Goal: Task Accomplishment & Management: Manage account settings

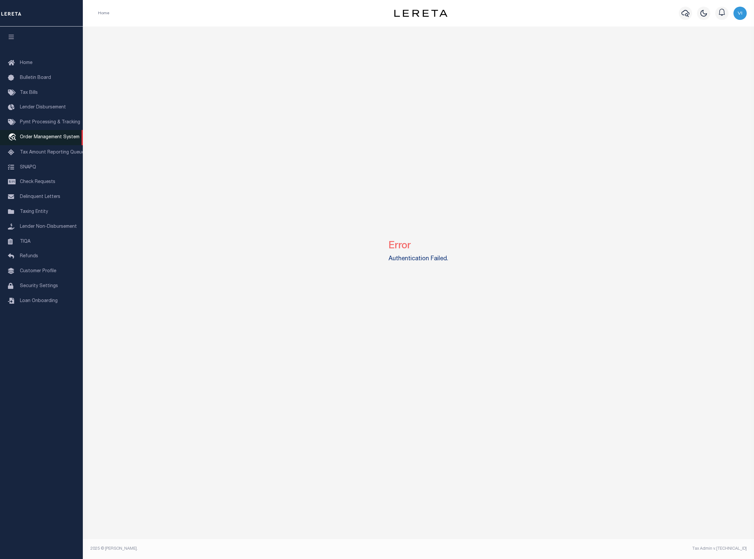
click at [54, 140] on span "Order Management System" at bounding box center [50, 137] width 60 height 5
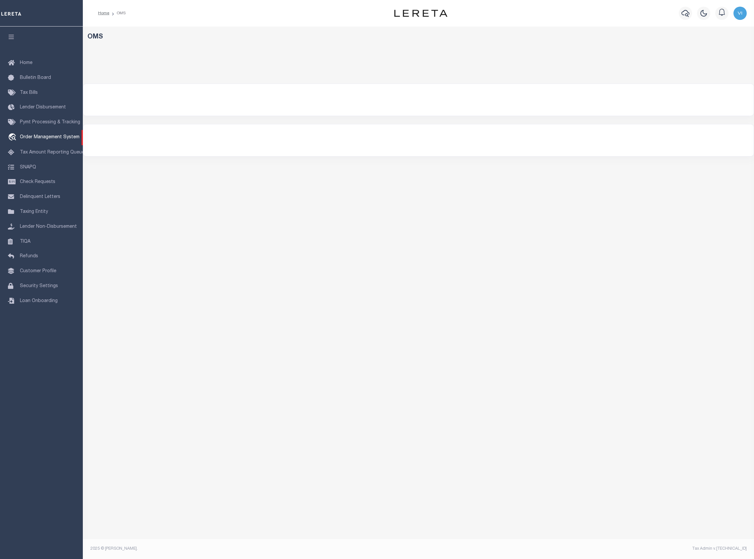
select select "200"
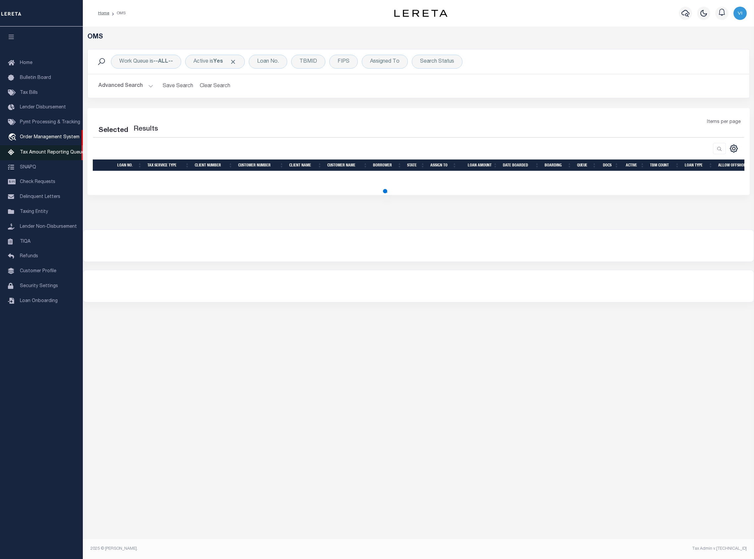
click at [47, 156] on link "Tax Amount Reporting Queue" at bounding box center [41, 152] width 83 height 15
select select "200"
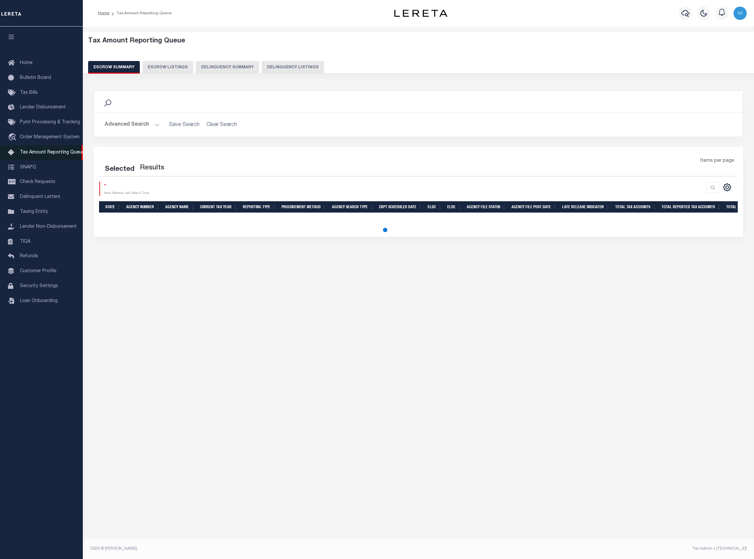
select select "100"
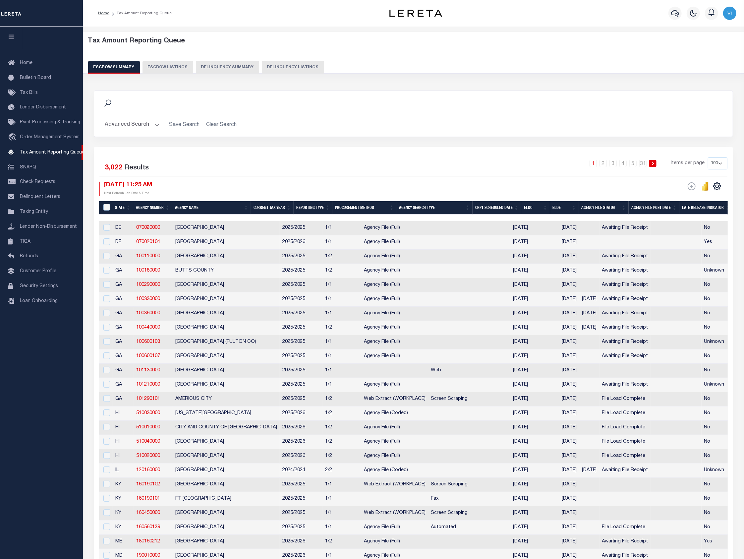
click at [196, 73] on button "Delinquency Summary" at bounding box center [227, 67] width 63 height 13
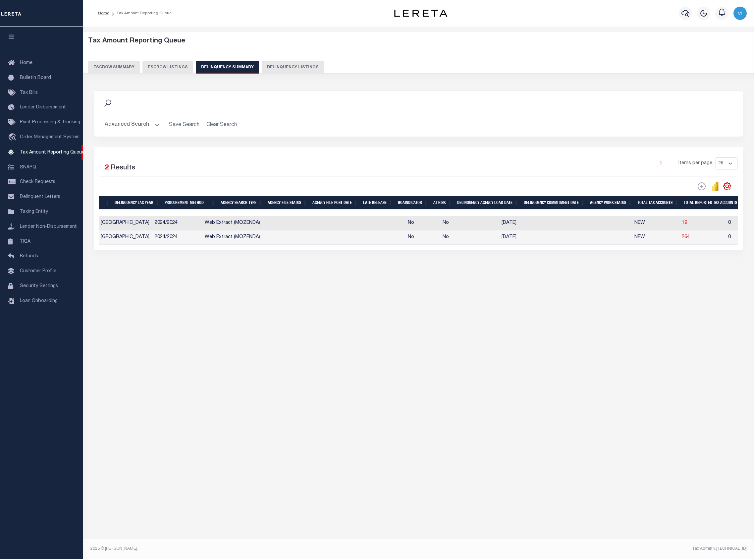
scroll to position [0, 72]
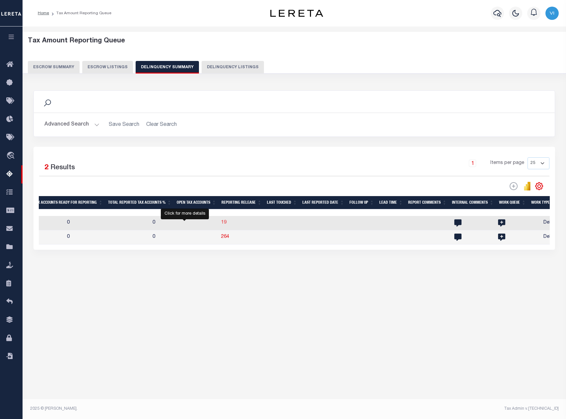
click at [221, 224] on span "19" at bounding box center [223, 222] width 5 height 5
select select "100"
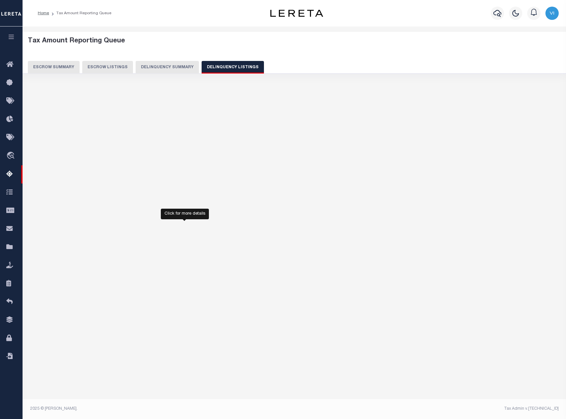
select select "100"
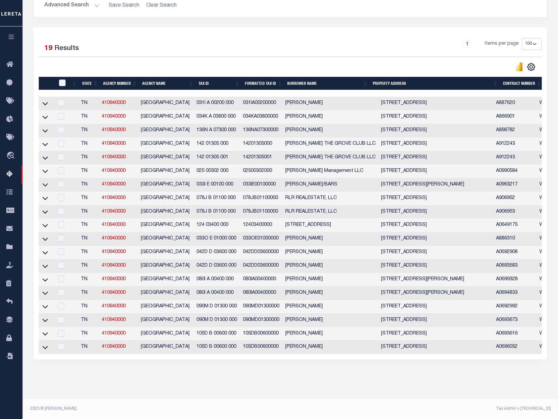
click at [48, 330] on icon at bounding box center [45, 333] width 6 height 7
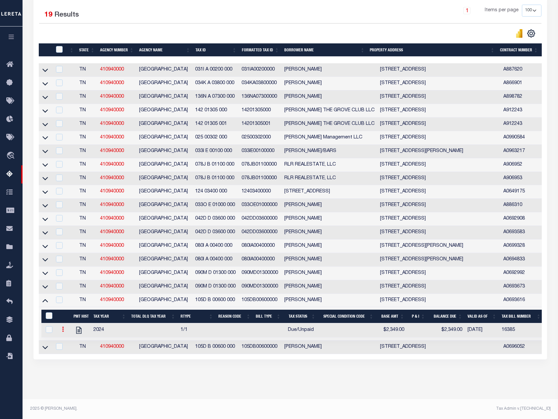
click at [63, 327] on icon at bounding box center [63, 329] width 2 height 5
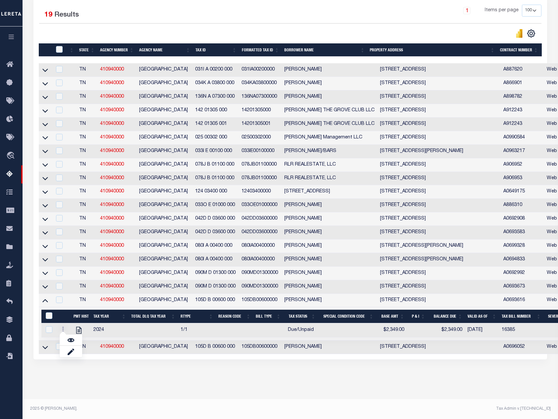
click at [252, 383] on div "Tax Amount Reporting Queue Escrow Summary Escrow Listings In" at bounding box center [291, 139] width 532 height 521
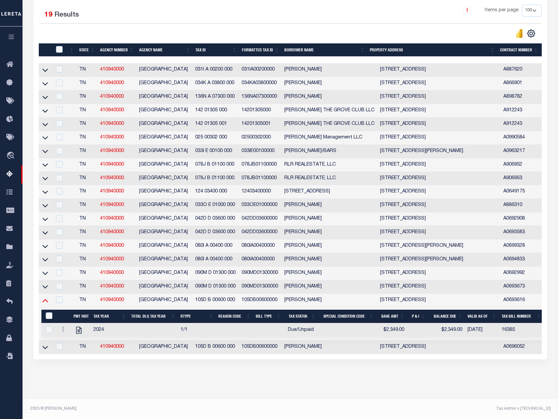
click at [44, 301] on icon at bounding box center [45, 300] width 6 height 7
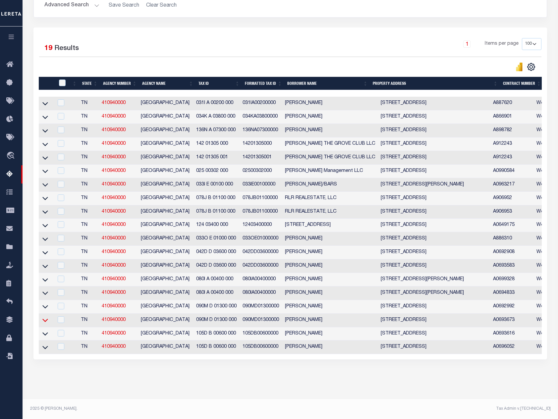
click at [46, 317] on icon at bounding box center [45, 320] width 6 height 7
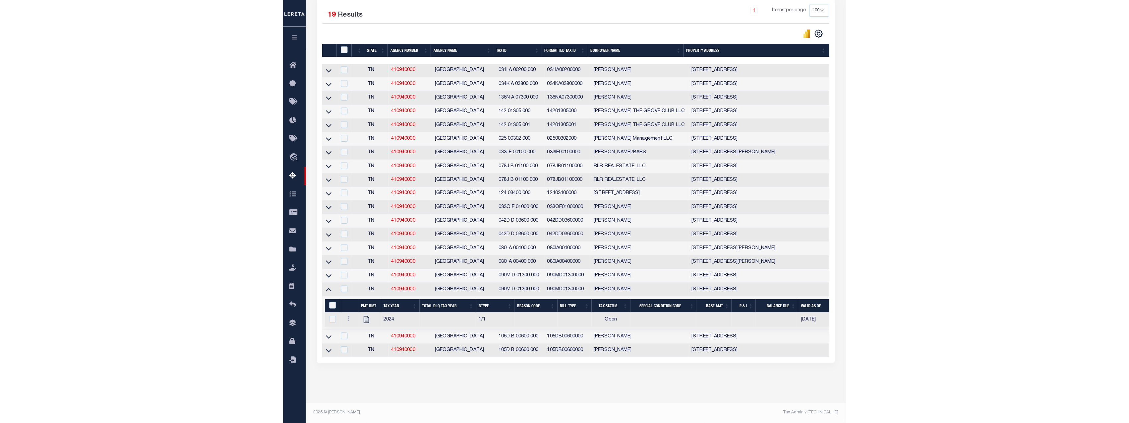
scroll to position [162, 0]
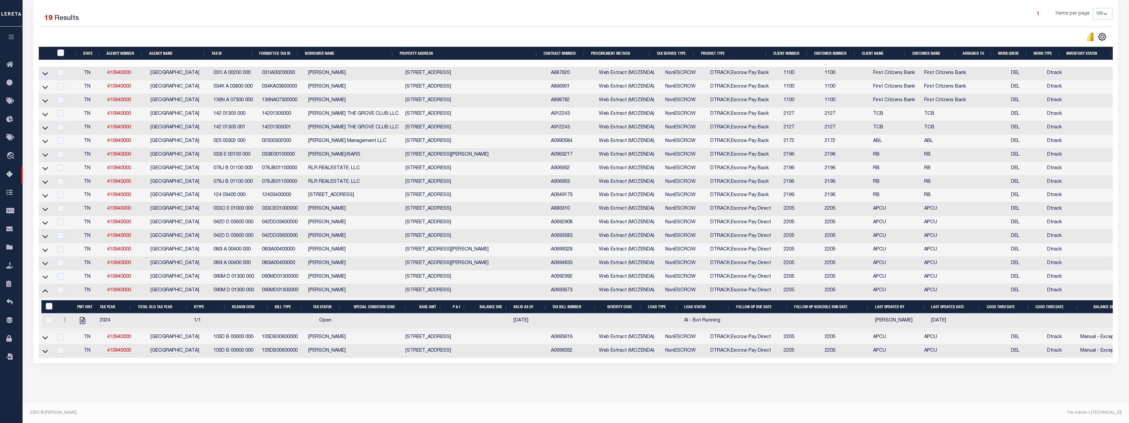
click at [481, 377] on div "Data sync process is currently running, you may face some response delays. Sear…" at bounding box center [575, 158] width 1093 height 450
click at [46, 287] on icon at bounding box center [45, 290] width 6 height 7
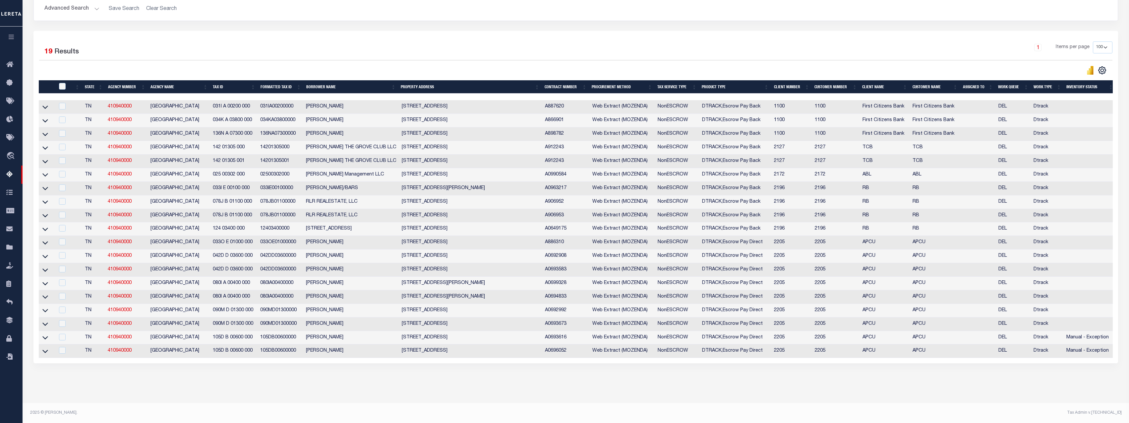
scroll to position [129, 0]
click at [443, 380] on div "Data sync process is currently running, you may face some response delays. Sear…" at bounding box center [575, 174] width 1093 height 417
click at [641, 380] on div "Data sync process is currently running, you may face some response delays. Sear…" at bounding box center [575, 174] width 1093 height 417
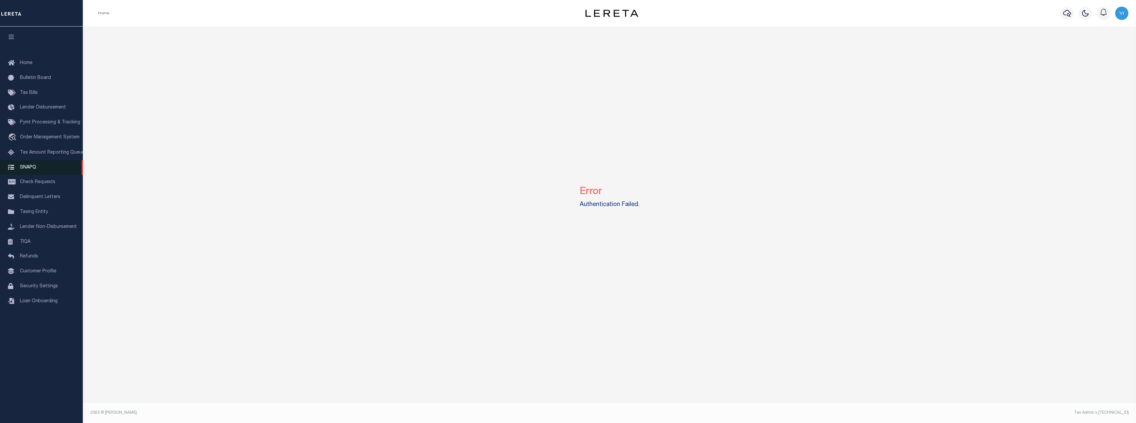
click at [41, 162] on link "SNAPQ" at bounding box center [41, 167] width 83 height 15
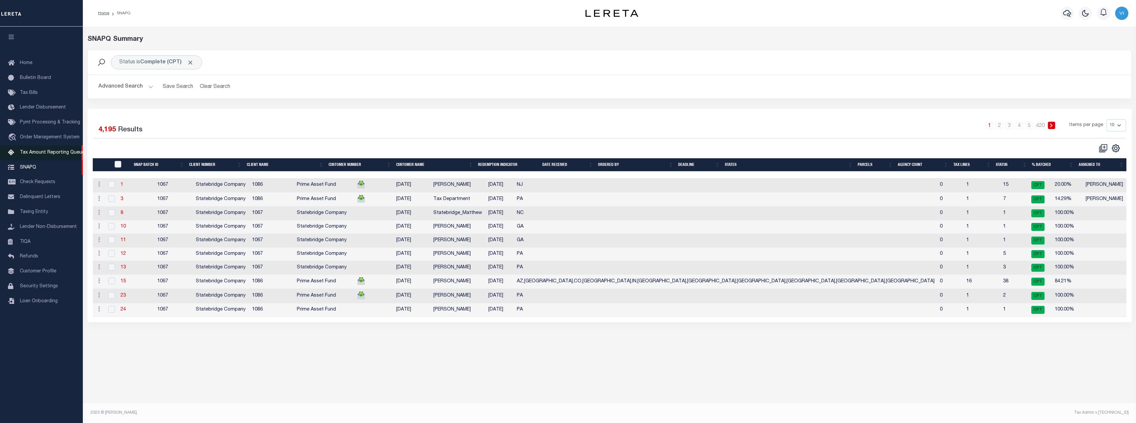
click at [53, 149] on link "Tax Amount Reporting Queue" at bounding box center [41, 152] width 83 height 15
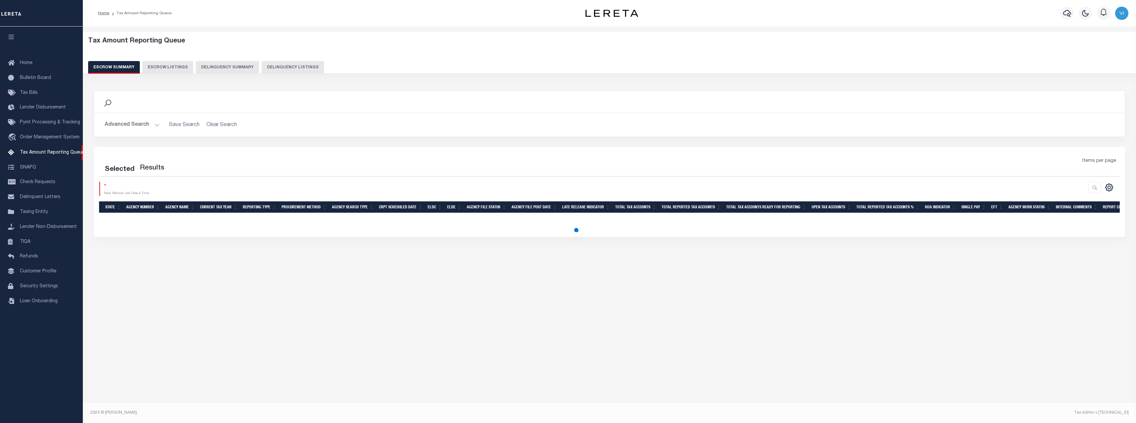
select select "100"
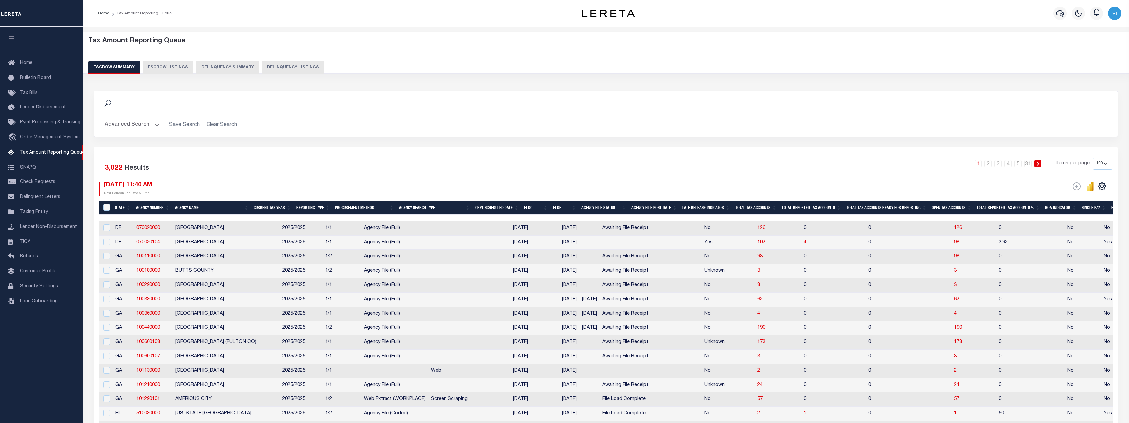
click at [234, 68] on button "Delinquency Summary" at bounding box center [227, 67] width 63 height 13
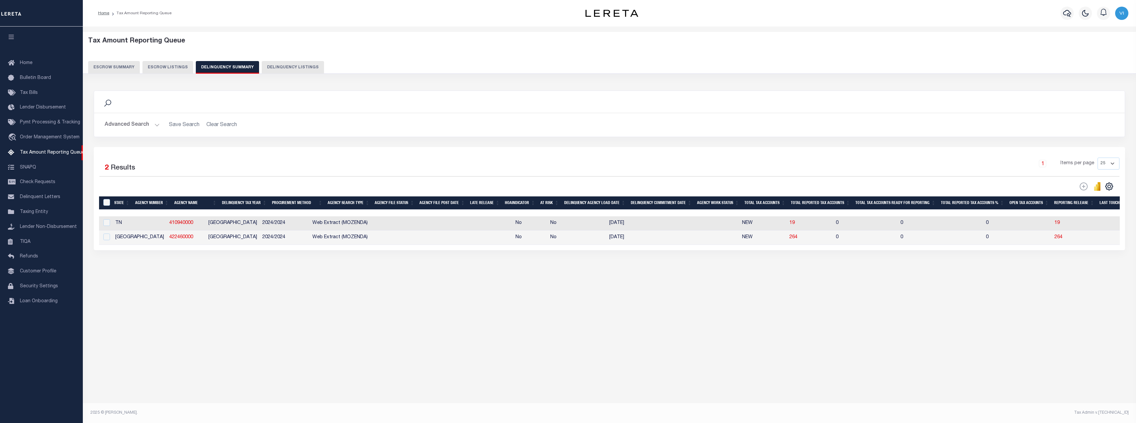
click at [787, 226] on td "19" at bounding box center [810, 223] width 46 height 14
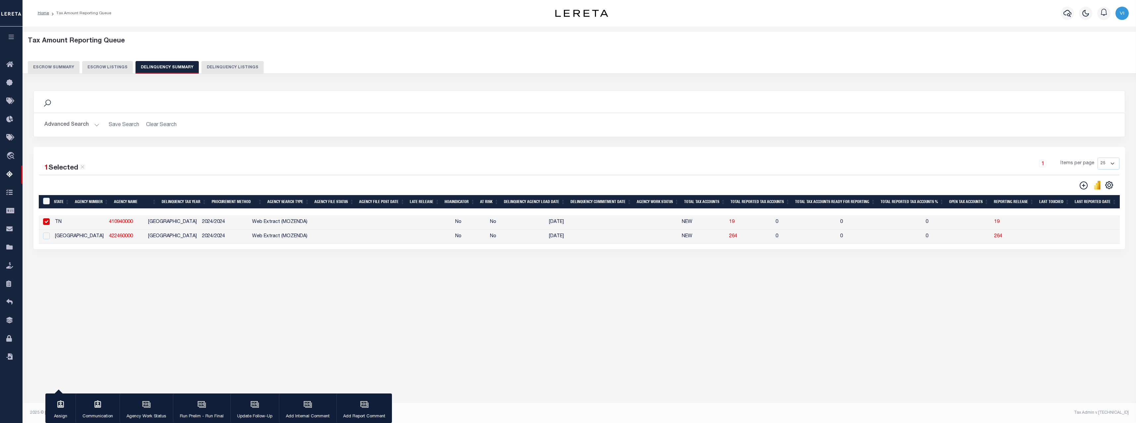
click at [773, 223] on td "0" at bounding box center [805, 222] width 65 height 14
checkbox input "false"
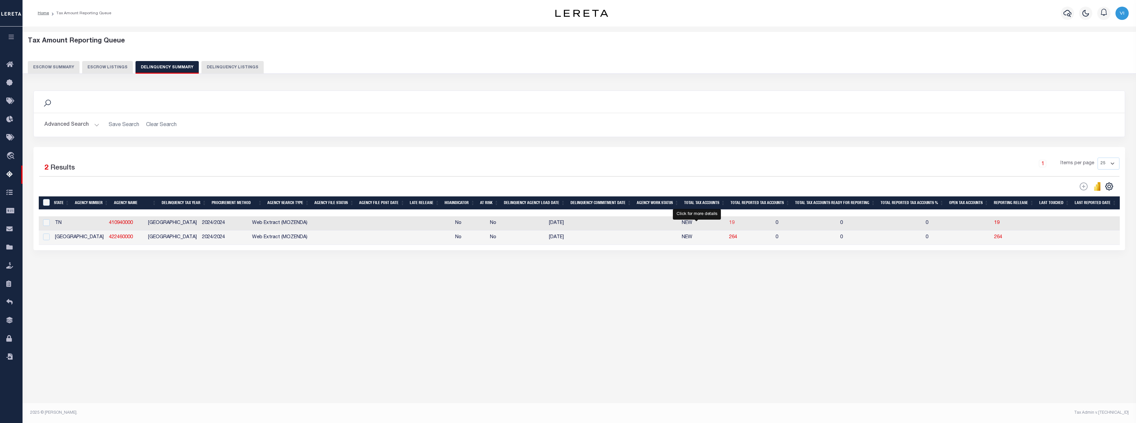
click at [729, 224] on span "19" at bounding box center [731, 222] width 5 height 5
select select "100"
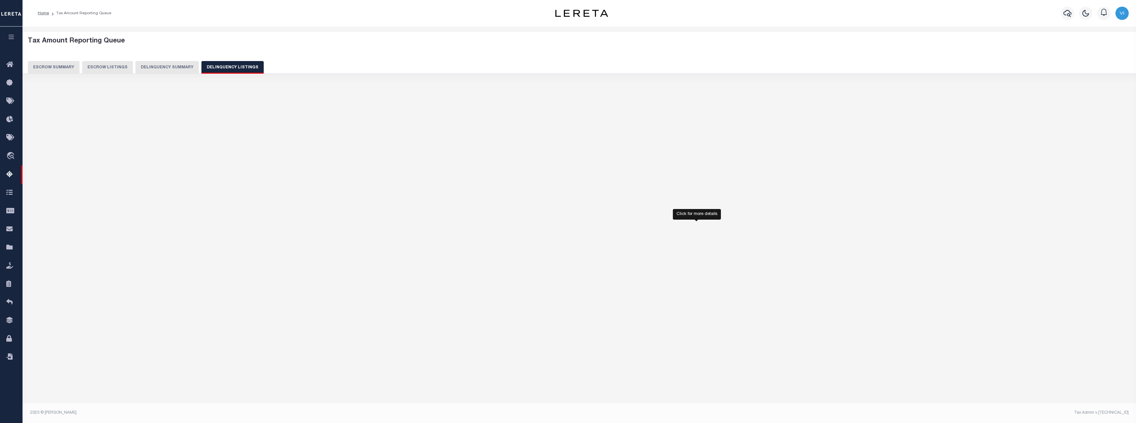
select select "100"
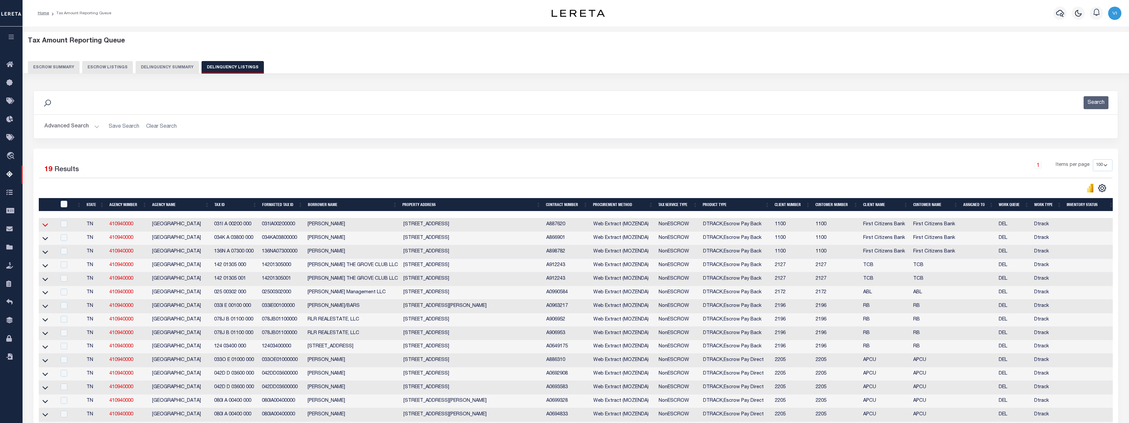
click at [47, 225] on icon at bounding box center [45, 224] width 6 height 7
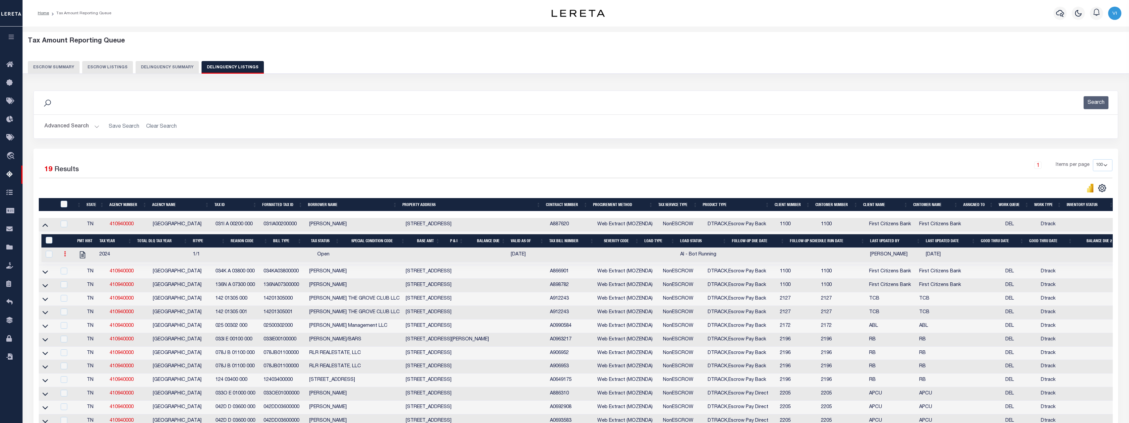
click at [64, 256] on icon at bounding box center [65, 253] width 2 height 5
click at [74, 279] on img "" at bounding box center [73, 275] width 7 height 7
select select "OP2"
select select
type input "[DATE]"
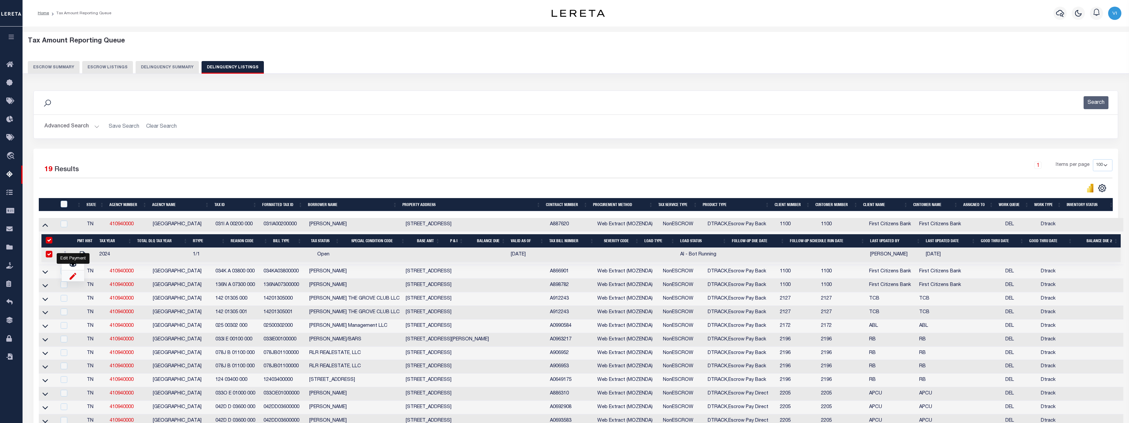
checkbox input "true"
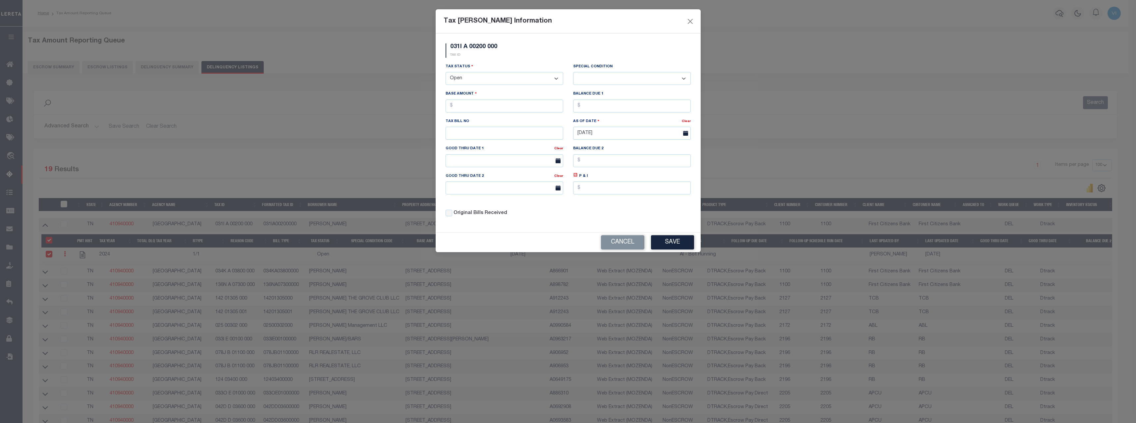
click at [540, 82] on select "- Select Status - Open Due/Unpaid Paid Incomplete No Tax Due Internal Refund Pr…" at bounding box center [505, 78] width 118 height 13
select select "NTX"
click at [446, 72] on select "- Select Status - Open Due/Unpaid Paid Incomplete No Tax Due Internal Refund Pr…" at bounding box center [505, 78] width 118 height 13
select select "0"
click at [483, 107] on input "text" at bounding box center [505, 105] width 118 height 13
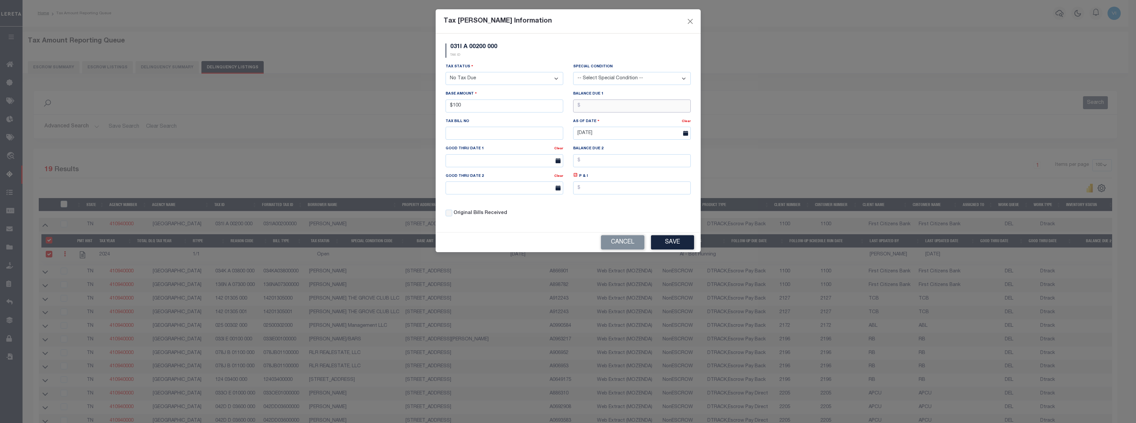
type input "$100.00"
click at [674, 243] on button "Save" at bounding box center [672, 242] width 43 height 14
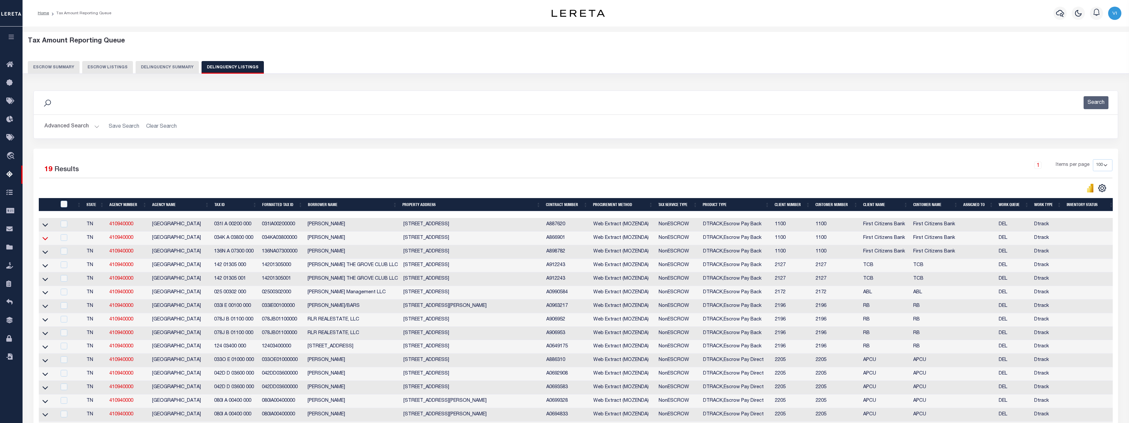
click at [47, 239] on icon at bounding box center [45, 238] width 6 height 7
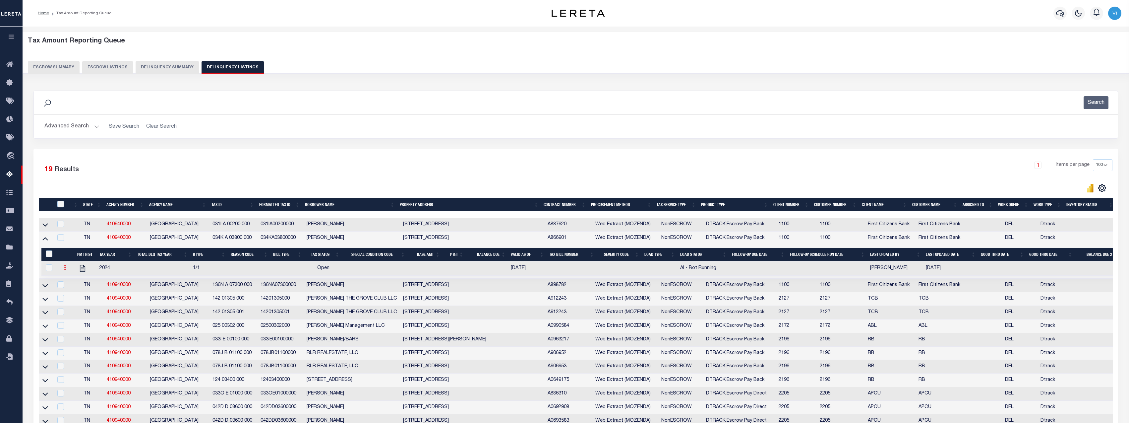
click at [63, 268] on link at bounding box center [64, 267] width 7 height 5
click at [73, 291] on img "" at bounding box center [73, 289] width 7 height 7
select select
checkbox input "true"
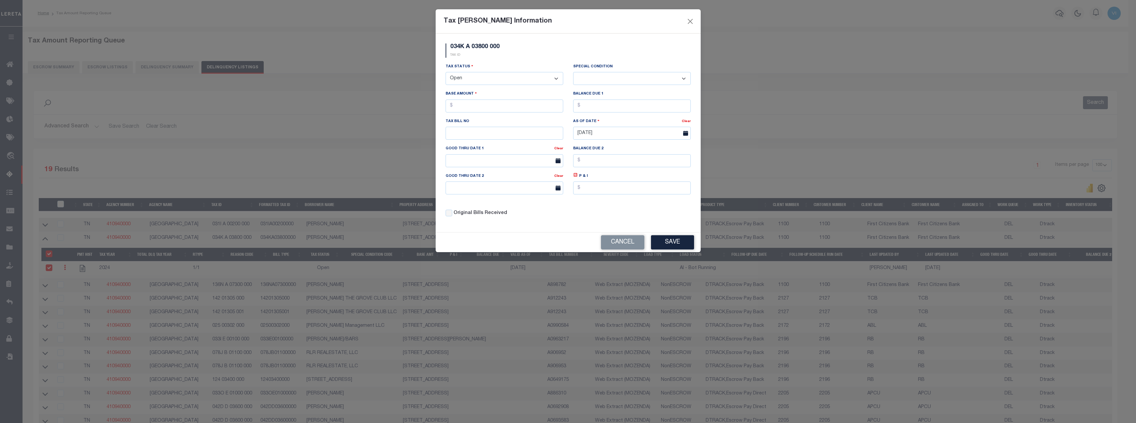
click at [494, 70] on div "Tax Status - Select Status - Open Due/Unpaid Paid Incomplete No Tax Due Interna…" at bounding box center [505, 74] width 118 height 22
click at [490, 76] on select "- Select Status - Open Due/Unpaid Paid Incomplete No Tax Due Internal Refund Pr…" at bounding box center [505, 78] width 118 height 13
select select "DUE"
click at [446, 72] on select "- Select Status - Open Due/Unpaid Paid Incomplete No Tax Due Internal Refund Pr…" at bounding box center [505, 78] width 118 height 13
select select "0"
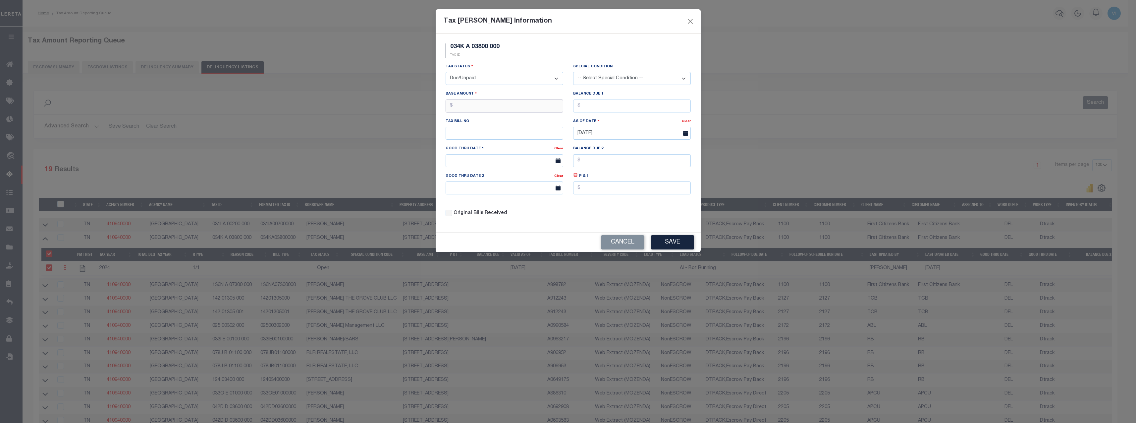
click at [492, 107] on input "text" at bounding box center [505, 105] width 118 height 13
type input "$500.00"
click at [518, 69] on div "Tax Status - Select Status - Open Due/Unpaid Paid Incomplete No Tax Due Interna…" at bounding box center [505, 74] width 118 height 22
click at [516, 74] on select "- Select Status - Open Due/Unpaid Paid Incomplete No Tax Due Internal Refund Pr…" at bounding box center [505, 78] width 118 height 13
select select "NTX"
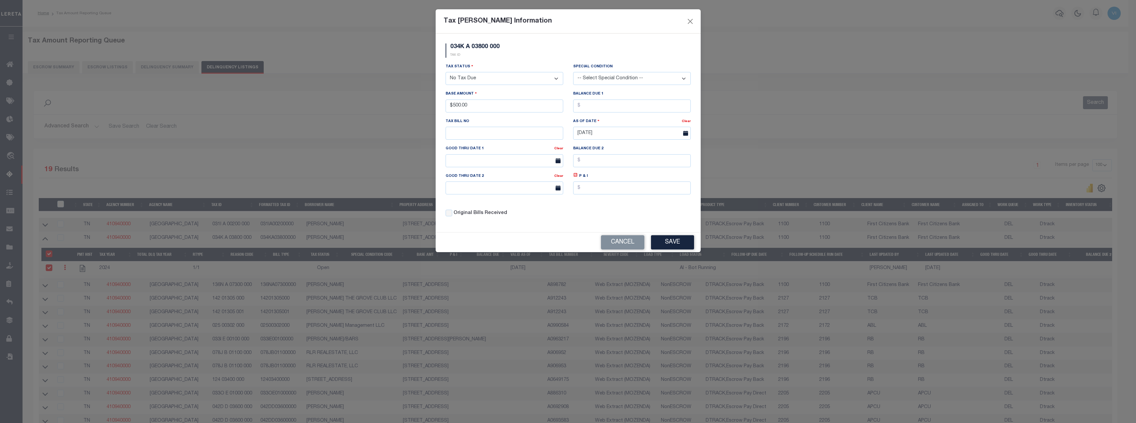
click at [446, 72] on select "- Select Status - Open Due/Unpaid Paid Incomplete No Tax Due Internal Refund Pr…" at bounding box center [505, 78] width 118 height 13
click at [667, 243] on button "Save" at bounding box center [672, 242] width 43 height 14
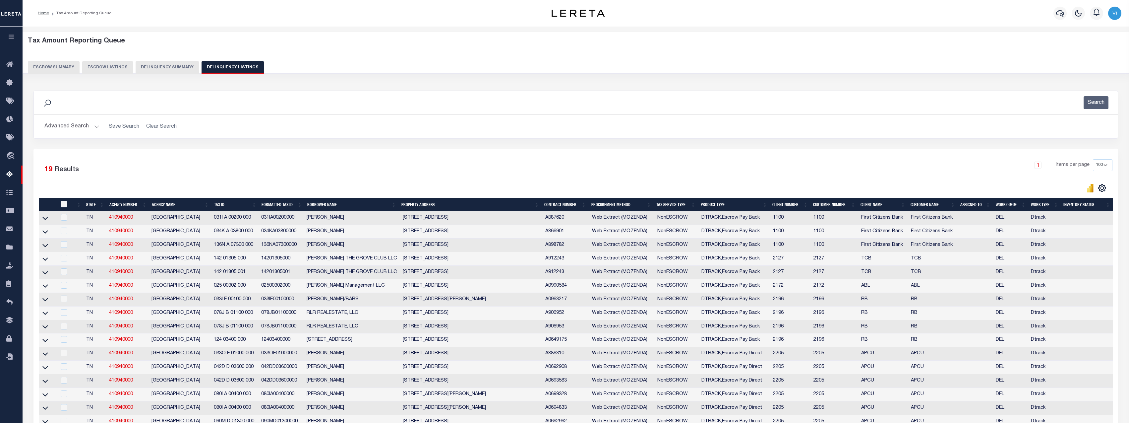
click at [173, 68] on button "Delinquency Summary" at bounding box center [167, 67] width 63 height 13
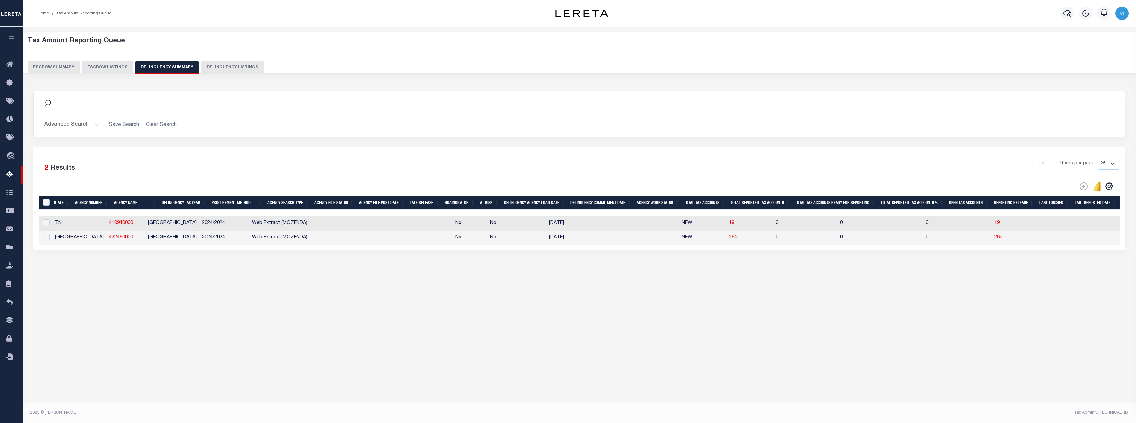
click at [727, 223] on td "19" at bounding box center [750, 223] width 46 height 14
checkbox input "true"
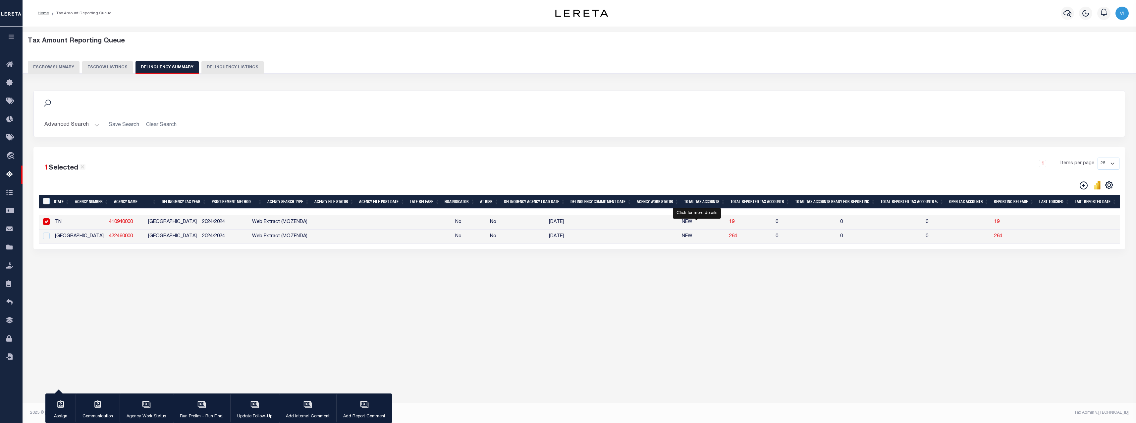
click at [729, 224] on span "19" at bounding box center [731, 221] width 5 height 5
select select "100"
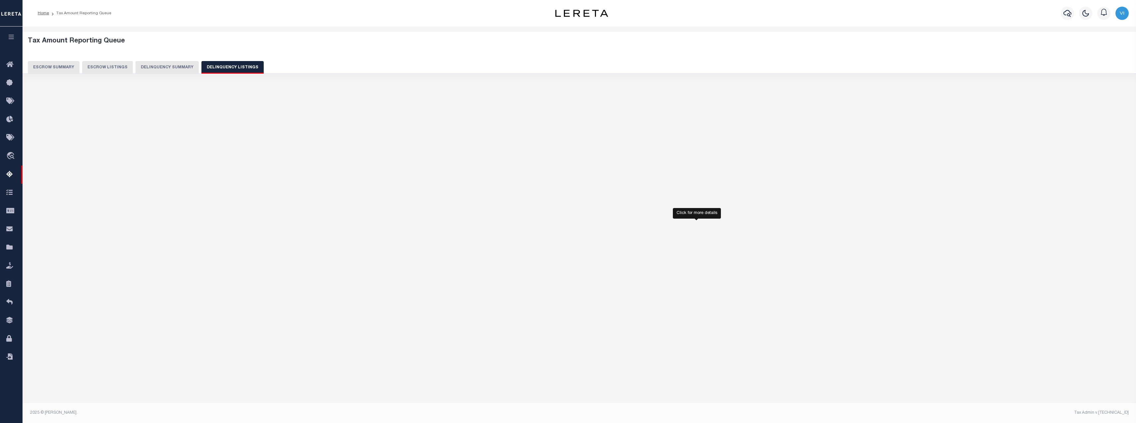
select select "100"
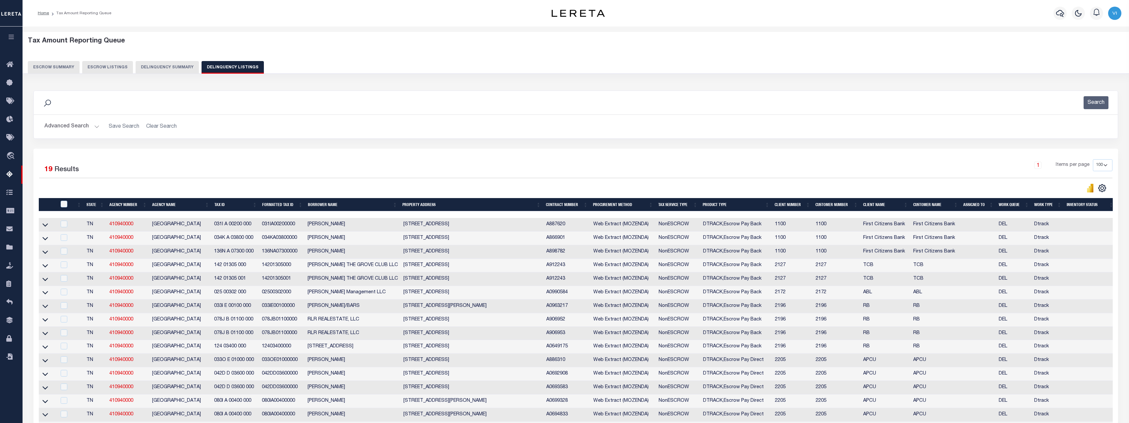
click at [41, 226] on link at bounding box center [45, 224] width 8 height 5
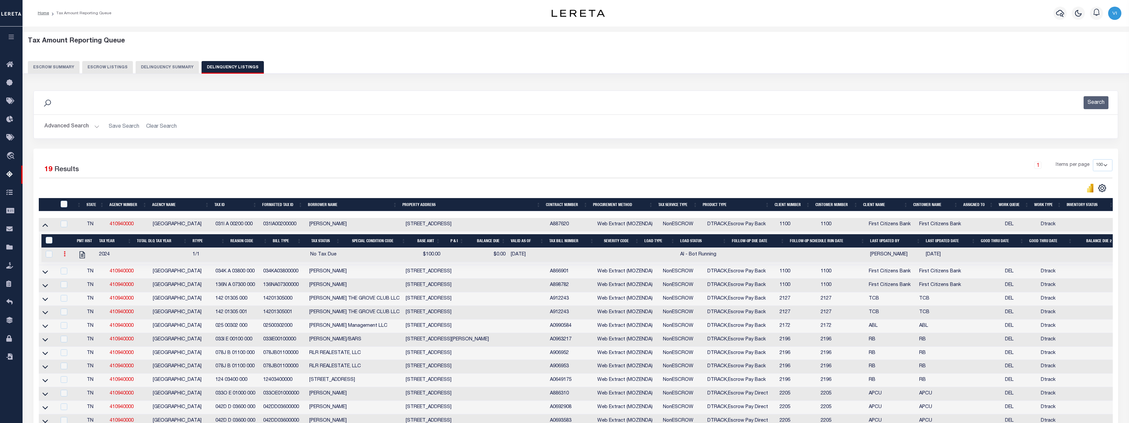
click at [62, 256] on link at bounding box center [64, 254] width 7 height 5
click at [75, 279] on img "" at bounding box center [72, 275] width 7 height 7
checkbox input "true"
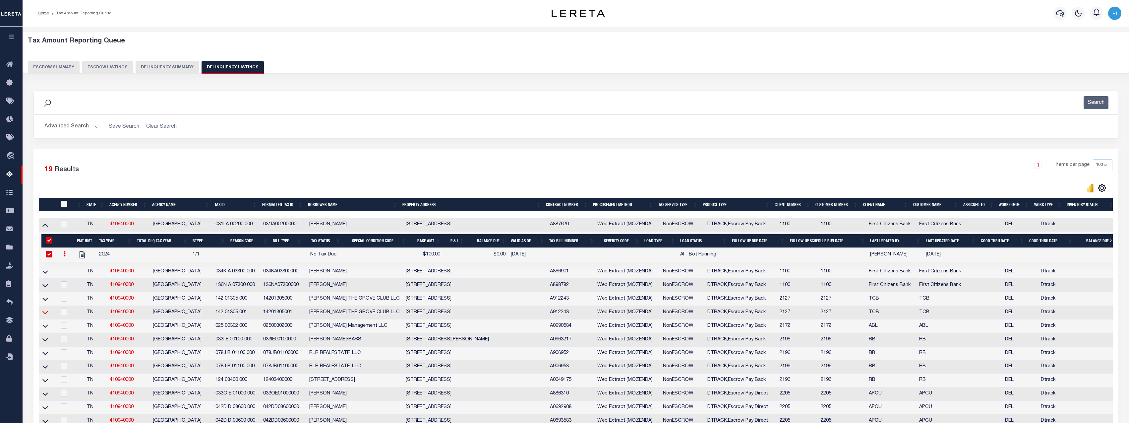
click at [44, 314] on icon at bounding box center [45, 312] width 6 height 3
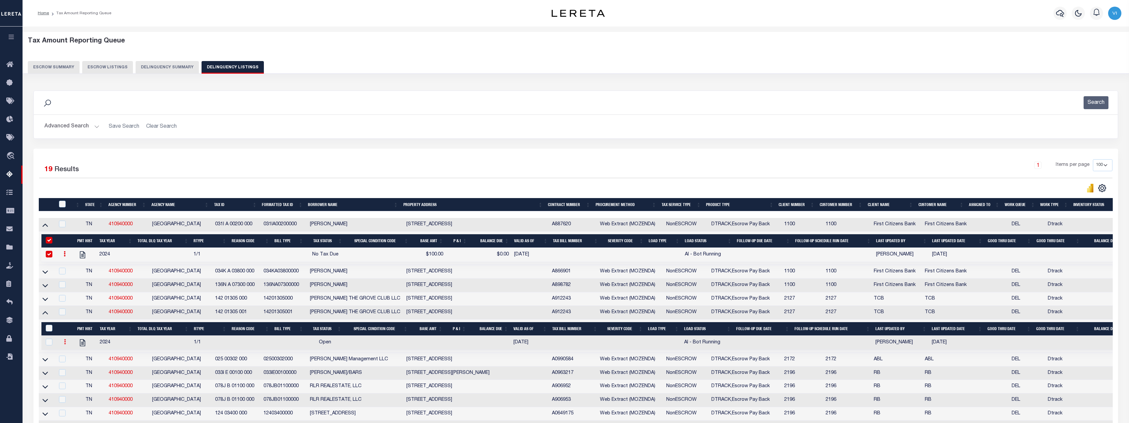
click at [65, 344] on icon at bounding box center [65, 341] width 2 height 5
click at [74, 366] on img "" at bounding box center [73, 363] width 7 height 7
select select "OP2"
select select
checkbox input "true"
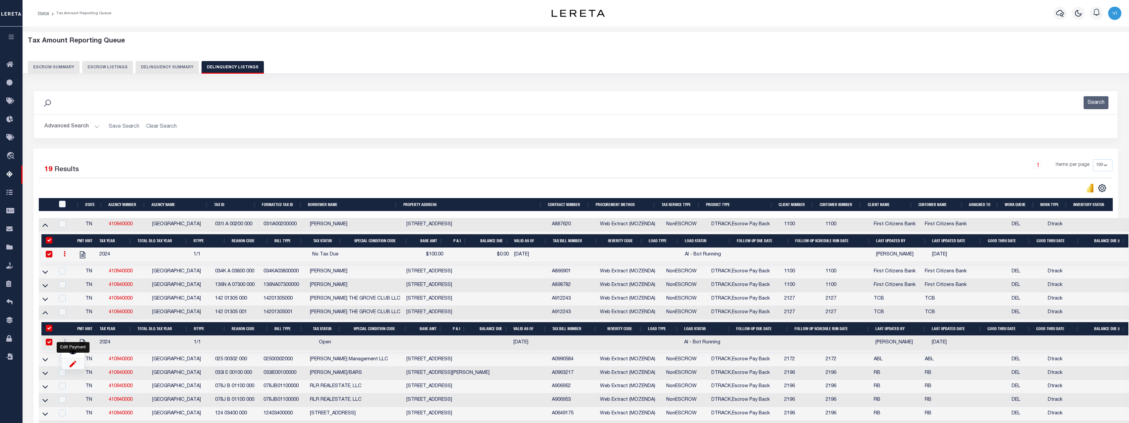
checkbox input "true"
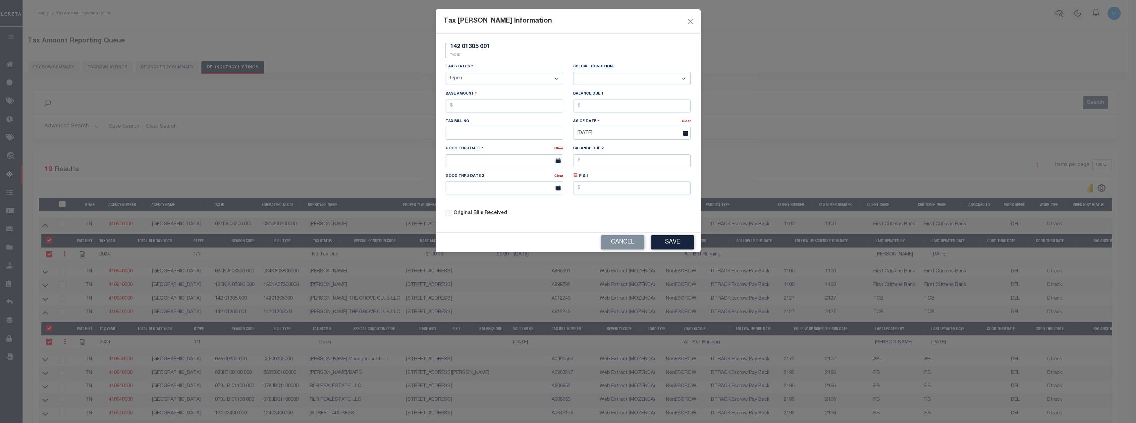
click at [524, 85] on select "- Select Status - Open Due/Unpaid Paid Incomplete No Tax Due Internal Refund Pr…" at bounding box center [505, 78] width 118 height 13
click at [523, 68] on div "Tax Status - Select Status - Open Due/Unpaid Paid Incomplete No Tax Due Interna…" at bounding box center [505, 74] width 118 height 22
click at [518, 85] on select "- Select Status - Open Due/Unpaid Paid Incomplete No Tax Due Internal Refund Pr…" at bounding box center [505, 78] width 118 height 13
select select "NTX"
click at [446, 72] on select "- Select Status - Open Due/Unpaid Paid Incomplete No Tax Due Internal Refund Pr…" at bounding box center [505, 78] width 118 height 13
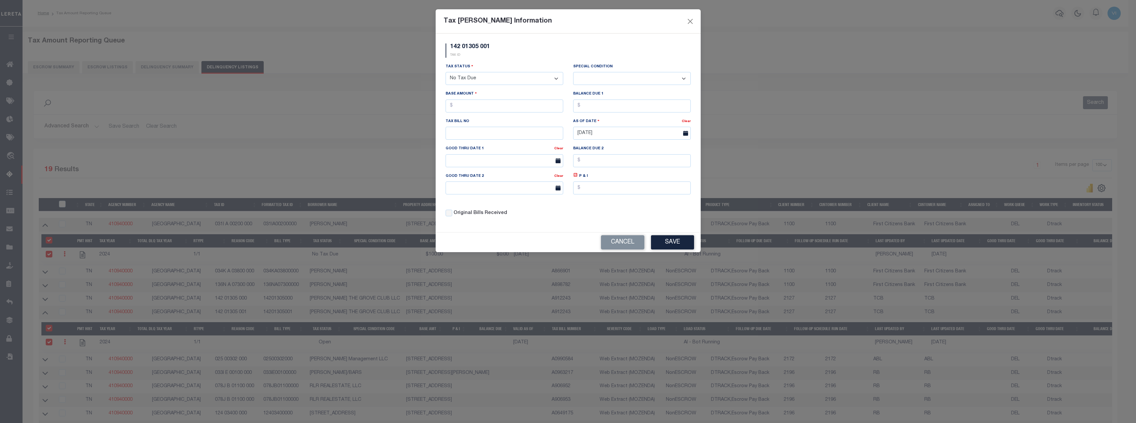
select select "0"
click at [492, 106] on input "text" at bounding box center [505, 105] width 118 height 13
type input "$100.00"
click at [672, 232] on div "142 01305 001 TAX ID Installment: TaxID: 142 01305 001 Tax Status - Select Stat…" at bounding box center [568, 132] width 265 height 199
click at [668, 243] on button "Save" at bounding box center [672, 242] width 43 height 14
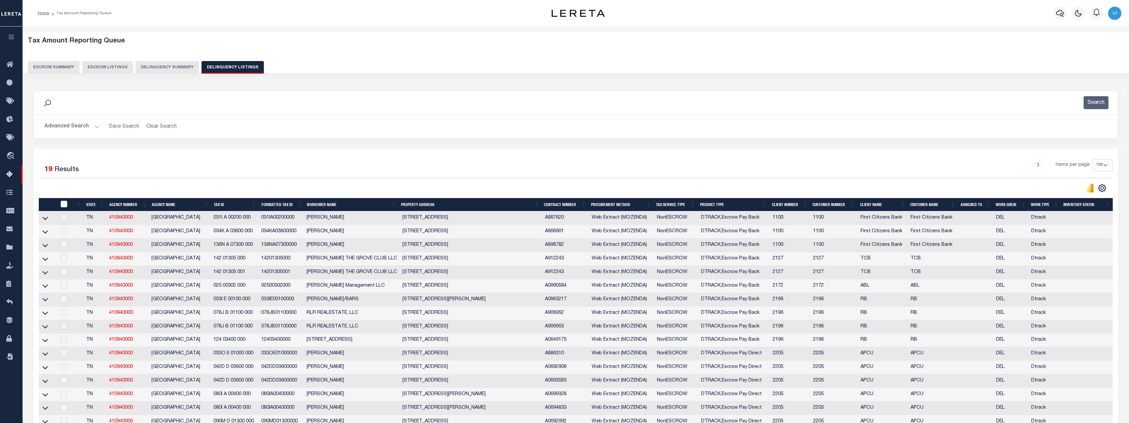
click at [161, 65] on button "Delinquency Summary" at bounding box center [167, 67] width 63 height 13
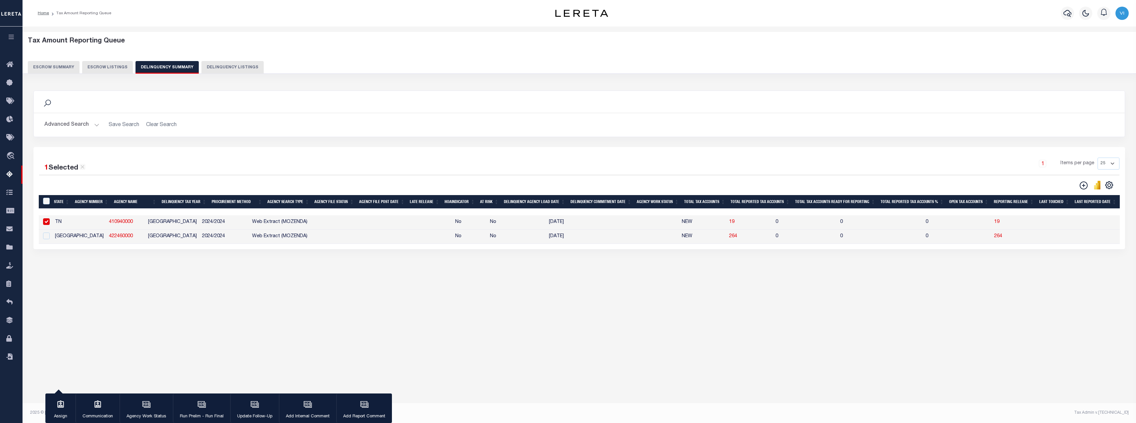
click at [75, 120] on button "Advanced Search" at bounding box center [71, 124] width 55 height 13
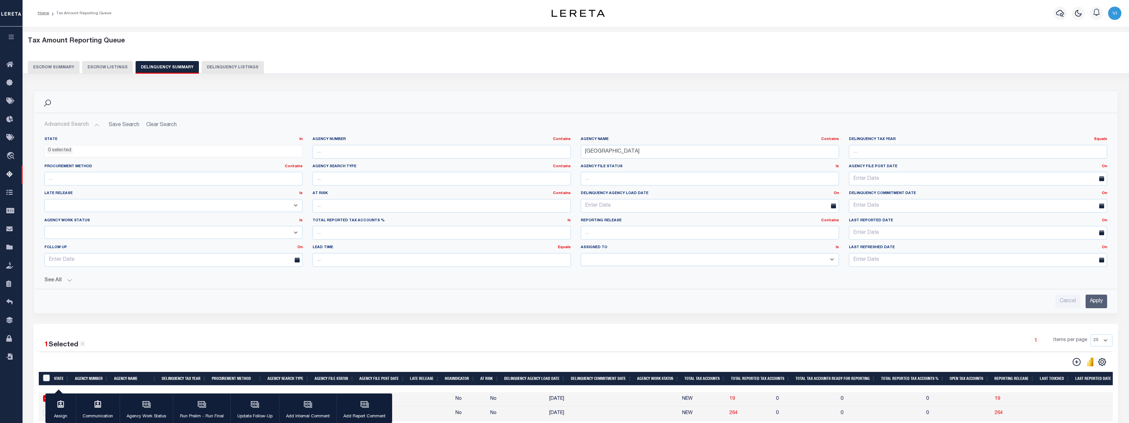
click at [72, 276] on div "See All Work Queue Is Is Contains --ALL-- Delinquent Is" at bounding box center [575, 278] width 1063 height 12
click at [63, 279] on button "See All" at bounding box center [575, 280] width 1063 height 6
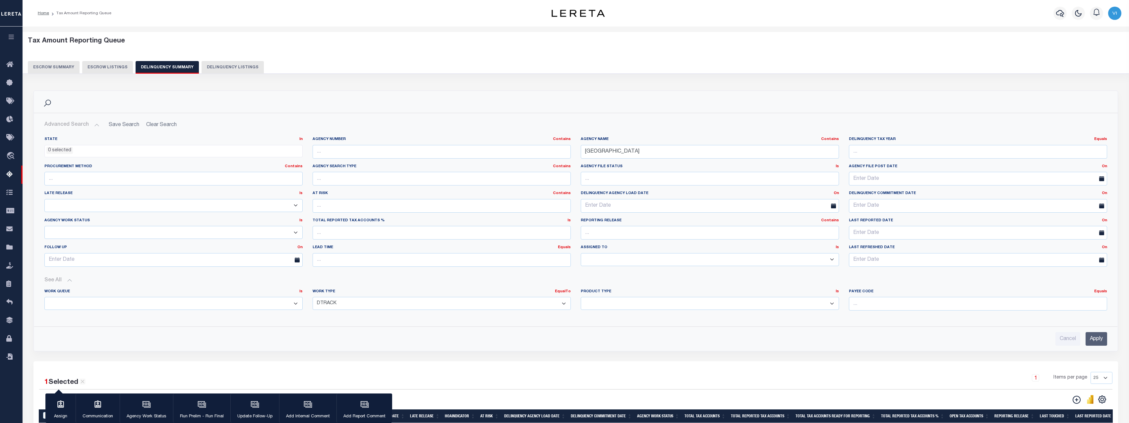
click at [362, 307] on select "Annual Delinquency Back Search Payment Status Check DTRACK" at bounding box center [442, 303] width 258 height 13
click at [313, 297] on select "Annual Delinquency Back Search Payment Status Check DTRACK" at bounding box center [442, 303] width 258 height 13
click at [362, 302] on select "Annual Delinquency Back Search Payment Status Check DTRACK" at bounding box center [442, 303] width 258 height 13
select select "AnnualDelinquency"
click at [313, 297] on select "Annual Delinquency Back Search Payment Status Check DTRACK" at bounding box center [442, 303] width 258 height 13
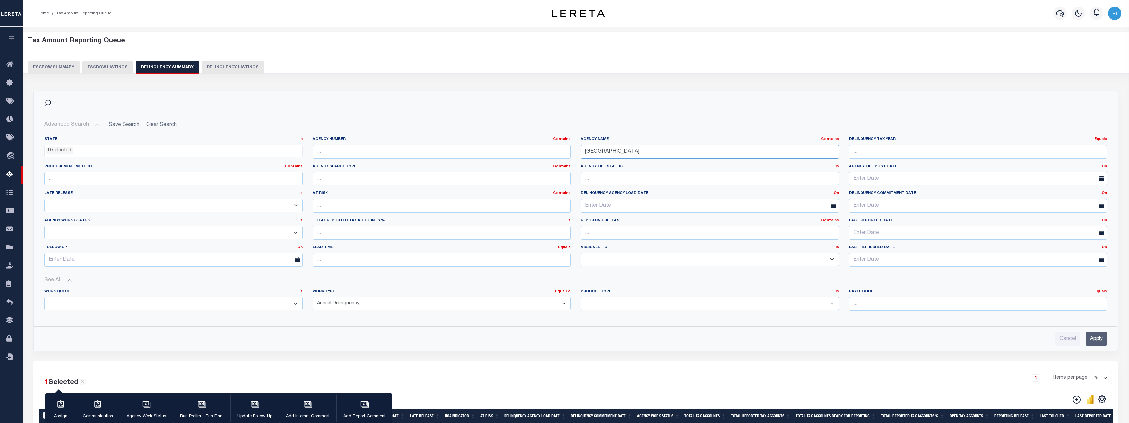
drag, startPoint x: 650, startPoint y: 148, endPoint x: 518, endPoint y: 145, distance: 131.9
click at [518, 145] on div "State In In AK AL AR AZ CA CO CT DC DE FL GA GU HI IA ID IL IN KS KY LA MA MD M…" at bounding box center [575, 204] width 1072 height 135
click at [1094, 341] on input "Apply" at bounding box center [1096, 339] width 22 height 14
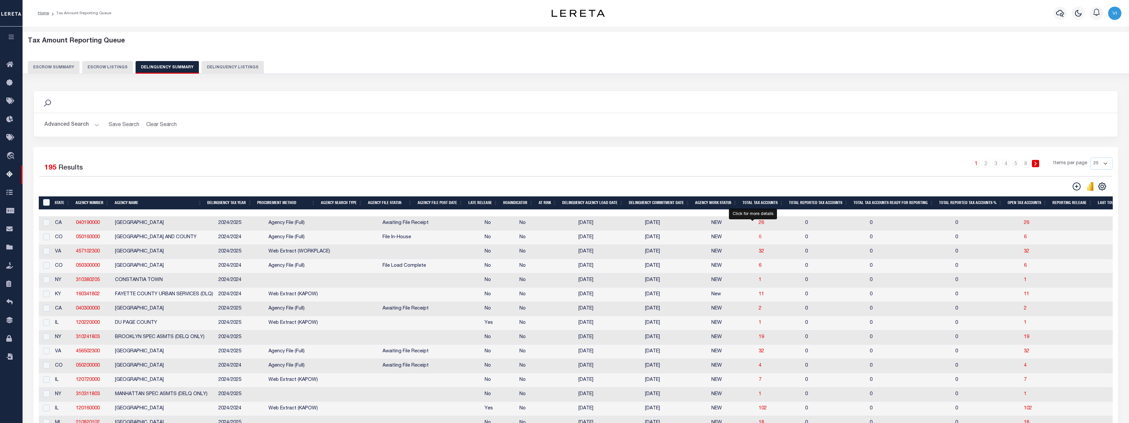
click at [759, 238] on span "6" at bounding box center [760, 237] width 3 height 5
select select "100"
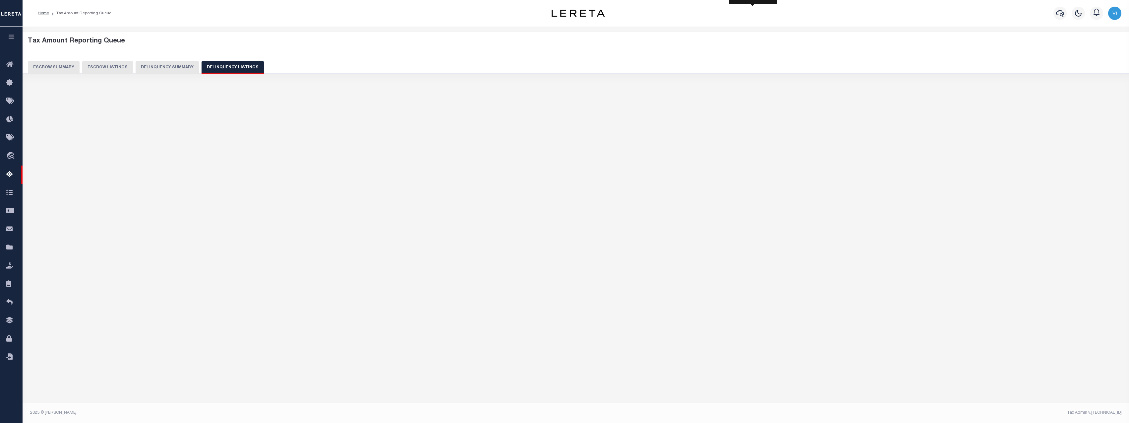
select select "100"
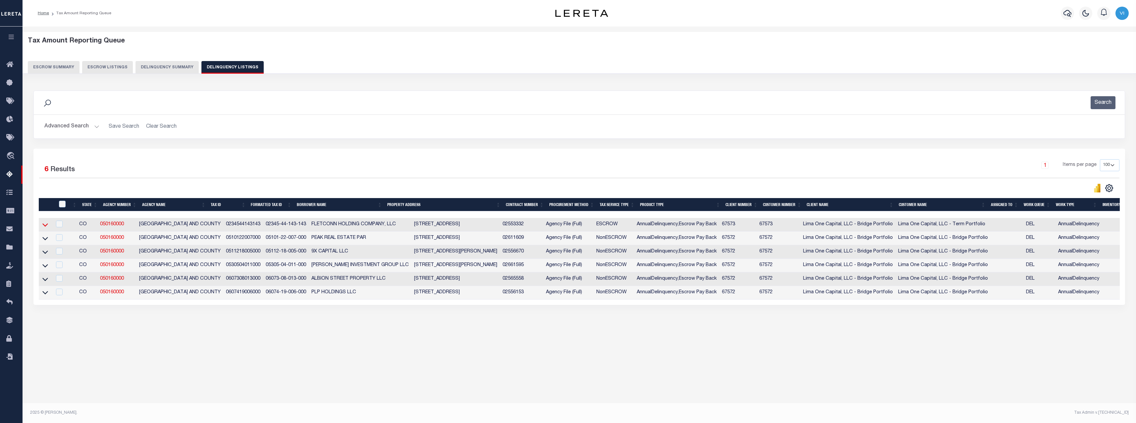
click at [44, 226] on icon at bounding box center [45, 224] width 6 height 3
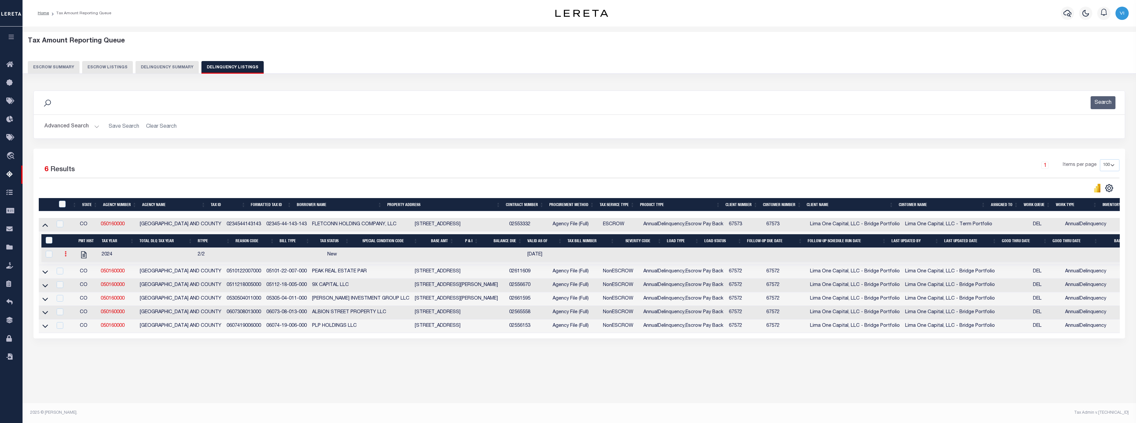
click at [67, 255] on link at bounding box center [65, 254] width 7 height 5
click at [72, 279] on img "" at bounding box center [73, 275] width 7 height 7
select select "NW2"
select select
checkbox input "true"
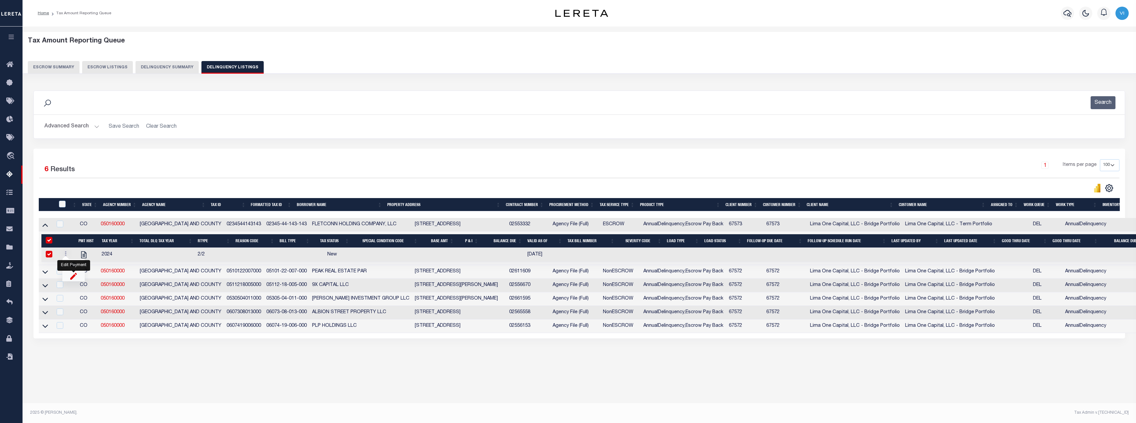
checkbox input "true"
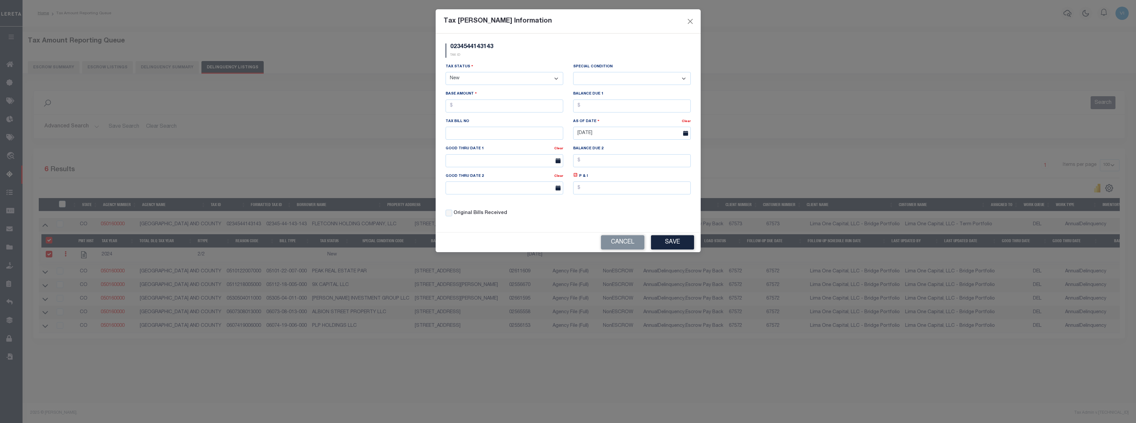
click at [477, 80] on select "- Select Status - Open Due/Unpaid Paid Incomplete No Tax Due Internal Refund Pr…" at bounding box center [505, 78] width 118 height 13
select select "NTX"
click at [446, 72] on select "- Select Status - Open Due/Unpaid Paid Incomplete No Tax Due Internal Refund Pr…" at bounding box center [505, 78] width 118 height 13
select select "0"
click at [510, 96] on div "Base Amount" at bounding box center [505, 101] width 118 height 22
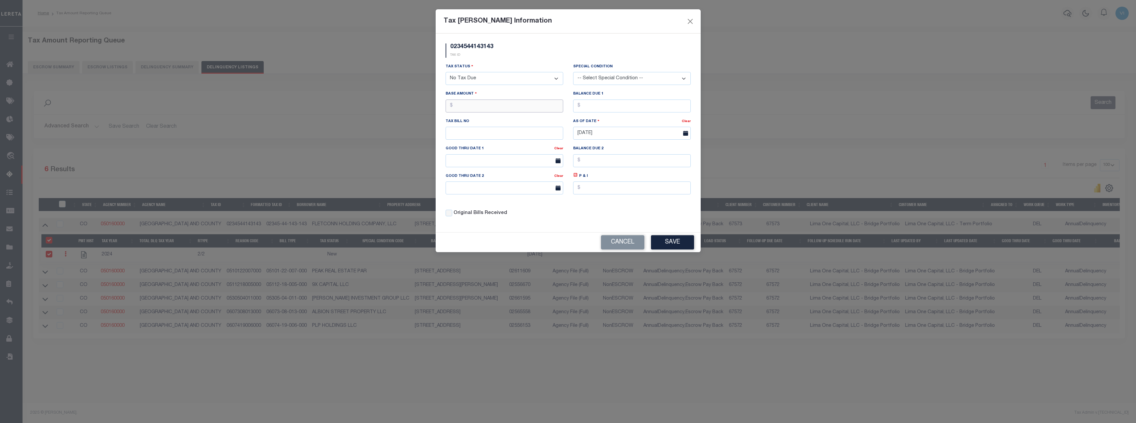
click at [502, 106] on input "text" at bounding box center [505, 105] width 118 height 13
type input "$500.00"
click at [668, 245] on button "Save" at bounding box center [672, 242] width 43 height 14
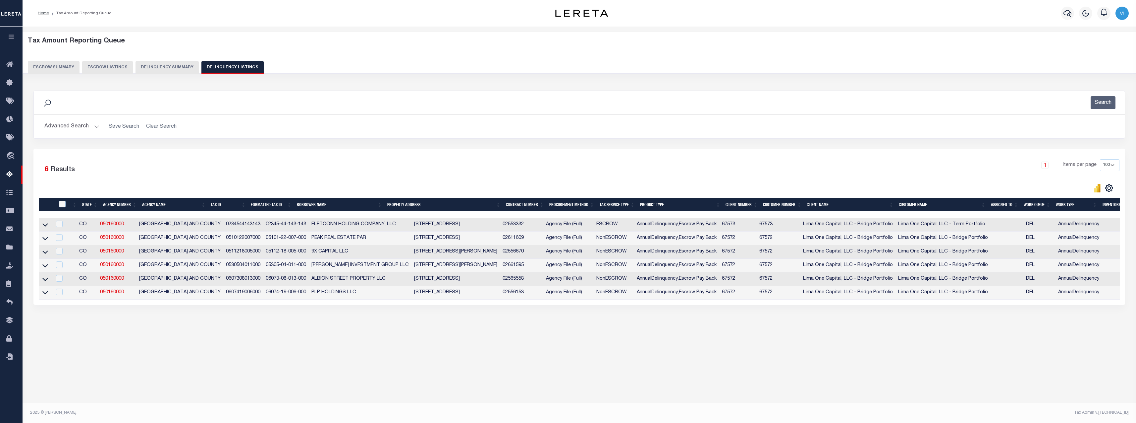
click at [42, 293] on link at bounding box center [45, 292] width 8 height 5
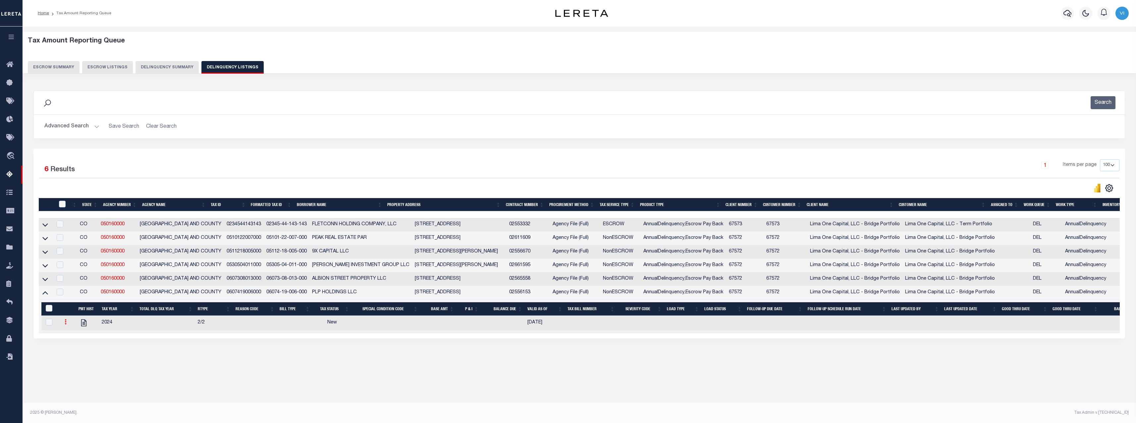
click at [63, 324] on link at bounding box center [65, 322] width 7 height 5
click at [74, 357] on div "Data sync process is currently running, you may face some response delays. Sear…" at bounding box center [579, 221] width 1101 height 274
click at [73, 348] on div "Data sync process is currently running, you may face some response delays. Sear…" at bounding box center [579, 221] width 1101 height 274
click at [67, 325] on link at bounding box center [65, 322] width 7 height 5
click at [74, 346] on img "" at bounding box center [73, 343] width 7 height 7
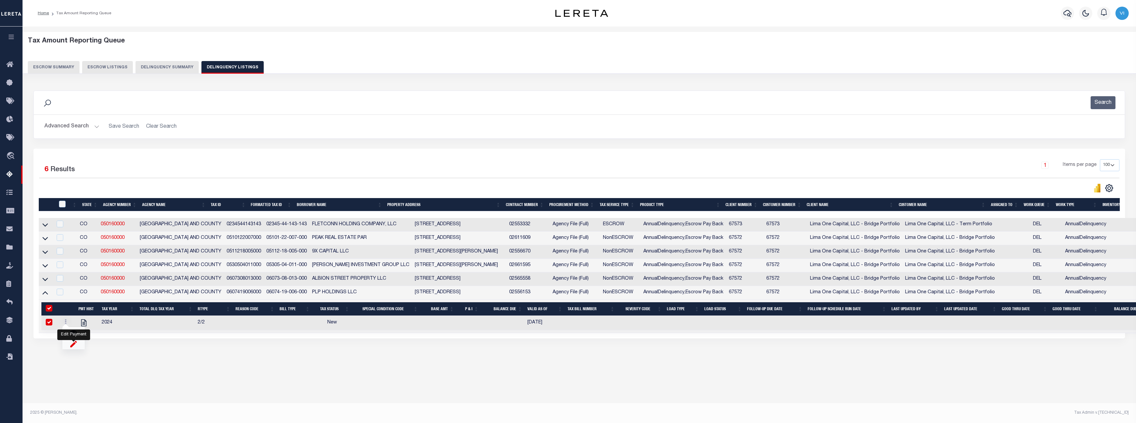
select select
checkbox input "true"
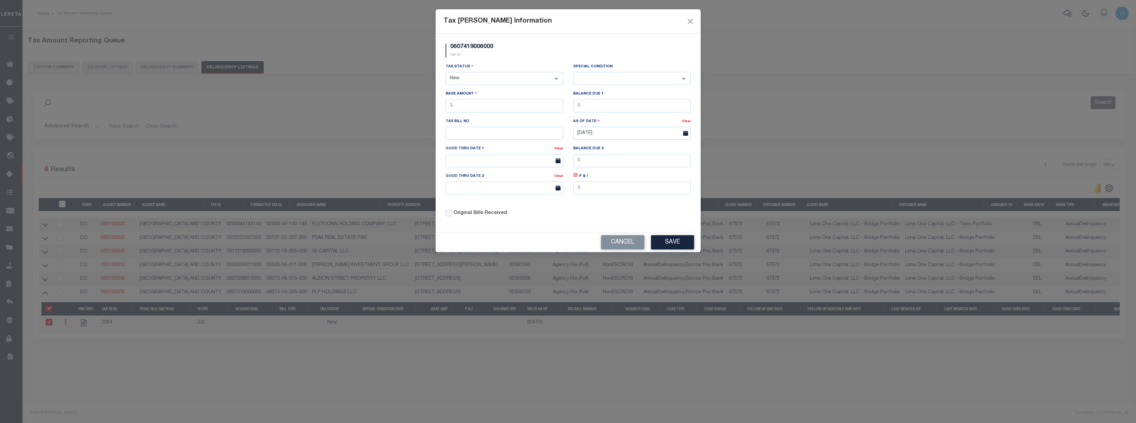
click at [527, 79] on select "- Select Status - Open Due/Unpaid Paid Incomplete No Tax Due Internal Refund Pr…" at bounding box center [505, 78] width 118 height 13
select select "NTX"
click at [446, 72] on select "- Select Status - Open Due/Unpaid Paid Incomplete No Tax Due Internal Refund Pr…" at bounding box center [505, 78] width 118 height 13
select select "0"
click at [512, 101] on input "text" at bounding box center [505, 105] width 118 height 13
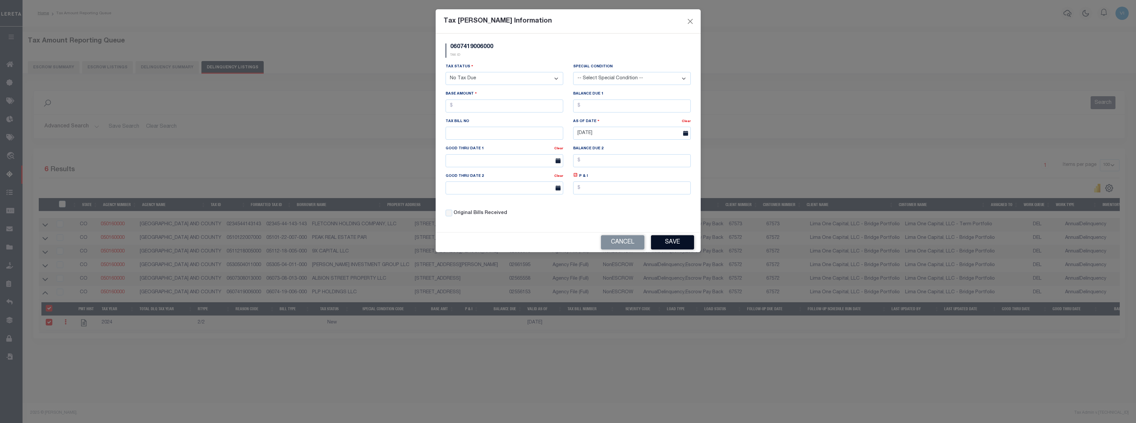
click at [673, 244] on button "Save" at bounding box center [672, 242] width 43 height 14
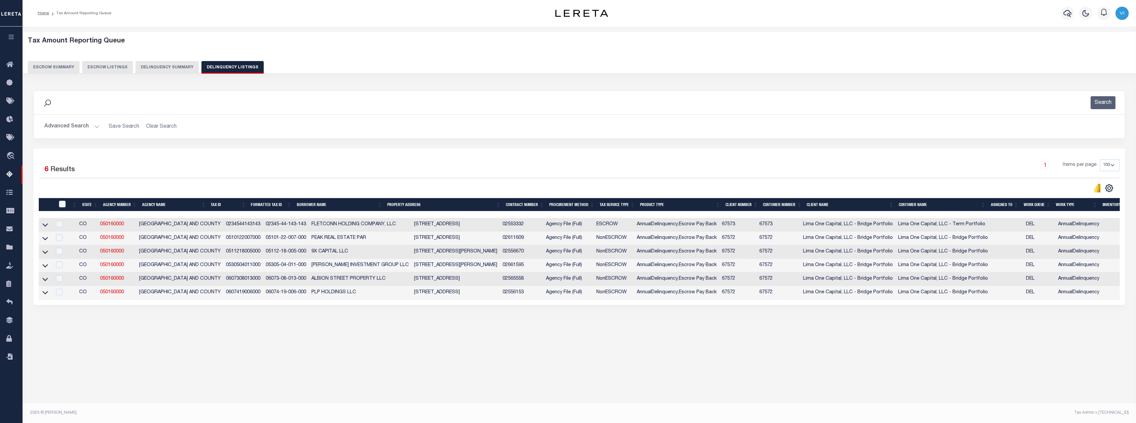
click at [157, 65] on button "Delinquency Summary" at bounding box center [167, 67] width 63 height 13
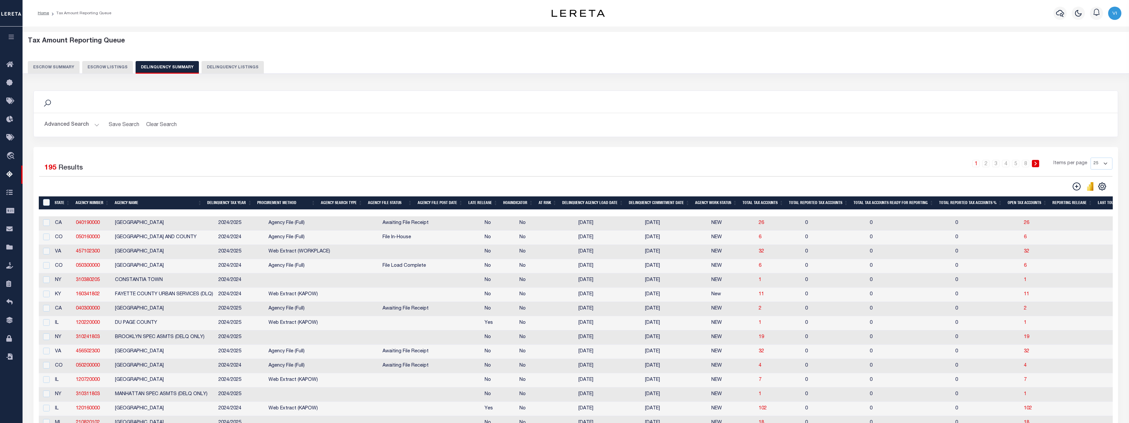
click at [82, 125] on button "Advanced Search" at bounding box center [71, 124] width 55 height 13
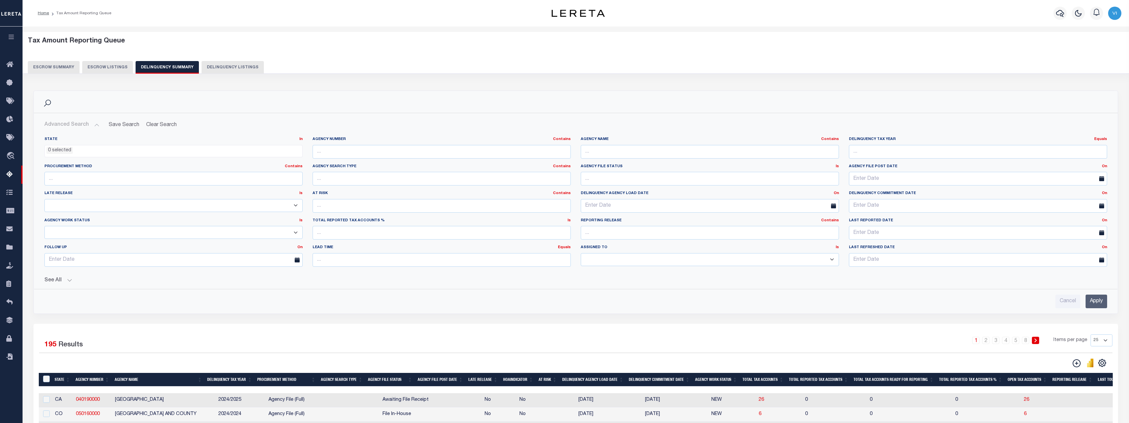
click at [63, 281] on button "See All" at bounding box center [575, 280] width 1063 height 6
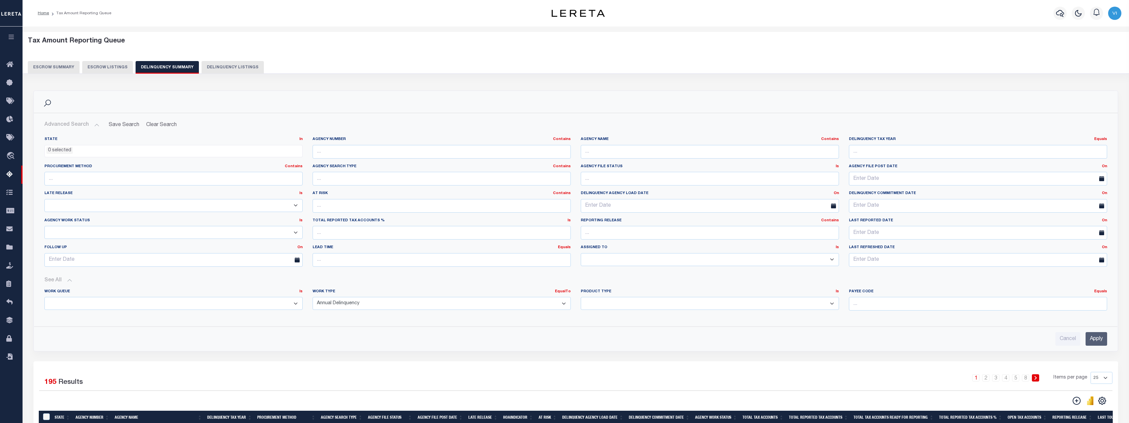
click at [477, 304] on select "Annual Delinquency Back Search Payment Status Check DTRACK" at bounding box center [442, 303] width 258 height 13
select select "BackSearch"
click at [313, 297] on select "Annual Delinquency Back Search Payment Status Check DTRACK" at bounding box center [442, 303] width 258 height 13
click at [1095, 339] on input "Apply" at bounding box center [1096, 339] width 22 height 14
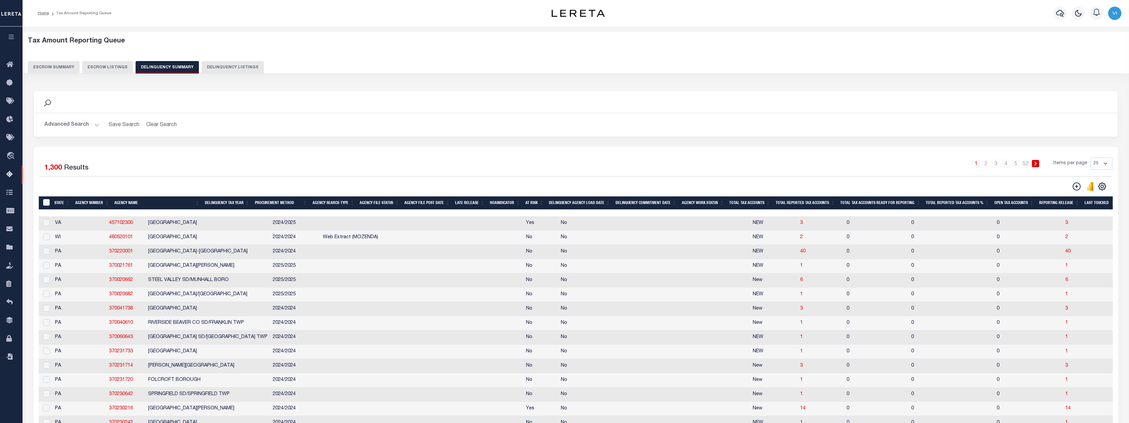
click at [797, 239] on td "2" at bounding box center [820, 237] width 46 height 14
checkbox input "true"
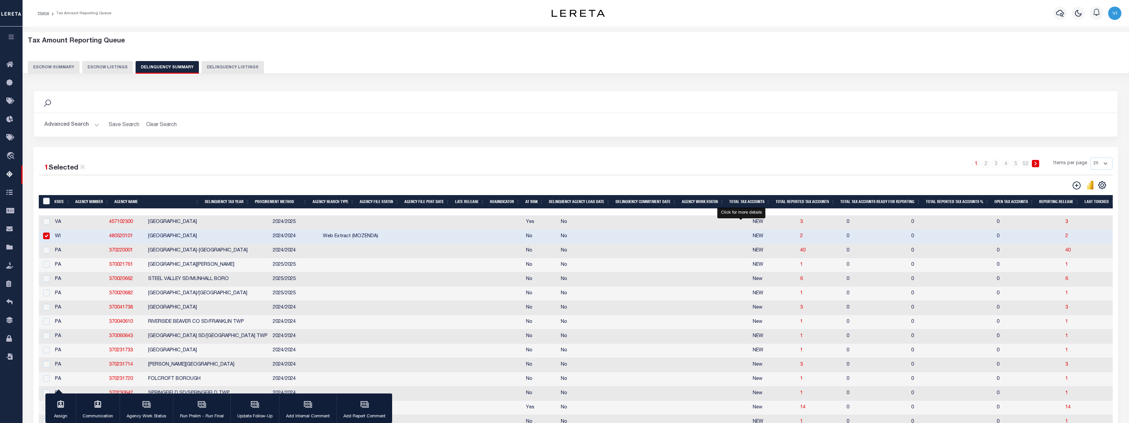
click at [800, 238] on span "2" at bounding box center [801, 236] width 3 height 5
select select "100"
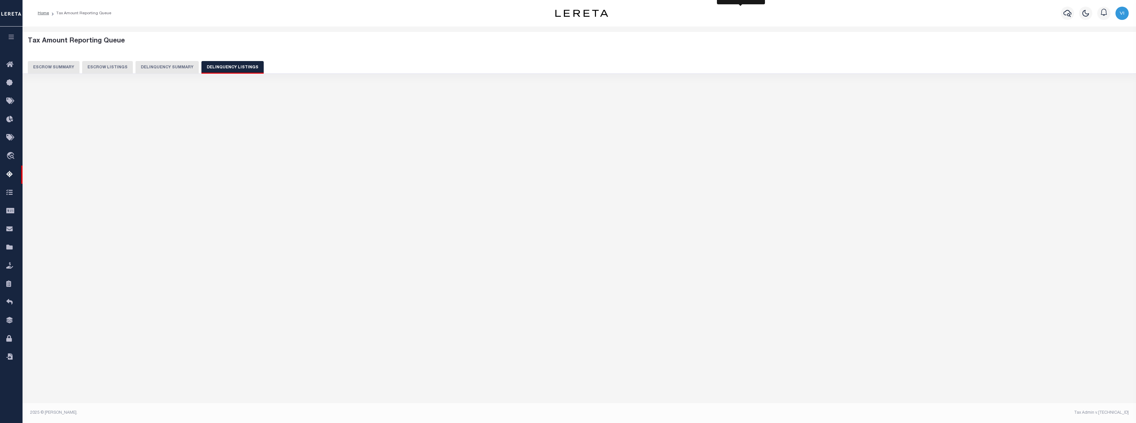
select select "100"
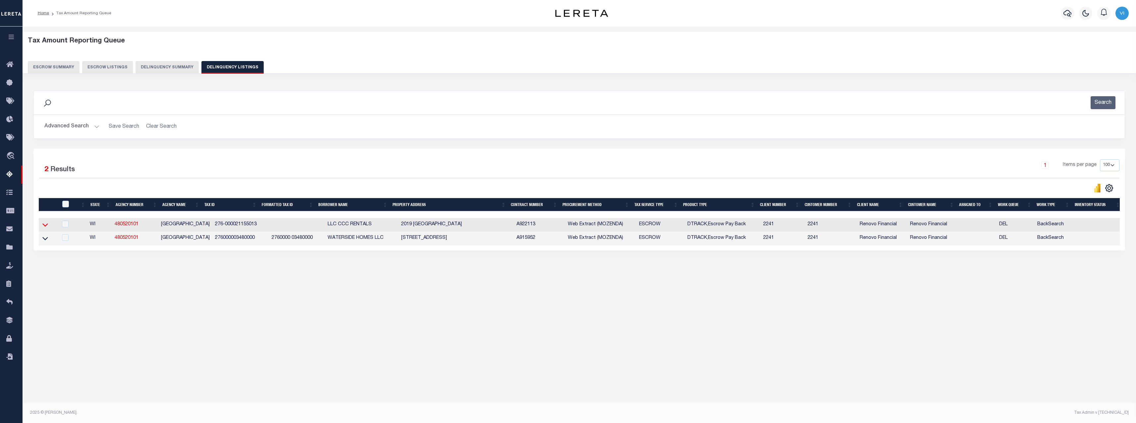
click at [47, 225] on icon at bounding box center [45, 224] width 6 height 7
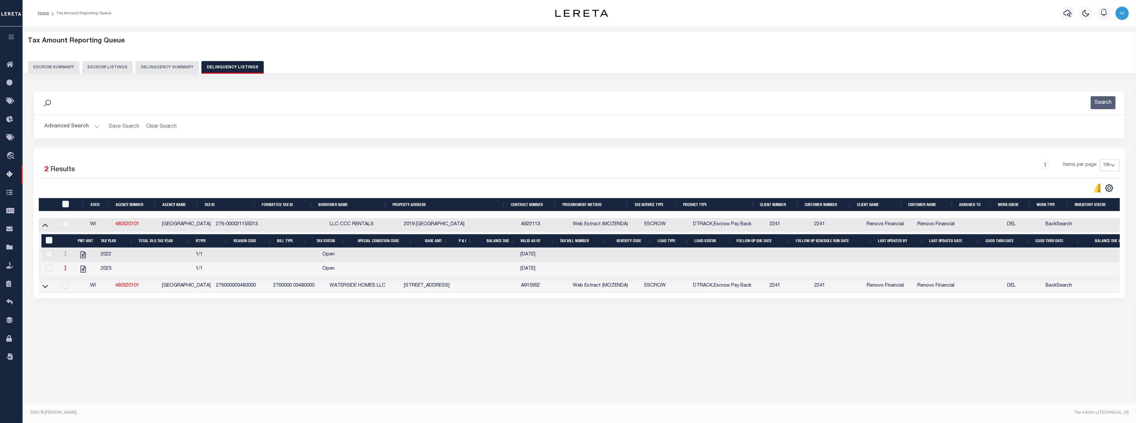
click at [66, 270] on icon at bounding box center [65, 267] width 2 height 5
click at [74, 293] on img "" at bounding box center [73, 289] width 7 height 7
select select "OP2"
select select
checkbox input "false"
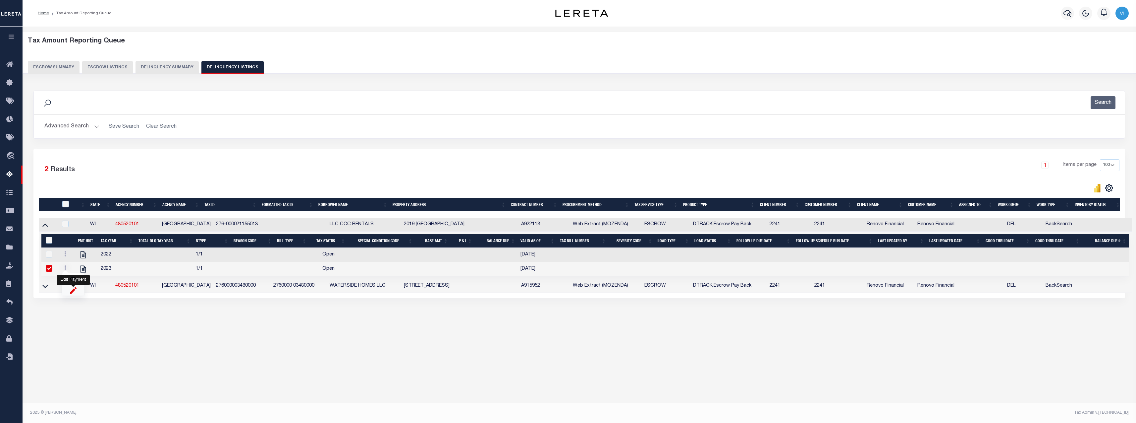
checkbox input "true"
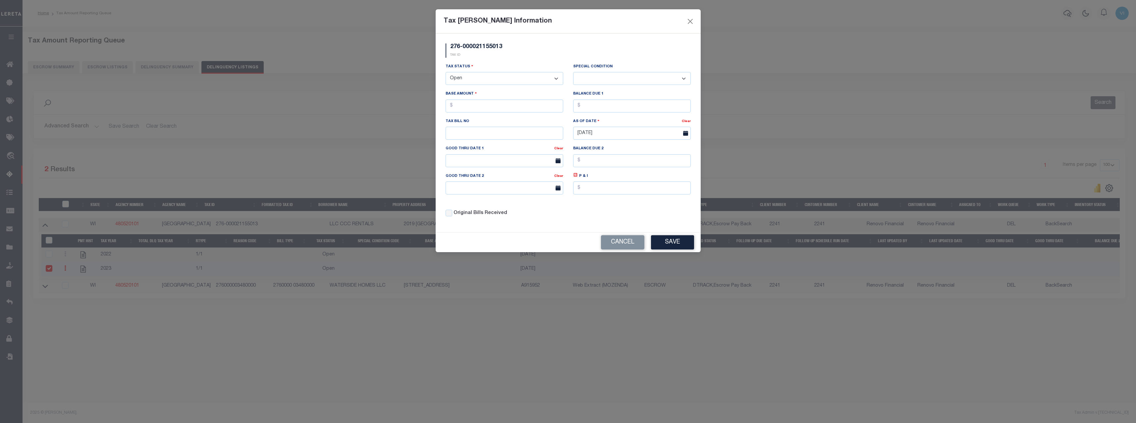
click at [518, 73] on select "- Select Status - Open Due/Unpaid Paid Incomplete No Tax Due Internal Refund Pr…" at bounding box center [505, 78] width 118 height 13
select select "NTX"
click at [446, 72] on select "- Select Status - Open Due/Unpaid Paid Incomplete No Tax Due Internal Refund Pr…" at bounding box center [505, 78] width 118 height 13
select select "0"
click at [671, 243] on button "Save" at bounding box center [672, 242] width 43 height 14
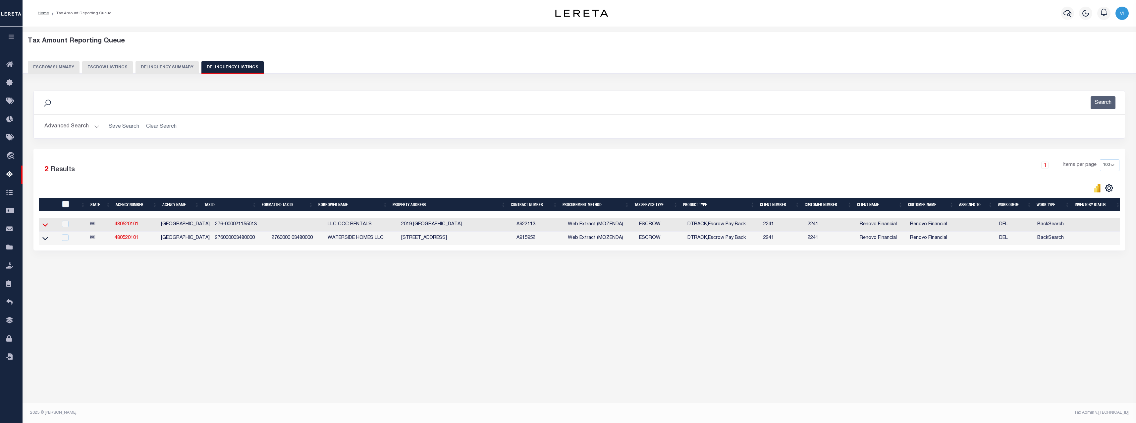
click at [46, 225] on icon at bounding box center [45, 224] width 6 height 7
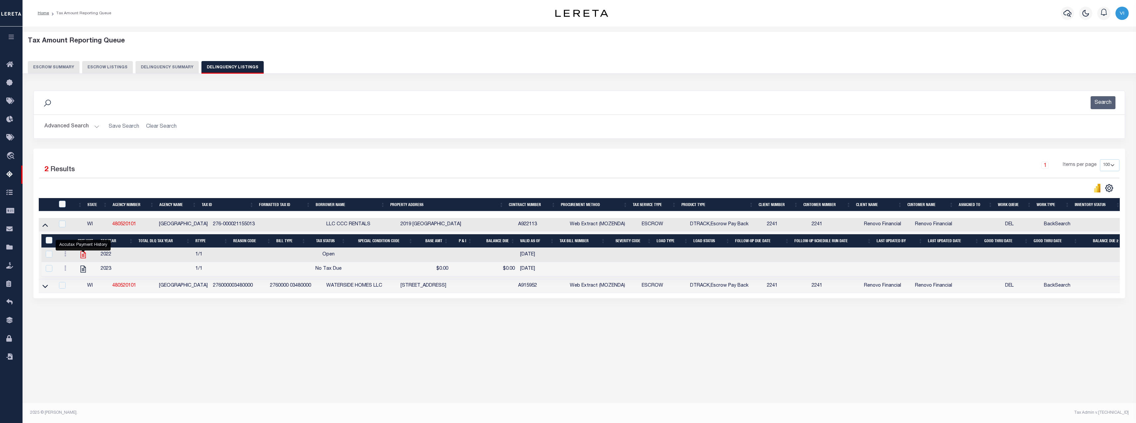
click at [84, 258] on icon "" at bounding box center [83, 254] width 9 height 9
checkbox input "true"
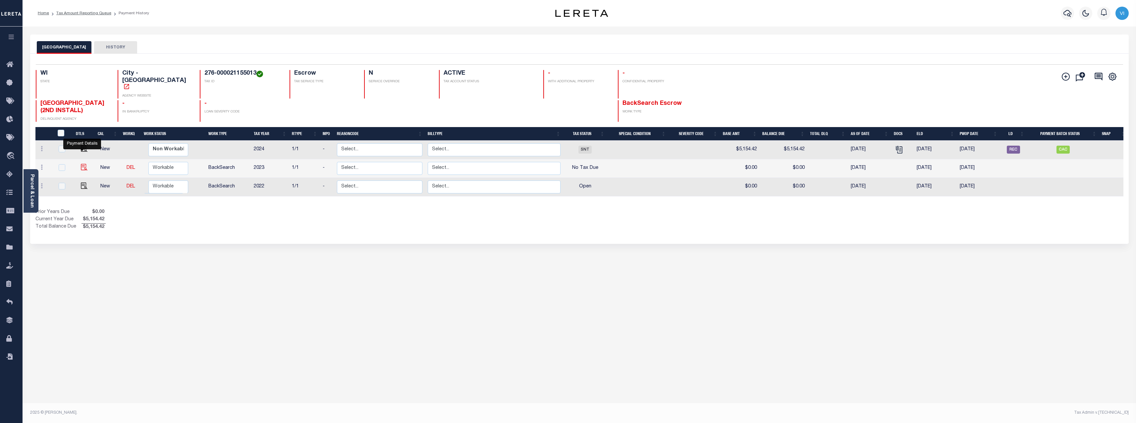
click at [83, 164] on img "" at bounding box center [84, 167] width 7 height 7
checkbox input "true"
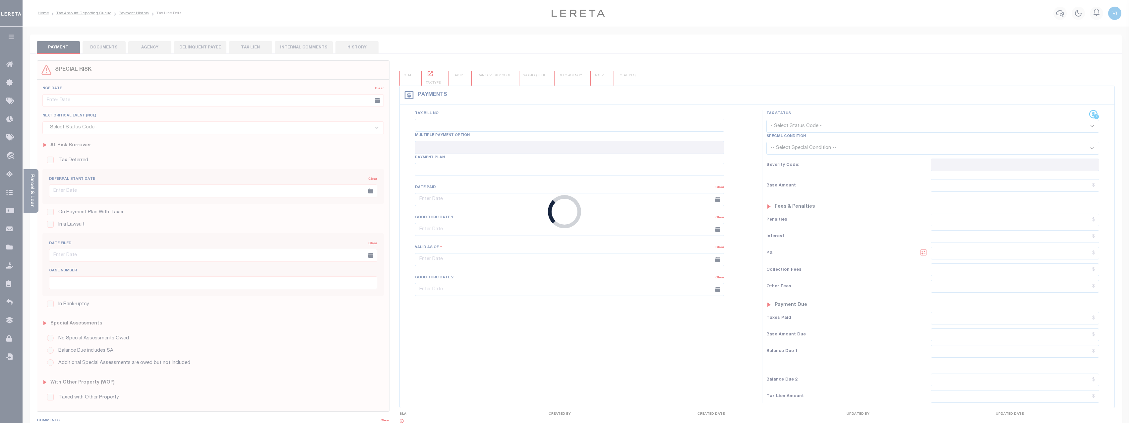
checkbox input "false"
type input "[DATE]"
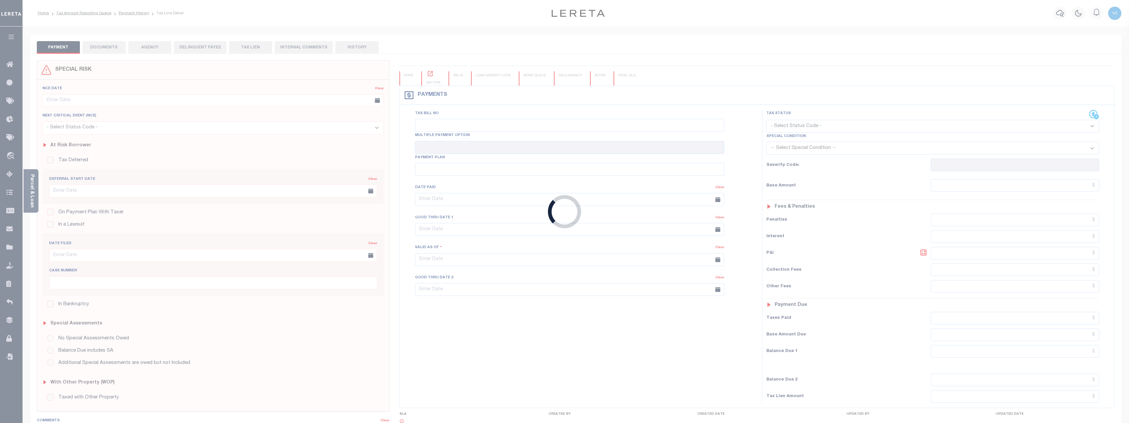
select select "NTX"
type input "$0"
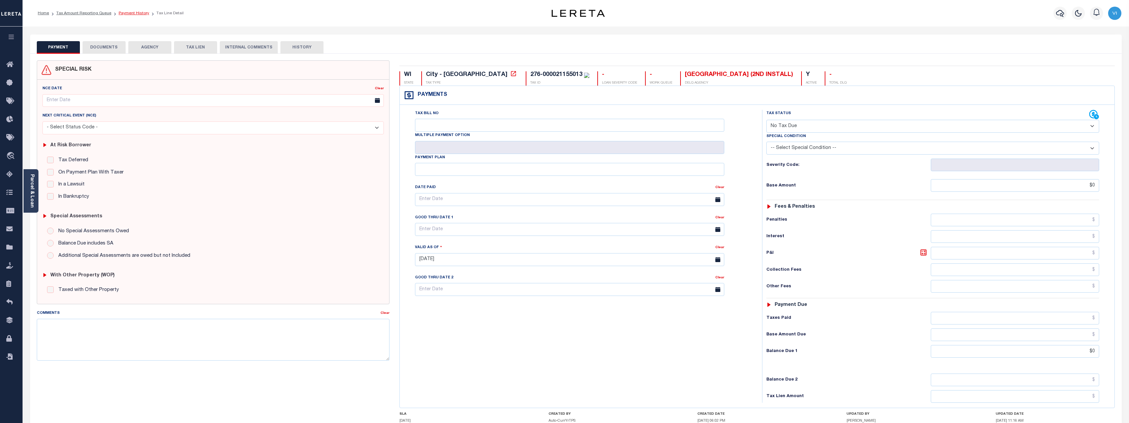
click at [133, 11] on link "Payment History" at bounding box center [134, 13] width 30 height 4
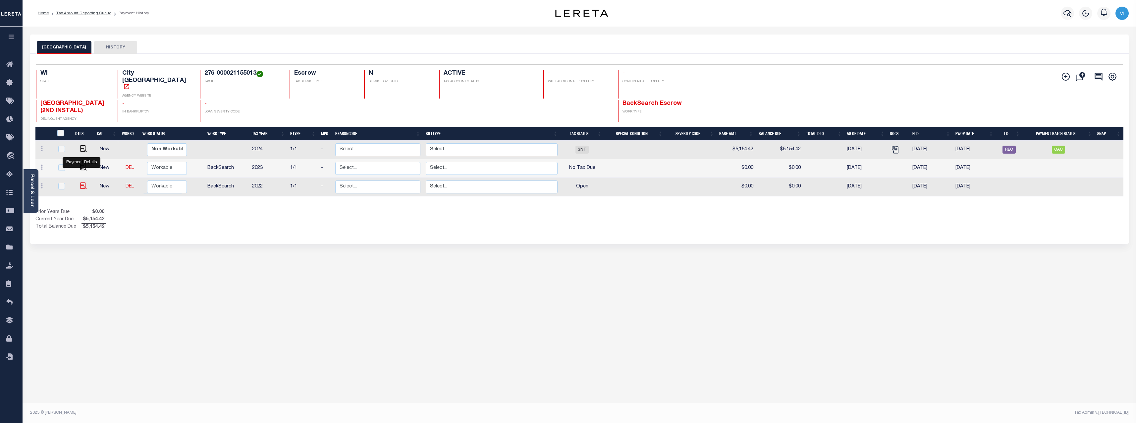
click at [83, 182] on img "" at bounding box center [83, 185] width 7 height 7
checkbox input "true"
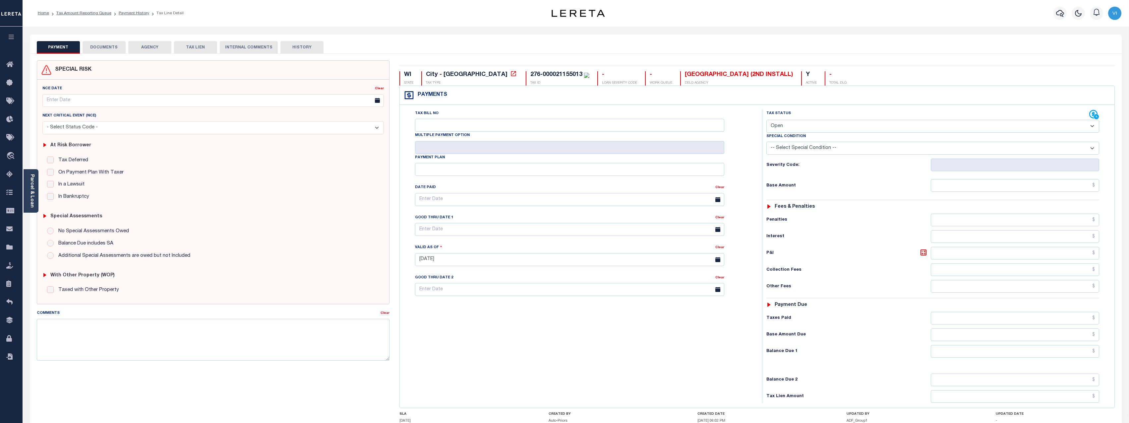
click at [895, 125] on select "- Select Status Code - Open Due/Unpaid Paid Incomplete No Tax Due Internal Refu…" at bounding box center [932, 126] width 333 height 13
select select "NTX"
click at [766, 120] on select "- Select Status Code - Open Due/Unpaid Paid Incomplete No Tax Due Internal Refu…" at bounding box center [932, 126] width 333 height 13
type input "[DATE]"
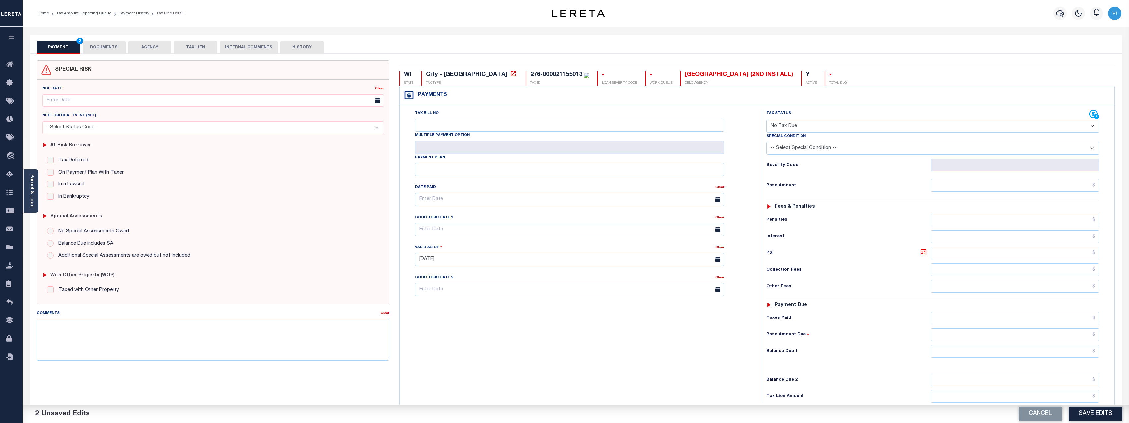
click at [758, 269] on div "Tax Status Status" at bounding box center [935, 256] width 356 height 293
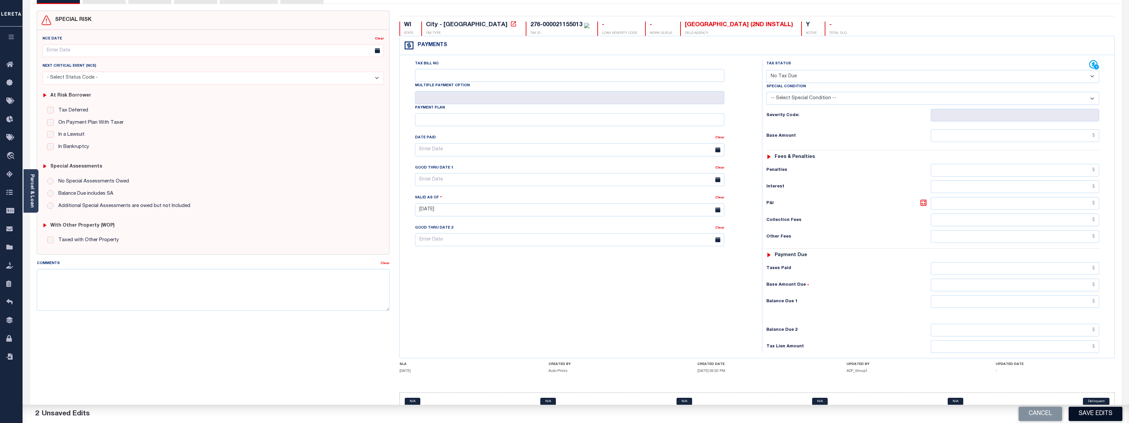
click at [1107, 414] on button "Save Edits" at bounding box center [1095, 413] width 54 height 14
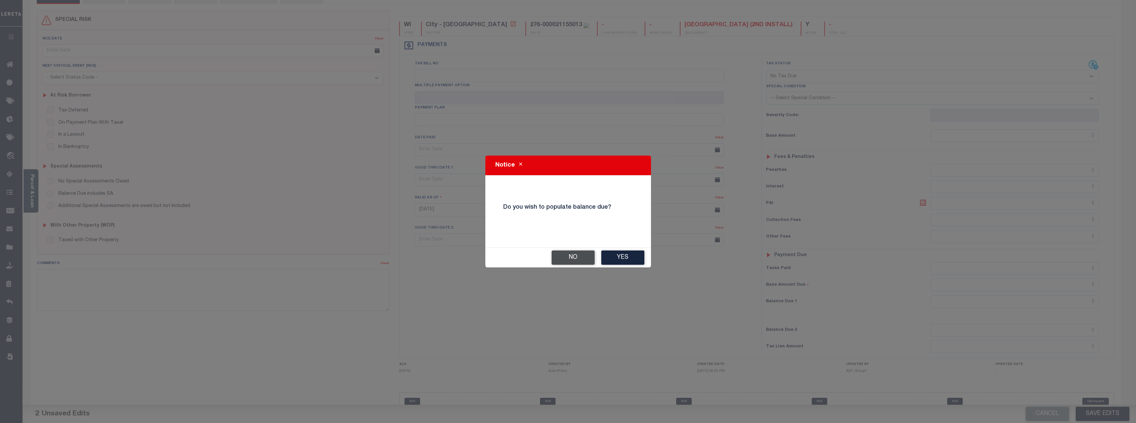
click at [573, 259] on button "No" at bounding box center [573, 257] width 43 height 14
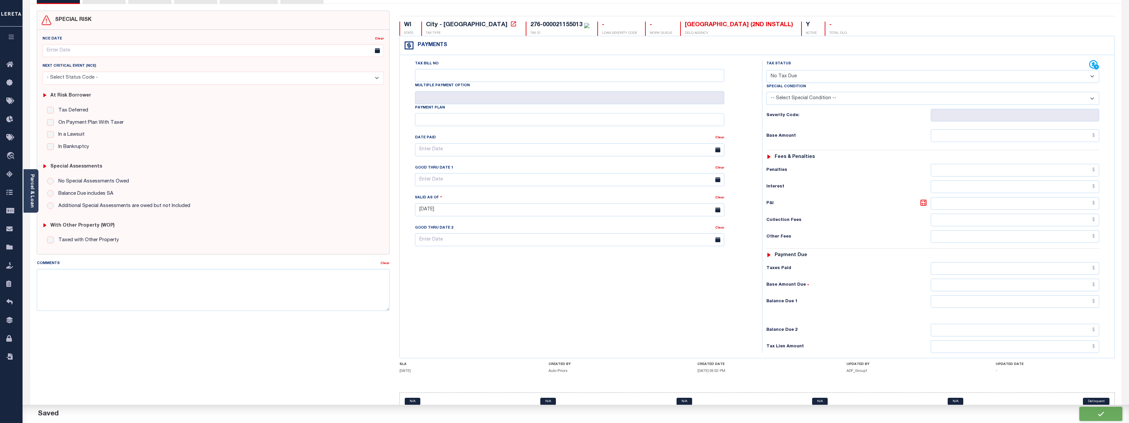
checkbox input "false"
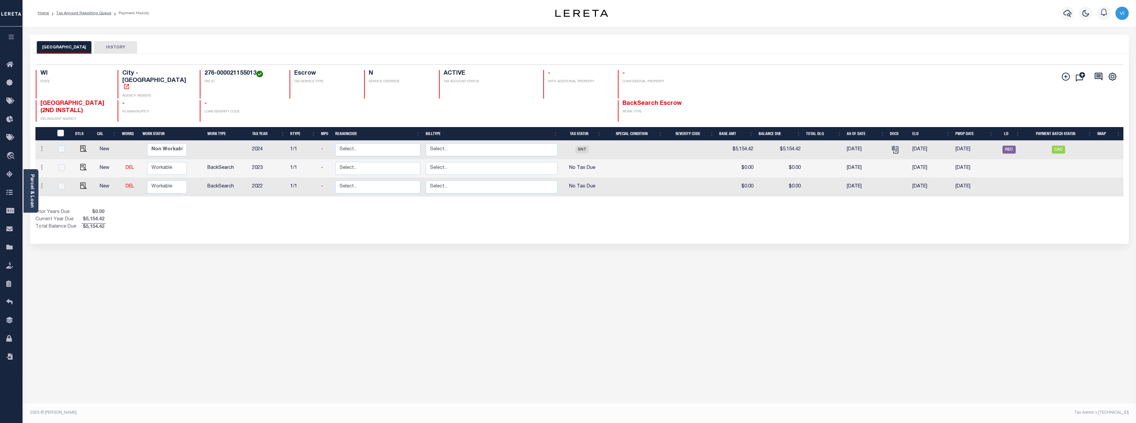
click at [86, 16] on li "Tax Amount Reporting Queue" at bounding box center [80, 13] width 62 height 6
click at [88, 13] on link "Tax Amount Reporting Queue" at bounding box center [83, 13] width 55 height 4
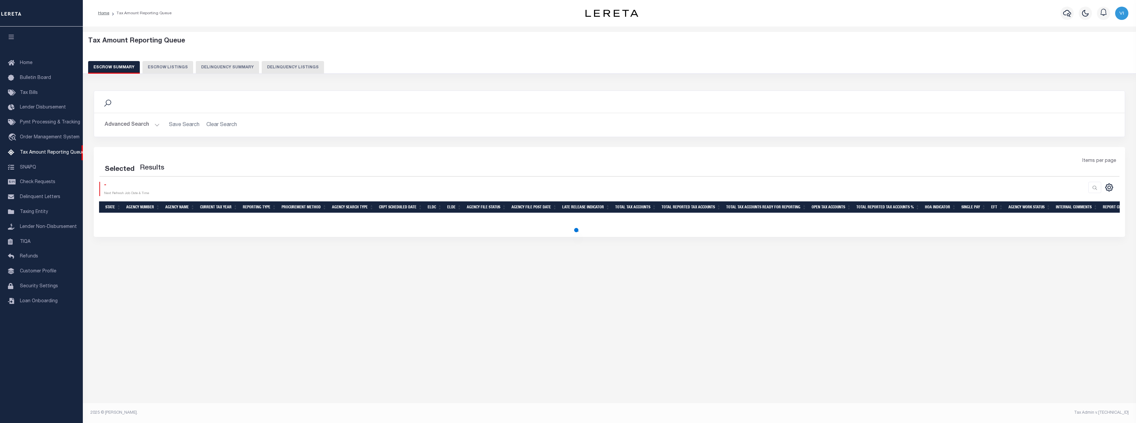
select select "100"
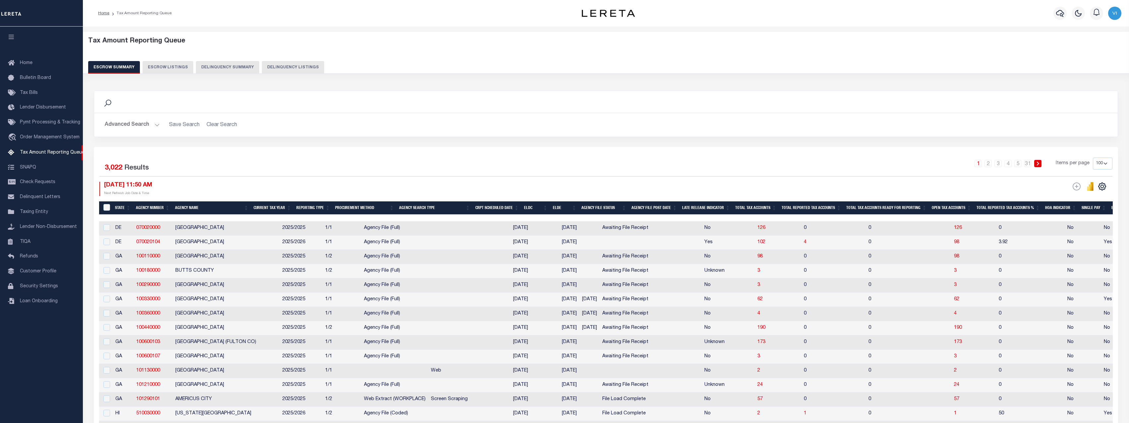
click at [228, 69] on button "Delinquency Summary" at bounding box center [227, 67] width 63 height 13
select select
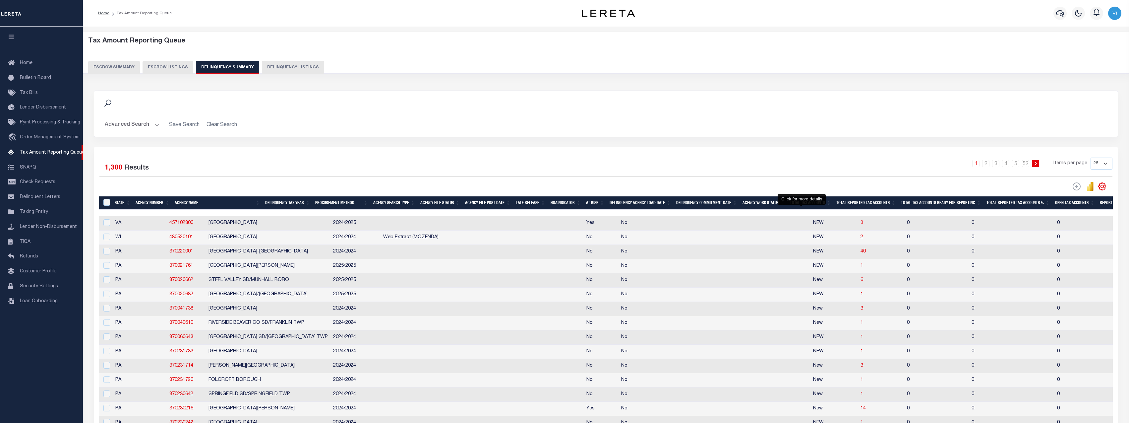
click at [860, 224] on span "3" at bounding box center [861, 222] width 3 height 5
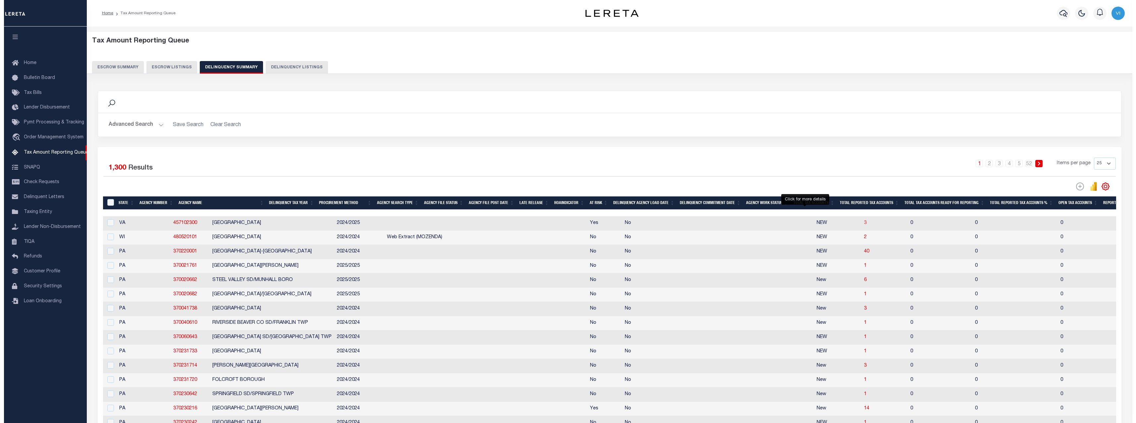
select select "100"
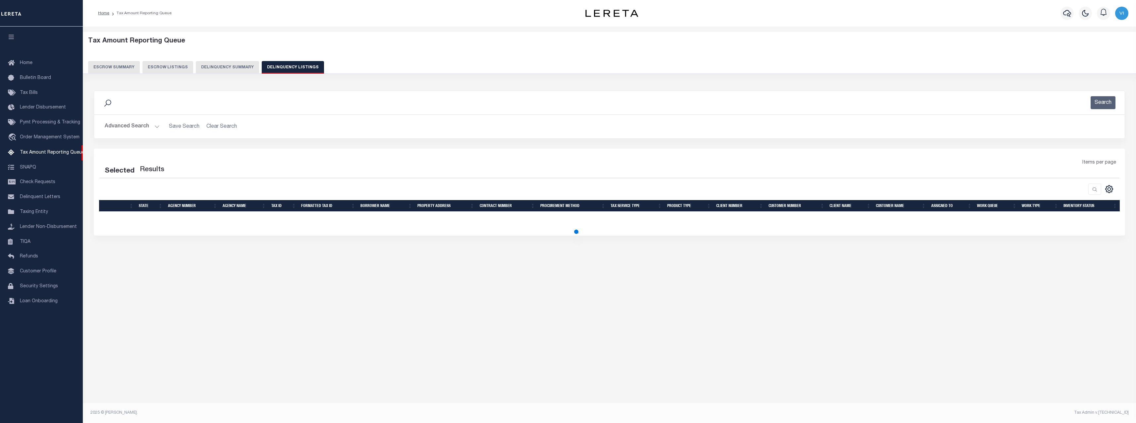
select select "100"
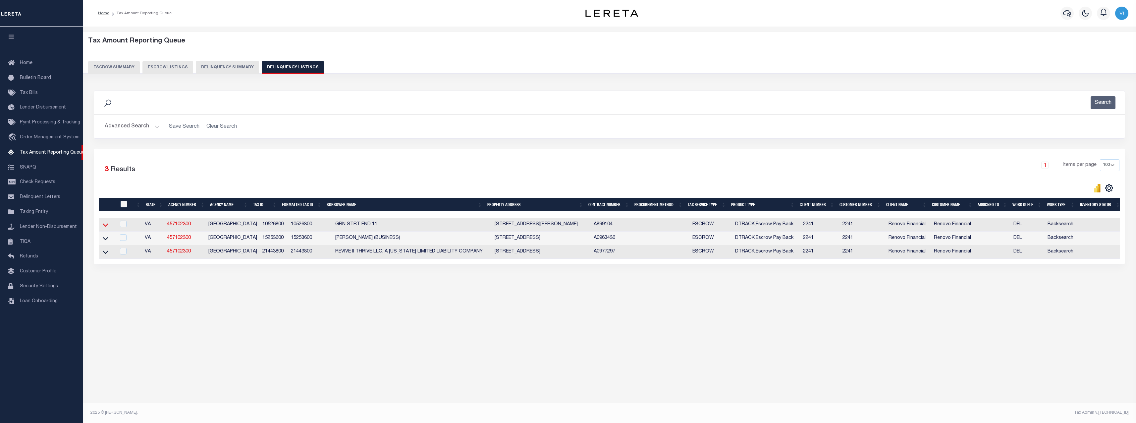
click at [106, 225] on icon at bounding box center [106, 224] width 6 height 7
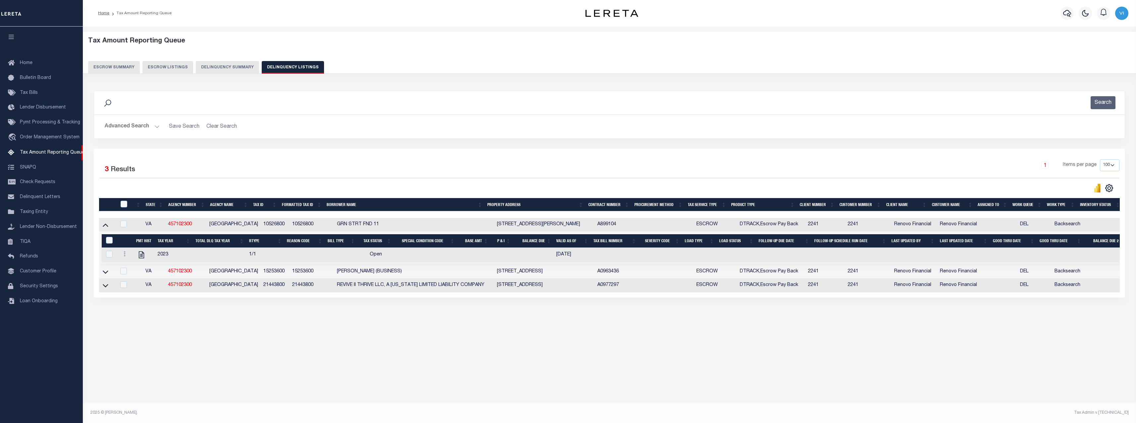
click at [215, 71] on button "Delinquency Summary" at bounding box center [227, 67] width 63 height 13
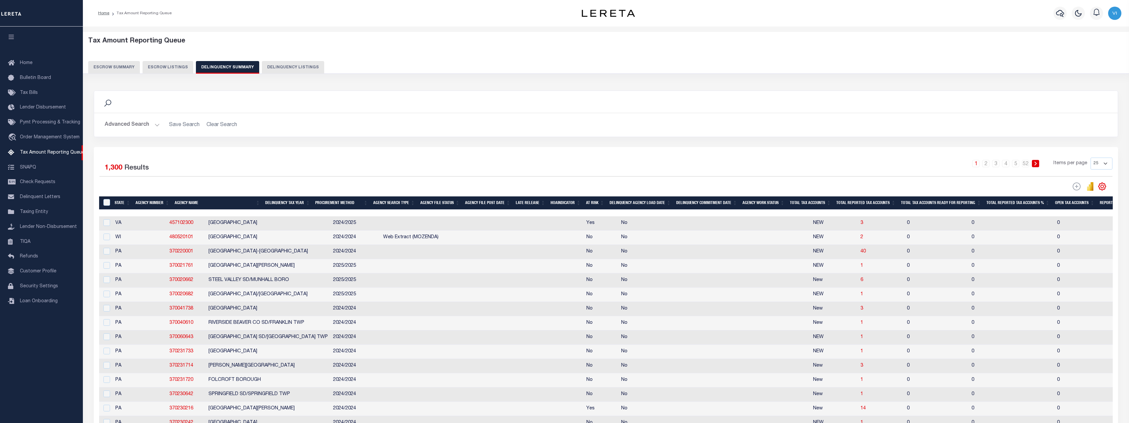
click at [137, 118] on div "Advanced Search Save Search Clear Search SummaryGridWrapper_dynamictable_____De…" at bounding box center [605, 125] width 1023 height 24
click at [134, 125] on button "Advanced Search" at bounding box center [132, 124] width 55 height 13
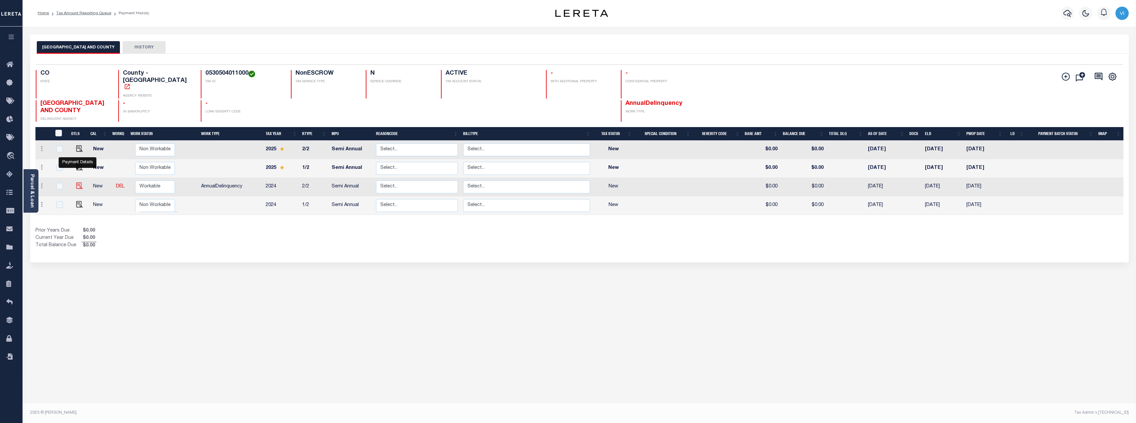
click at [76, 182] on img "" at bounding box center [79, 185] width 7 height 7
checkbox input "true"
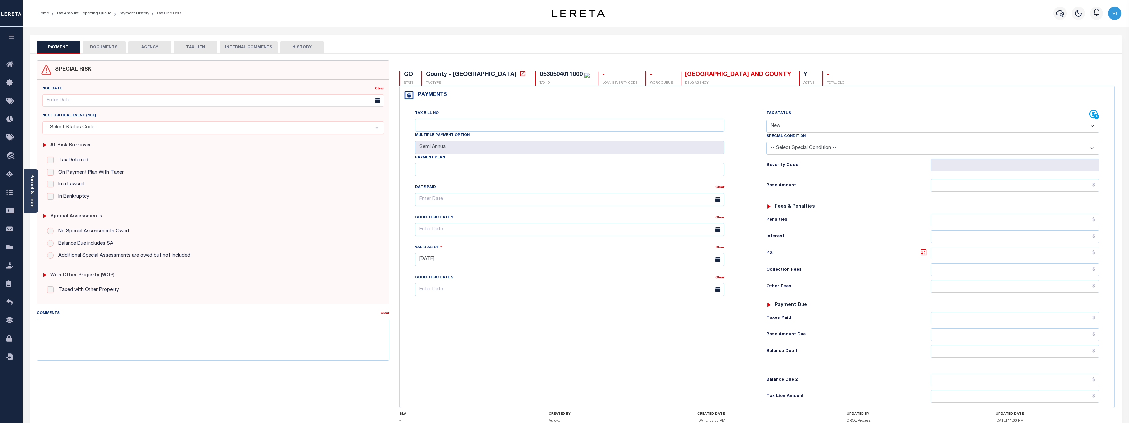
click at [882, 123] on select "- Select Status Code - Open Due/Unpaid Paid Incomplete No Tax Due Internal Refu…" at bounding box center [932, 126] width 333 height 13
select select "NTX"
click at [766, 120] on select "- Select Status Code - Open Due/Unpaid Paid Incomplete No Tax Due Internal Refu…" at bounding box center [932, 126] width 333 height 13
type input "[DATE]"
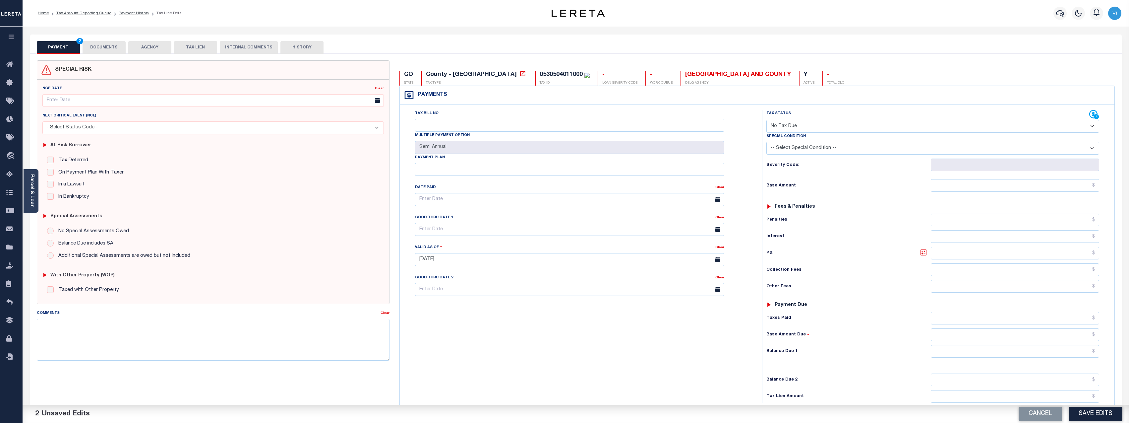
click at [795, 198] on div "Tax Status Status - Select Status Code -" at bounding box center [935, 256] width 346 height 293
click at [1094, 414] on button "Save Edits" at bounding box center [1095, 413] width 54 height 14
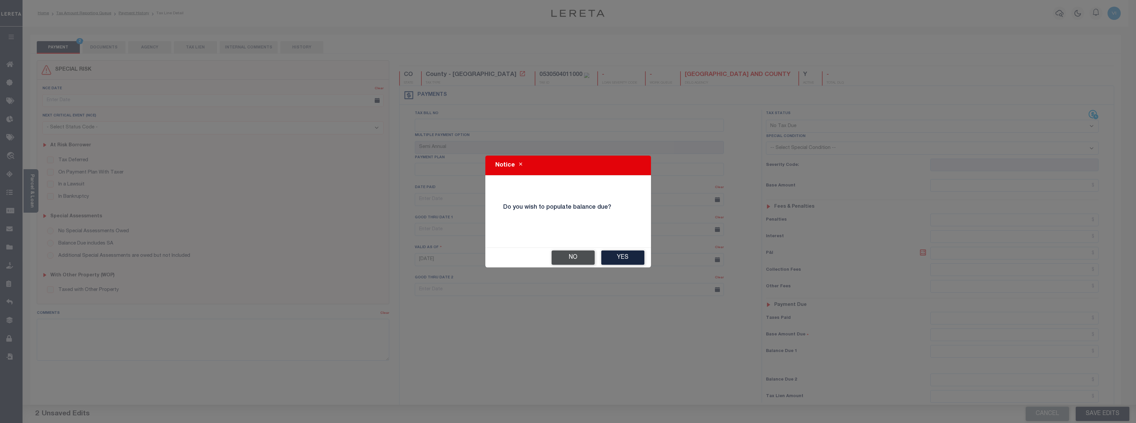
click at [570, 257] on button "No" at bounding box center [573, 257] width 43 height 14
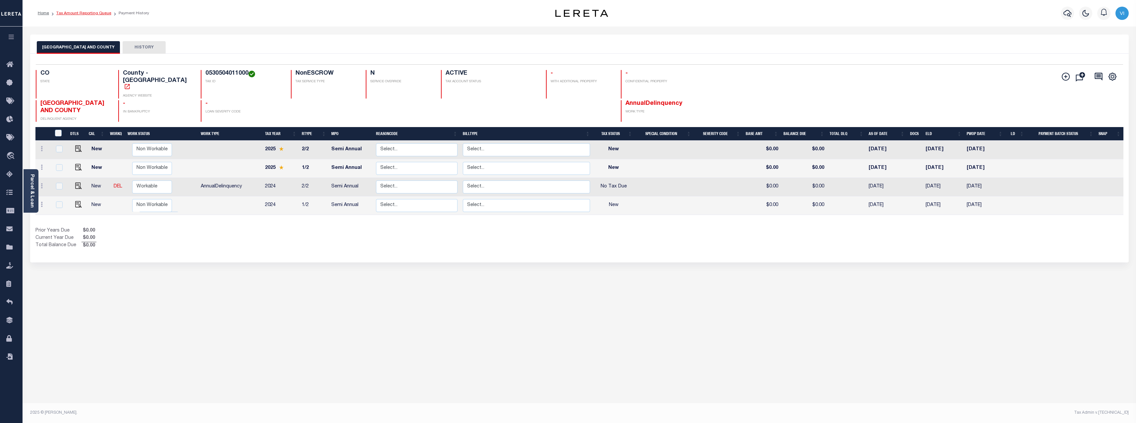
click at [96, 12] on link "Tax Amount Reporting Queue" at bounding box center [83, 13] width 55 height 4
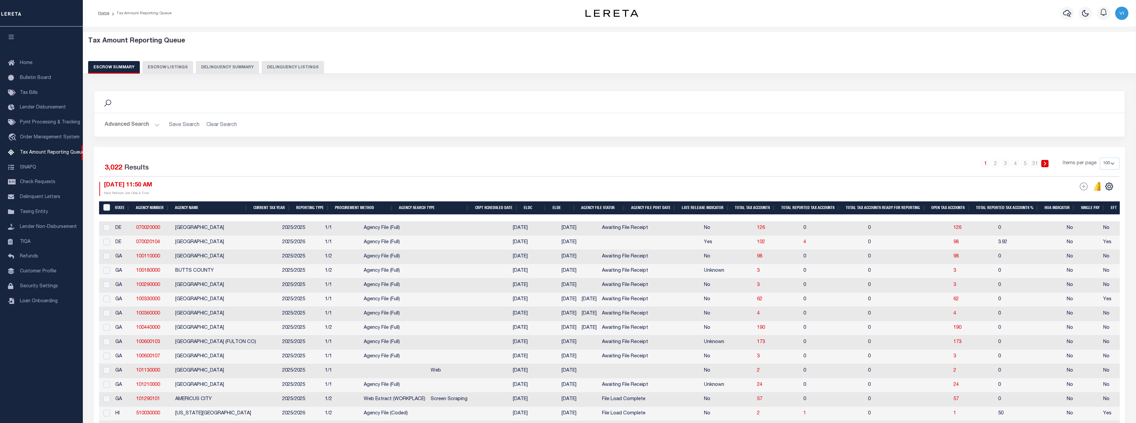
select select "100"
click at [209, 60] on div "Tax Amount Reporting Queue Escrow Summary Escrow Listings Delinquency Summary" at bounding box center [606, 55] width 1036 height 36
click at [226, 67] on button "Delinquency Summary" at bounding box center [227, 67] width 63 height 13
select select
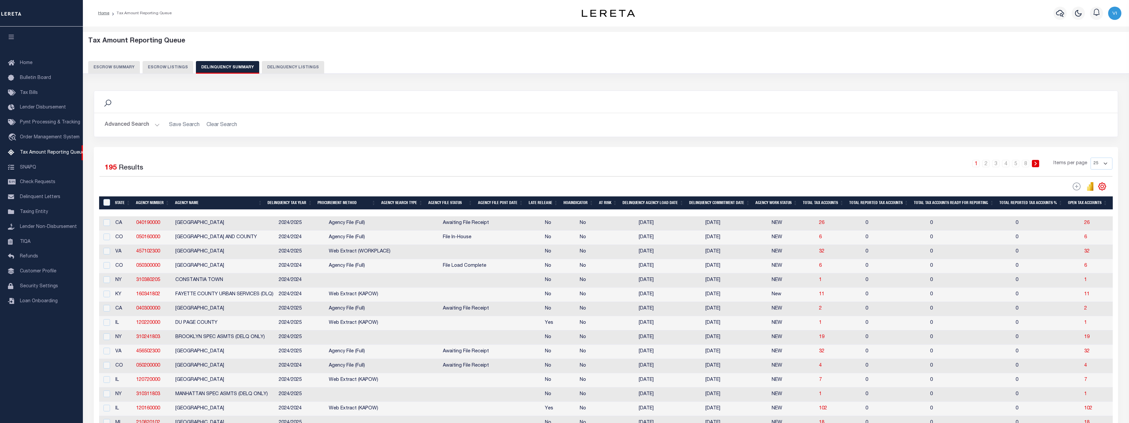
click at [154, 126] on button "Advanced Search" at bounding box center [132, 124] width 55 height 13
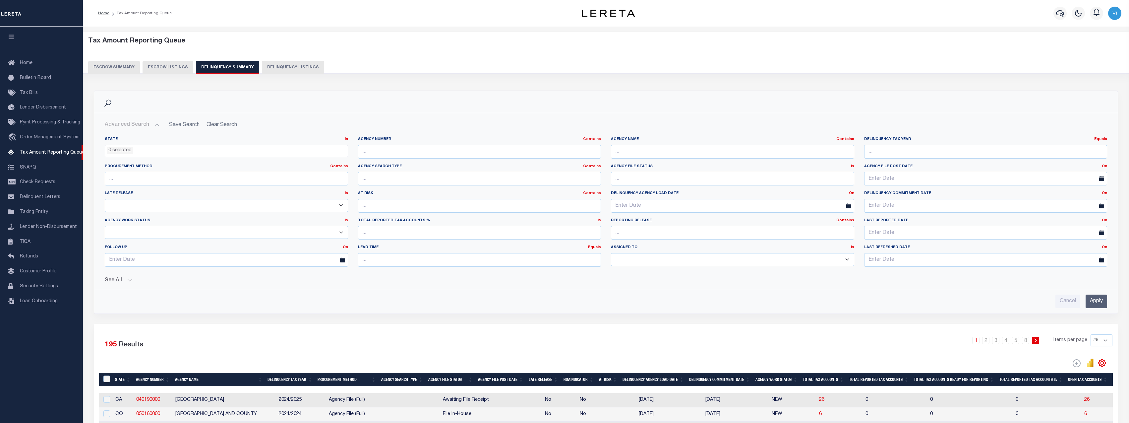
click at [123, 278] on button "See All" at bounding box center [606, 280] width 1002 height 6
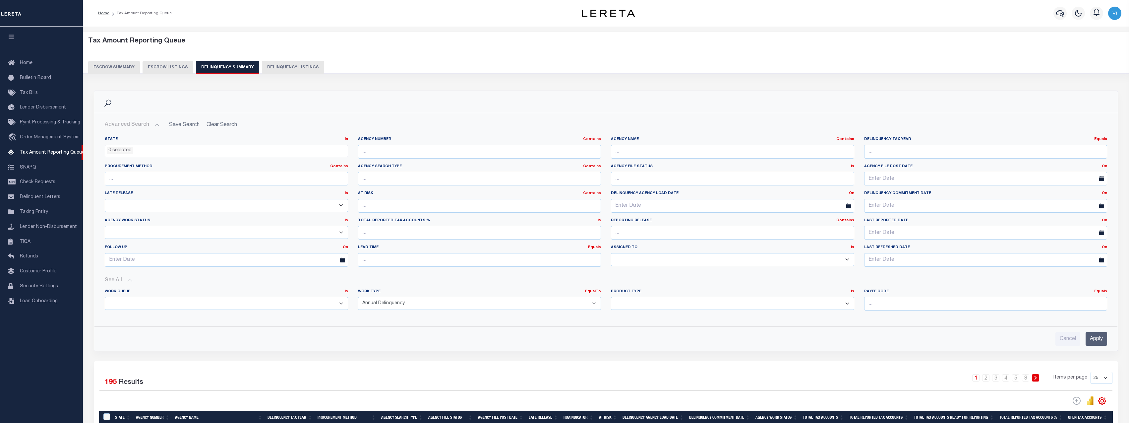
click at [452, 288] on div "Work Queue Is Is Contains --ALL-- Delinquent Escrow Work Type EqualTo Is Contai…" at bounding box center [606, 302] width 1012 height 38
click at [428, 305] on select "Annual Delinquency Back Search Payment Status Check DTRACK" at bounding box center [479, 303] width 243 height 13
select select "BackSearch"
click at [358, 297] on select "Annual Delinquency Back Search Payment Status Check DTRACK" at bounding box center [479, 303] width 243 height 13
click at [1094, 335] on input "Apply" at bounding box center [1096, 339] width 22 height 14
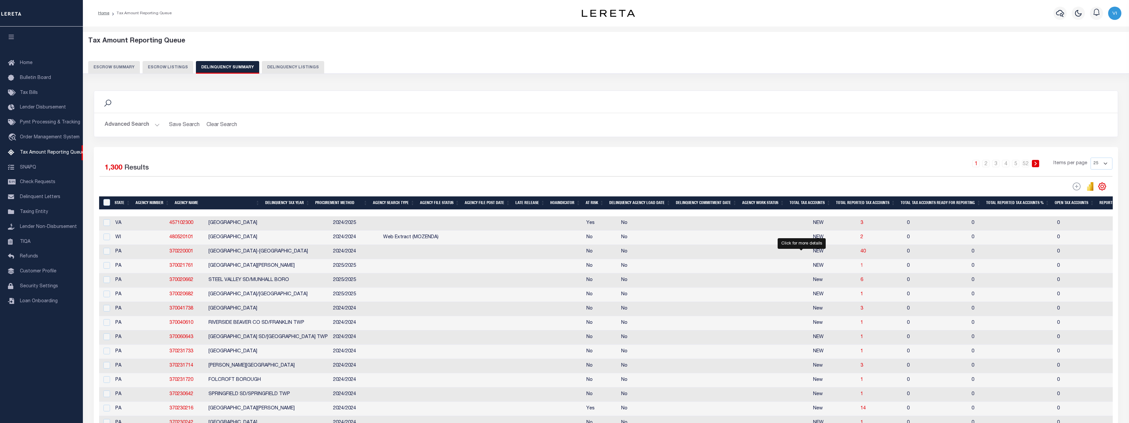
click at [860, 268] on span "1" at bounding box center [861, 265] width 3 height 5
select select "100"
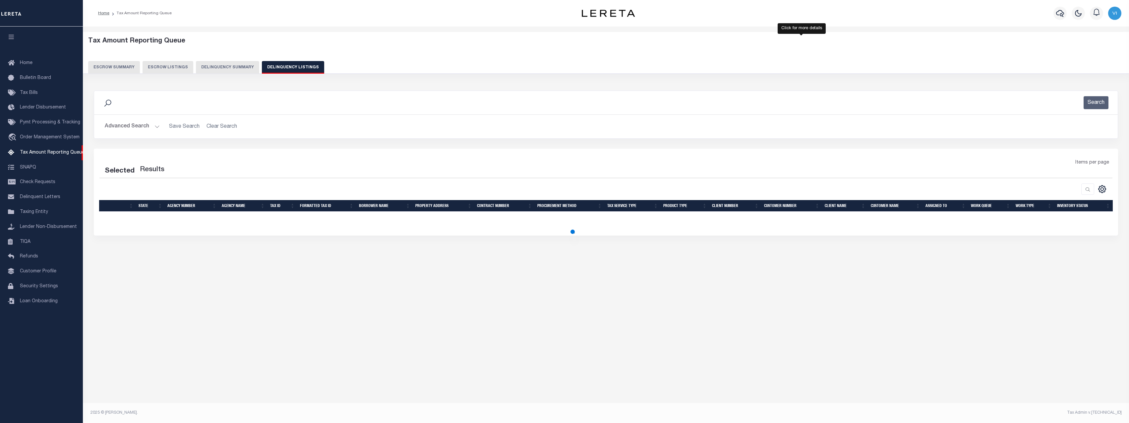
select select "100"
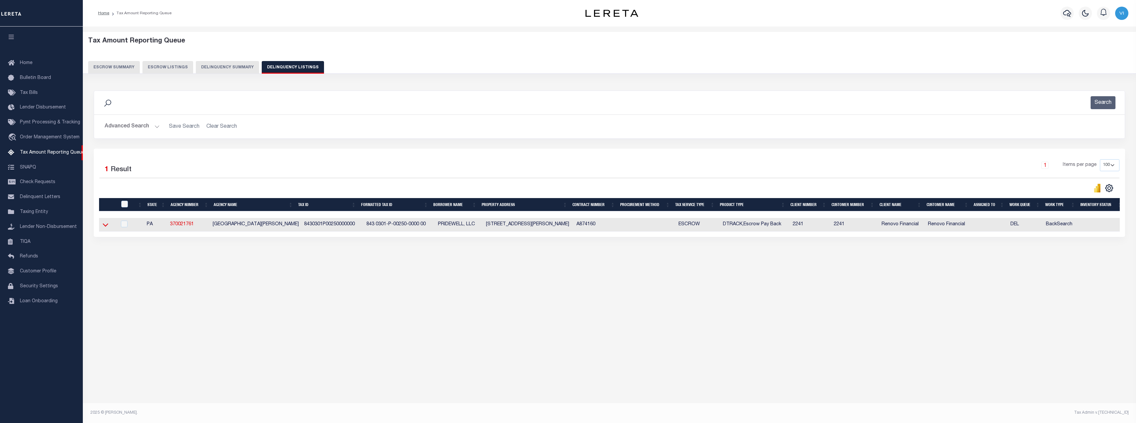
click at [104, 225] on icon at bounding box center [106, 224] width 6 height 7
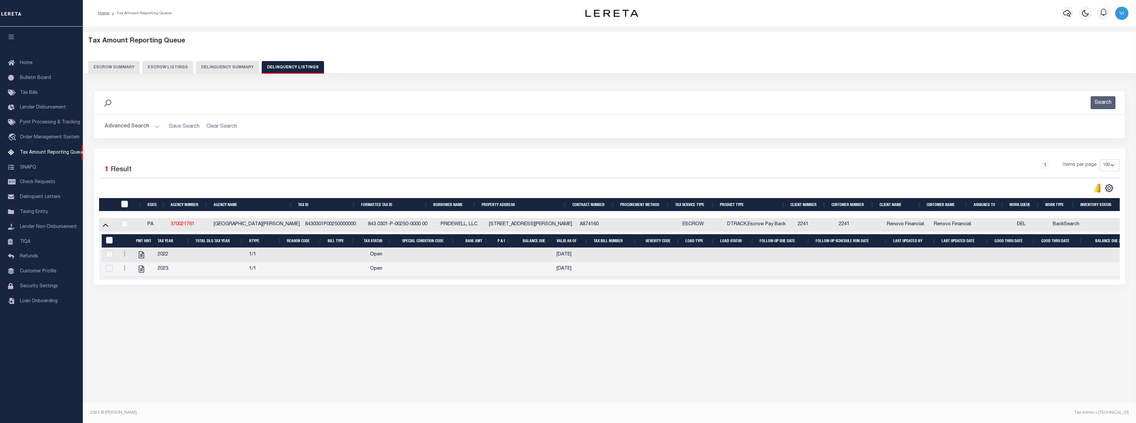
click at [204, 63] on button "Delinquency Summary" at bounding box center [227, 67] width 63 height 13
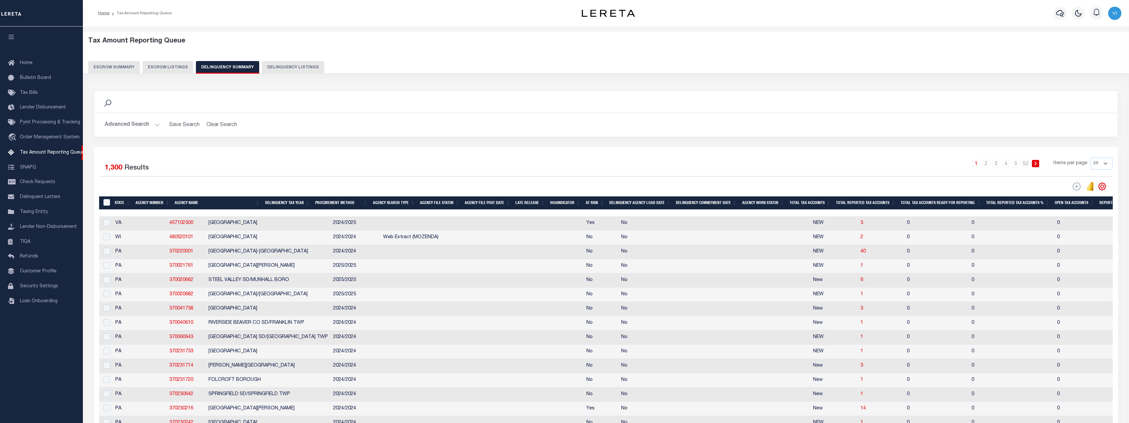
click at [138, 123] on button "Advanced Search" at bounding box center [132, 124] width 55 height 13
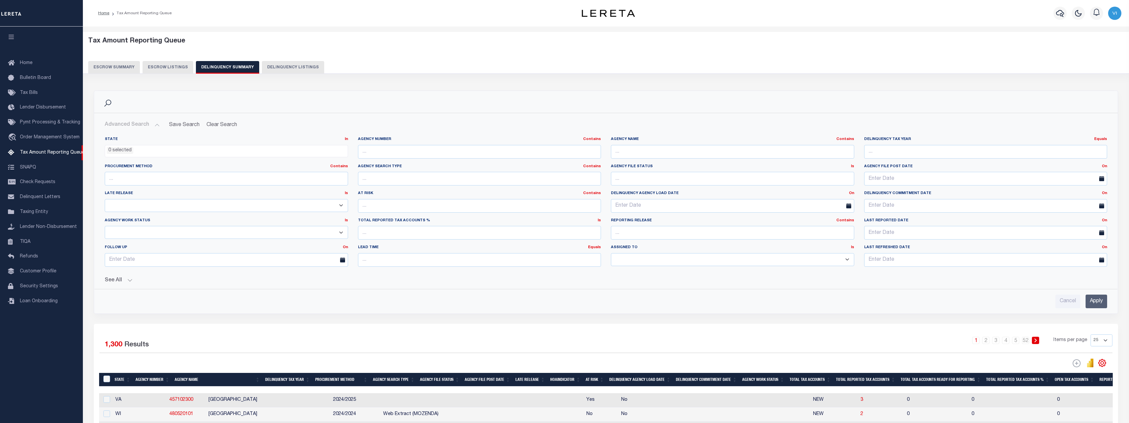
click at [126, 278] on button "See All" at bounding box center [606, 280] width 1002 height 6
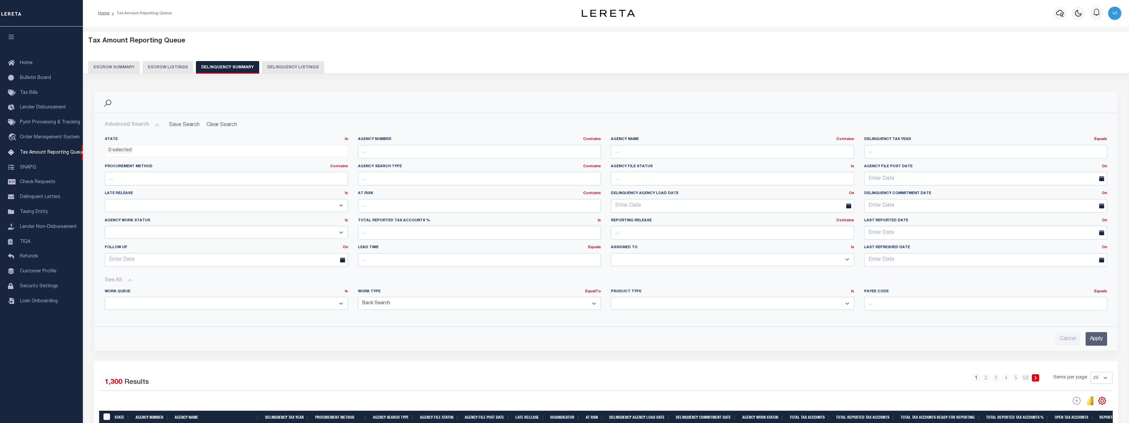
click at [501, 303] on select "Annual Delinquency Back Search Payment Status Check DTRACK" at bounding box center [479, 303] width 243 height 13
select select "DTRACK"
click at [358, 297] on select "Annual Delinquency Back Search Payment Status Check DTRACK" at bounding box center [479, 303] width 243 height 13
click at [1084, 339] on div "Cancel Apply" at bounding box center [606, 339] width 1002 height 14
click at [1100, 338] on input "Apply" at bounding box center [1096, 339] width 22 height 14
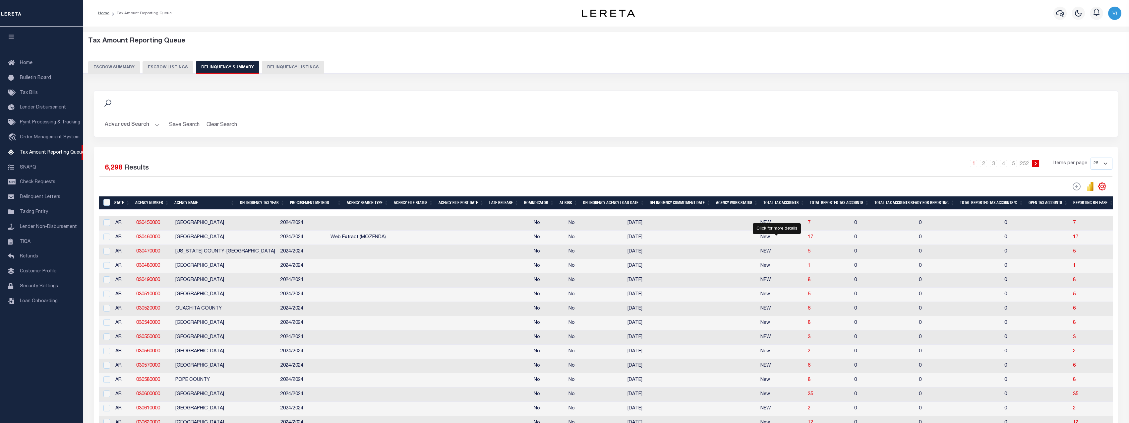
click at [808, 254] on span "5" at bounding box center [809, 251] width 3 height 5
select select "100"
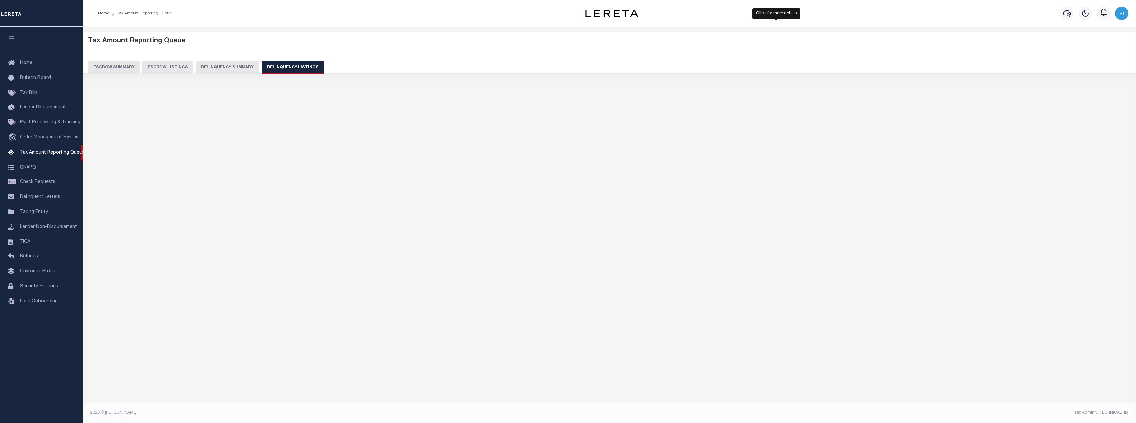
select select "100"
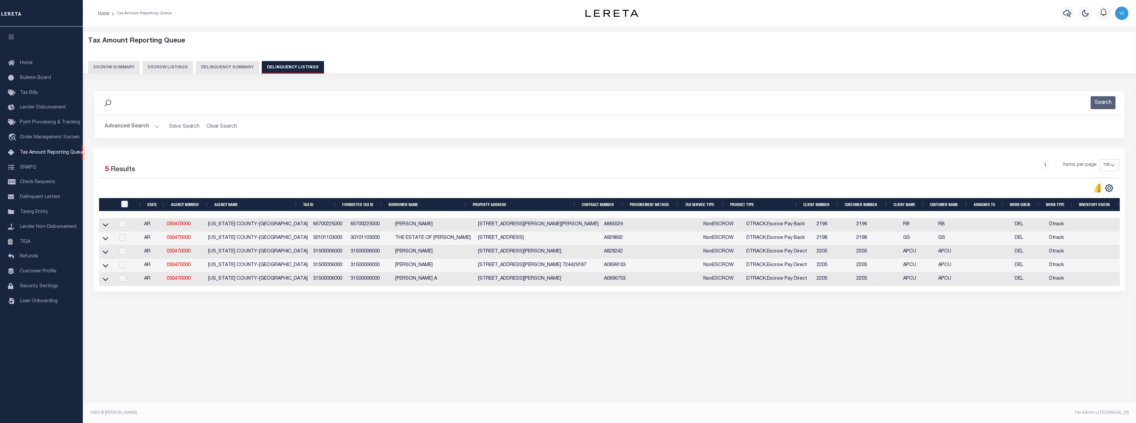
click at [109, 226] on td at bounding box center [107, 225] width 16 height 14
checkbox input "true"
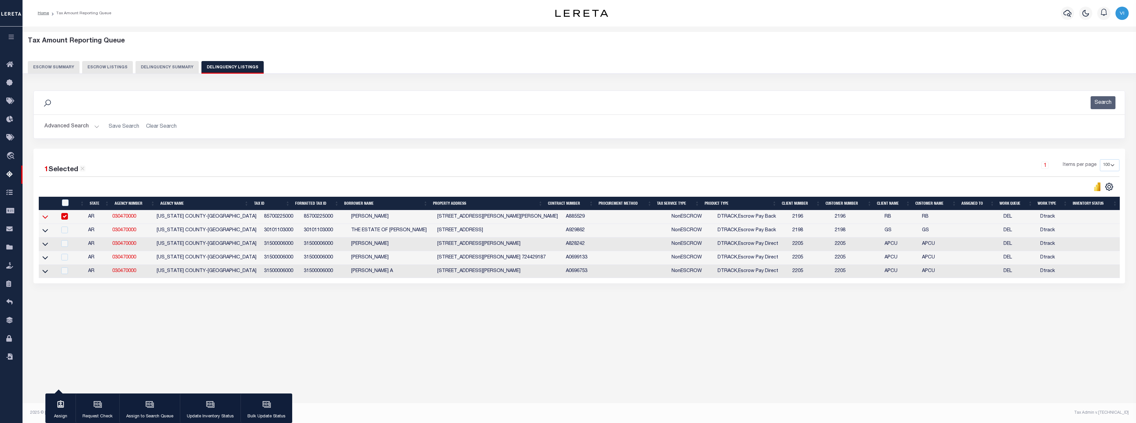
click at [45, 218] on icon at bounding box center [45, 216] width 6 height 7
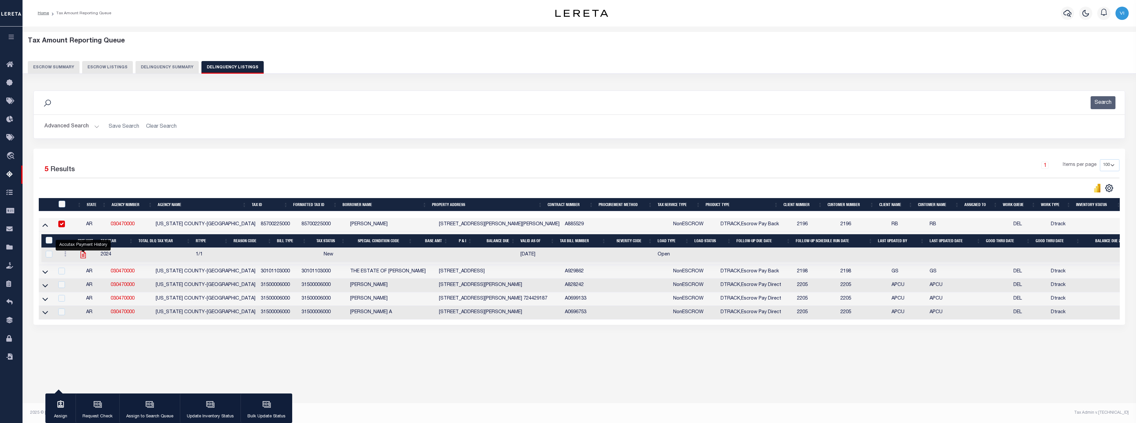
click at [83, 256] on icon "" at bounding box center [83, 254] width 9 height 9
checkbox input "true"
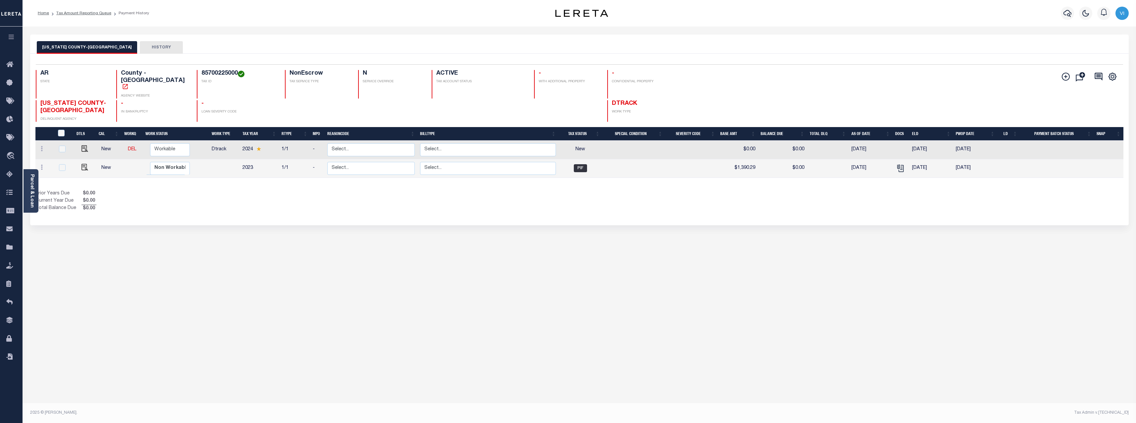
click at [752, 244] on div "[US_STATE] COUNTY-OSCEOLA HISTORY Selected 2 Results" at bounding box center [579, 221] width 1109 height 374
click at [84, 145] on img "" at bounding box center [85, 148] width 7 height 7
checkbox input "true"
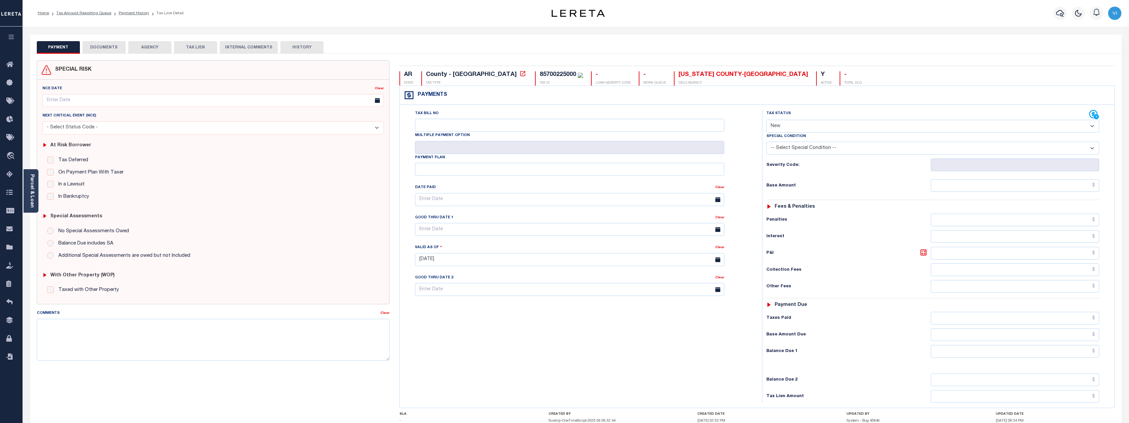
click at [807, 128] on select "- Select Status Code - Open Due/Unpaid Paid Incomplete No Tax Due Internal Refu…" at bounding box center [932, 126] width 333 height 13
select select "NTX"
click at [766, 120] on select "- Select Status Code - Open Due/Unpaid Paid Incomplete No Tax Due Internal Refu…" at bounding box center [932, 126] width 333 height 13
type input "[DATE]"
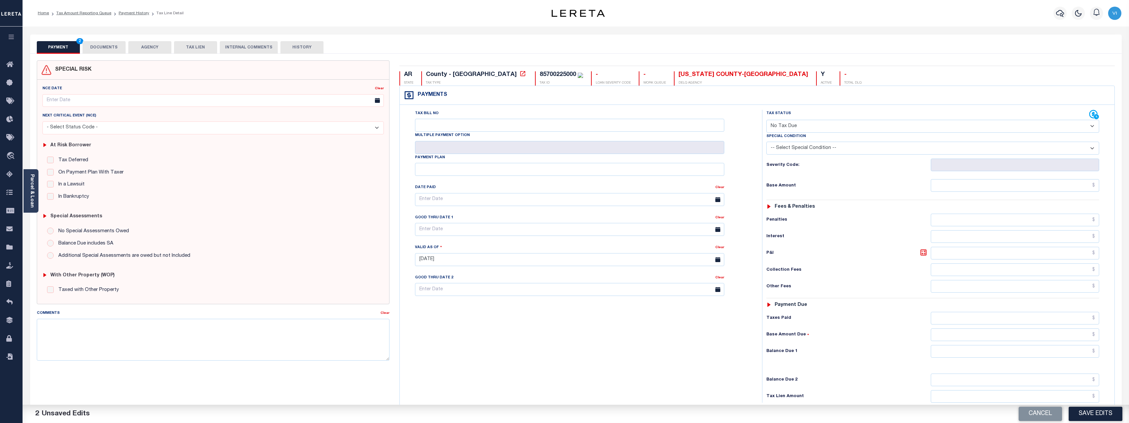
click at [1097, 415] on button "Save Edits" at bounding box center [1095, 413] width 54 height 14
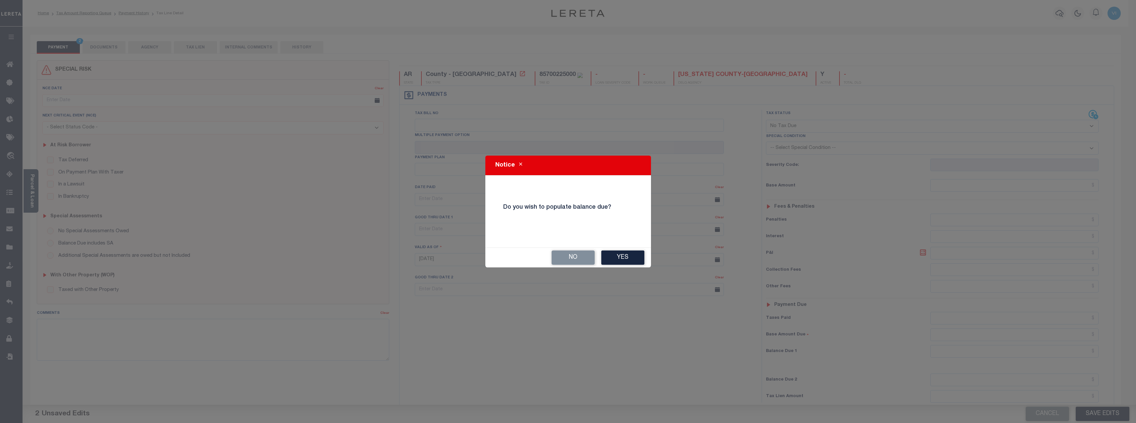
click at [625, 259] on button "Yes" at bounding box center [623, 257] width 43 height 14
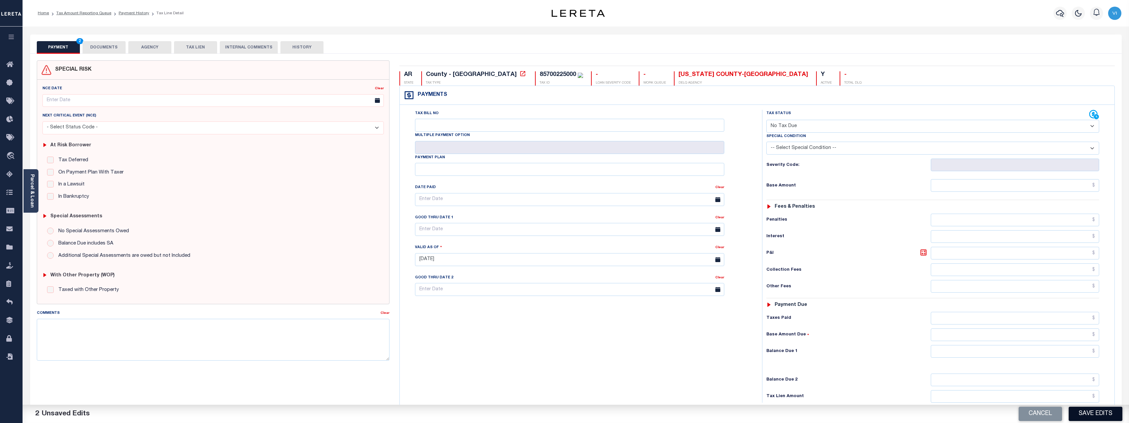
click at [1103, 414] on button "Save Edits" at bounding box center [1095, 413] width 54 height 14
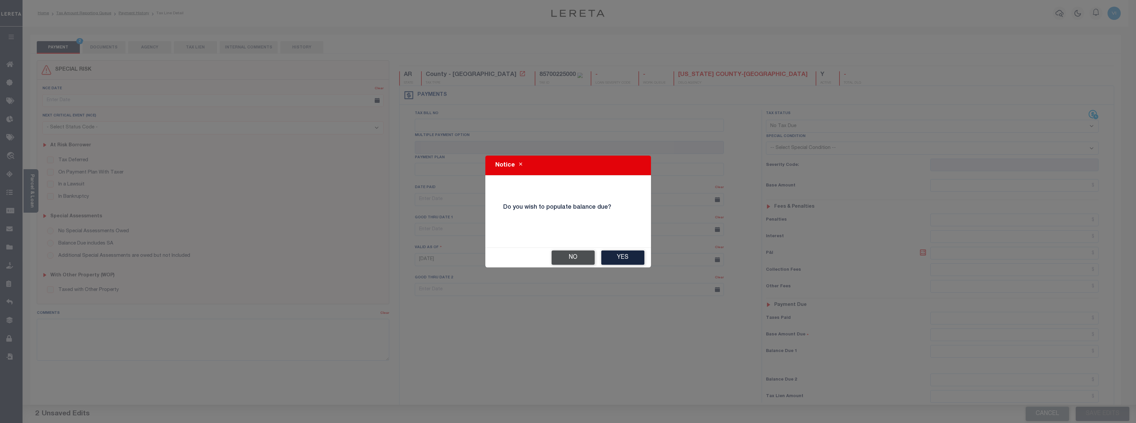
click at [583, 258] on button "No" at bounding box center [573, 257] width 43 height 14
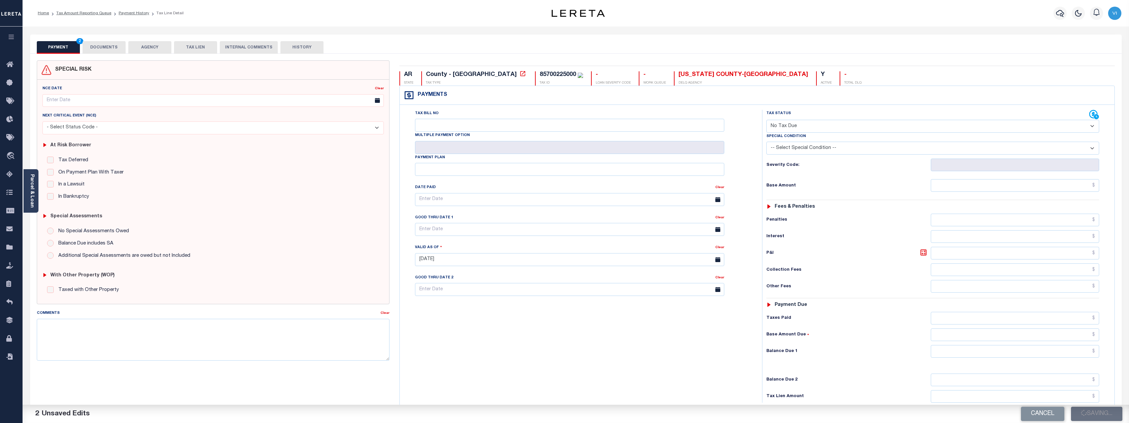
checkbox input "false"
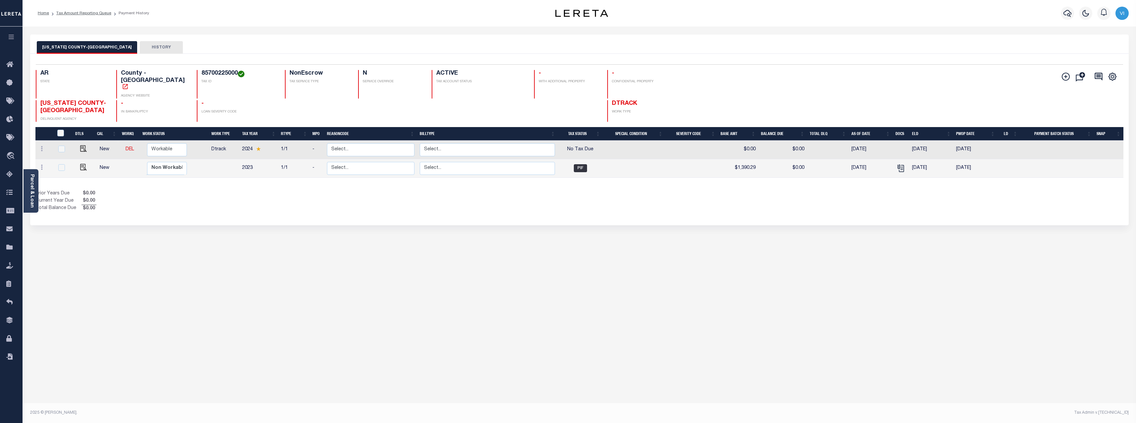
click at [510, 243] on div "[US_STATE] COUNTY-OSCEOLA HISTORY Selected 2 Results" at bounding box center [579, 221] width 1109 height 374
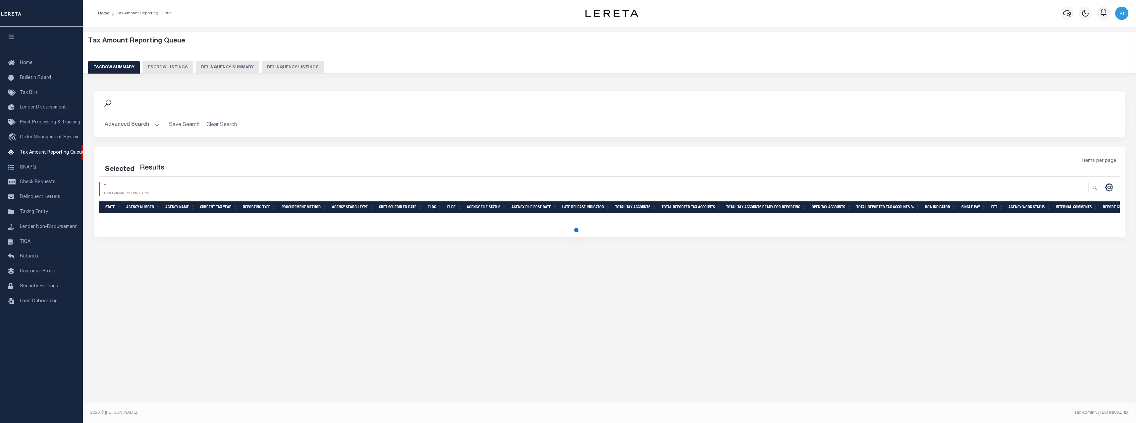
select select "100"
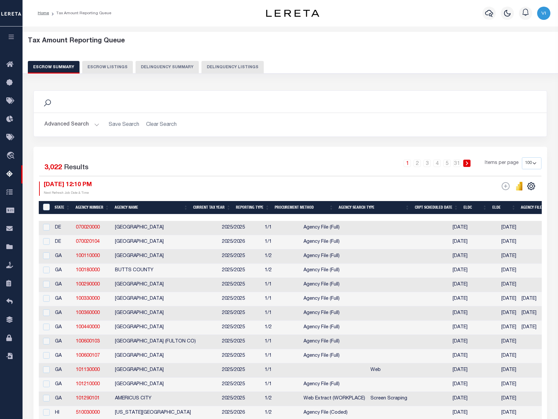
click at [181, 70] on button "Delinquency Summary" at bounding box center [167, 67] width 63 height 13
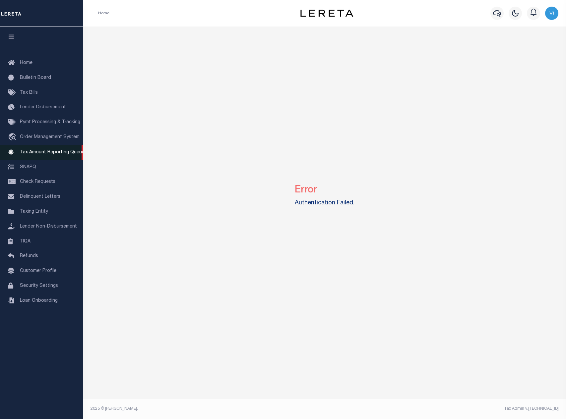
click at [44, 154] on span "Tax Amount Reporting Queue" at bounding box center [52, 152] width 65 height 5
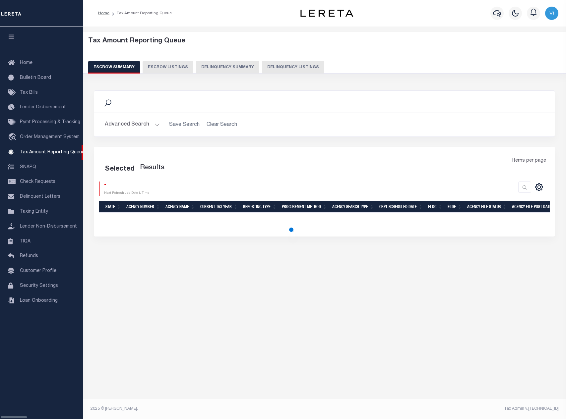
select select "100"
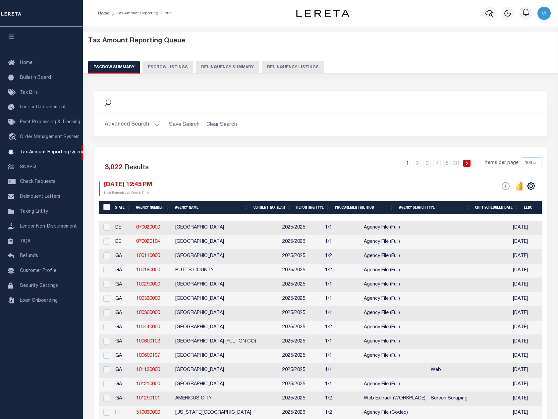
click at [219, 71] on button "Delinquency Summary" at bounding box center [227, 67] width 63 height 13
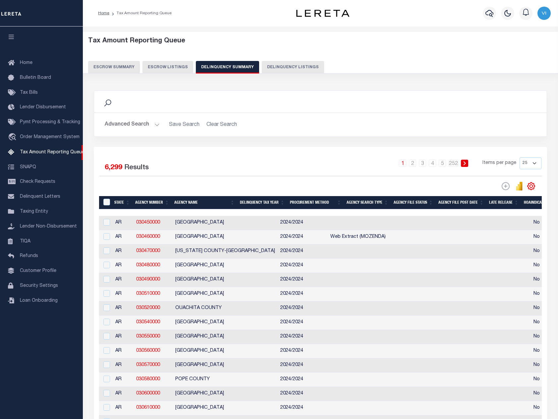
drag, startPoint x: 190, startPoint y: 217, endPoint x: 218, endPoint y: 217, distance: 28.5
click at [218, 217] on td "[GEOGRAPHIC_DATA]" at bounding box center [225, 223] width 105 height 14
checkbox input "true"
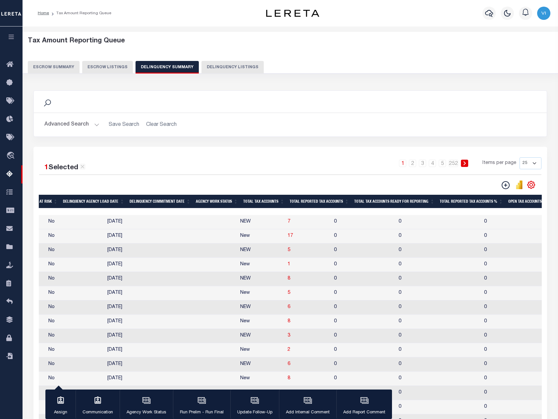
scroll to position [0, 460]
click at [288, 223] on span "7" at bounding box center [289, 221] width 3 height 5
select select "100"
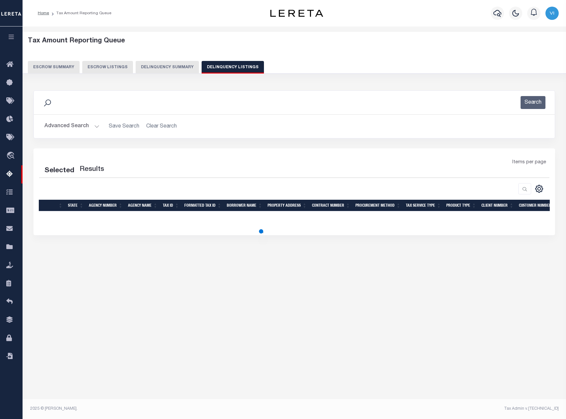
select select "100"
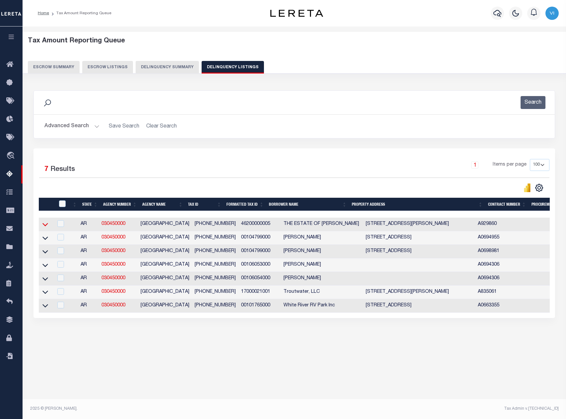
click at [47, 226] on icon at bounding box center [45, 224] width 6 height 3
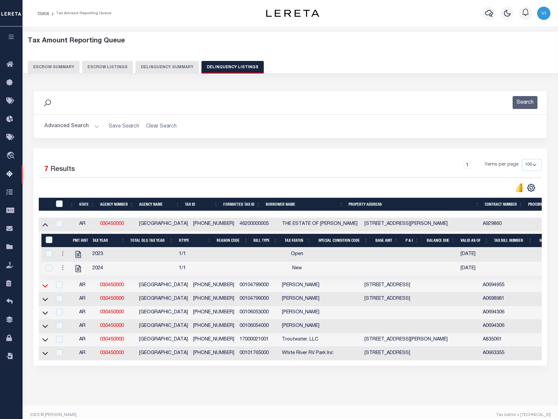
click at [43, 287] on icon at bounding box center [45, 285] width 6 height 7
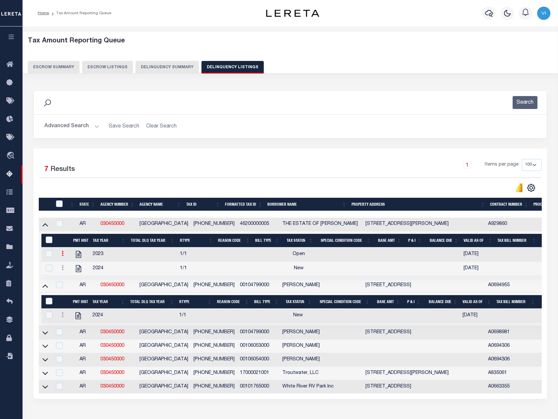
click at [63, 256] on icon at bounding box center [63, 253] width 2 height 5
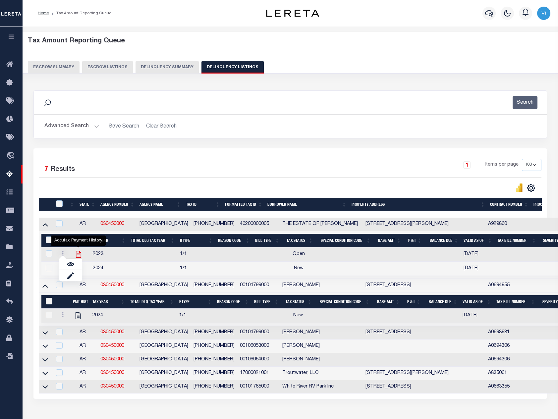
click at [77, 256] on icon "" at bounding box center [78, 254] width 9 height 9
checkbox input "true"
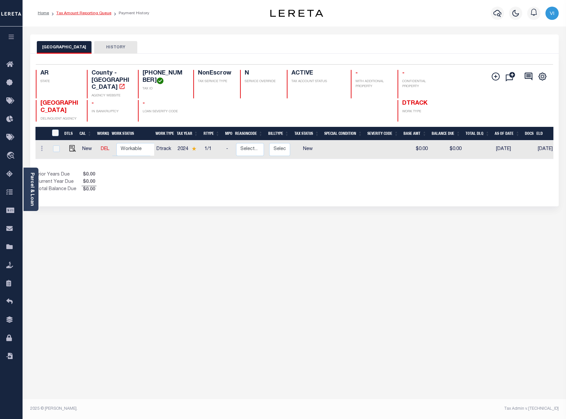
click at [98, 15] on link "Tax Amount Reporting Queue" at bounding box center [83, 13] width 55 height 4
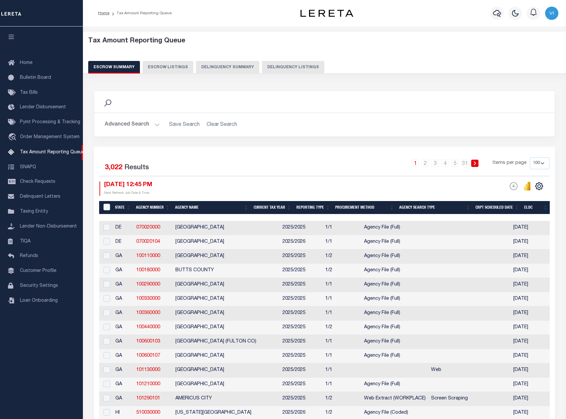
select select "100"
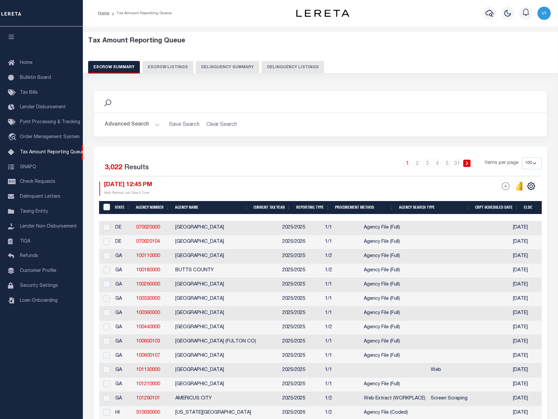
click at [251, 67] on button "Delinquency Summary" at bounding box center [227, 67] width 63 height 13
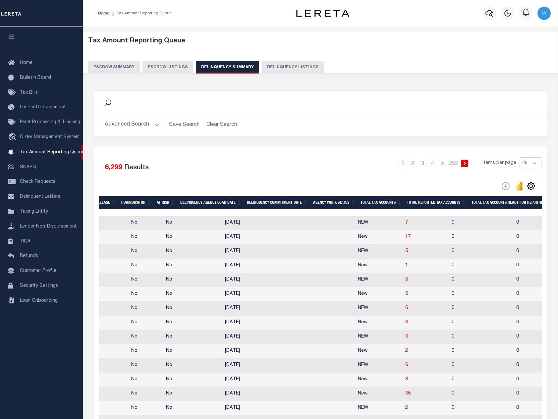
scroll to position [0, 456]
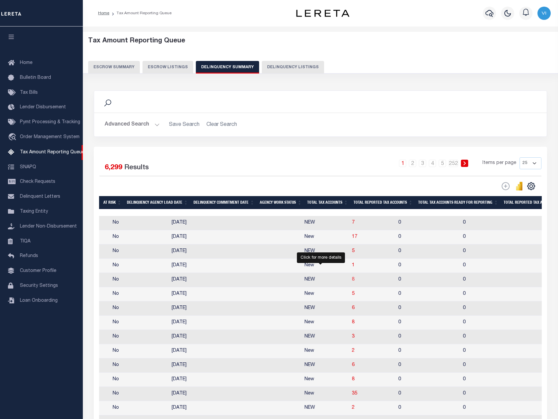
click at [352, 282] on span "8" at bounding box center [353, 279] width 3 height 5
select select "100"
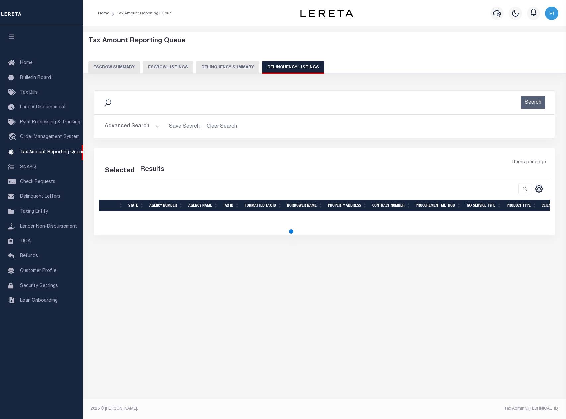
select select "100"
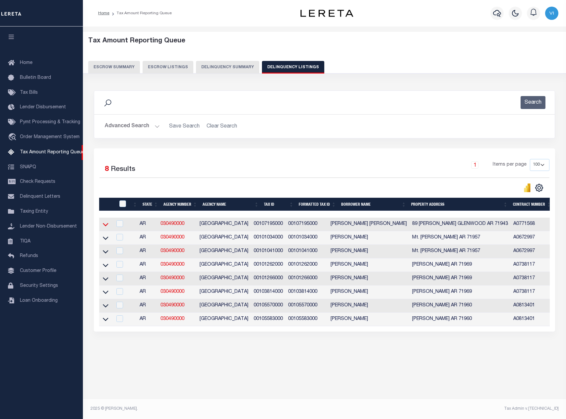
click at [105, 223] on icon at bounding box center [106, 224] width 6 height 7
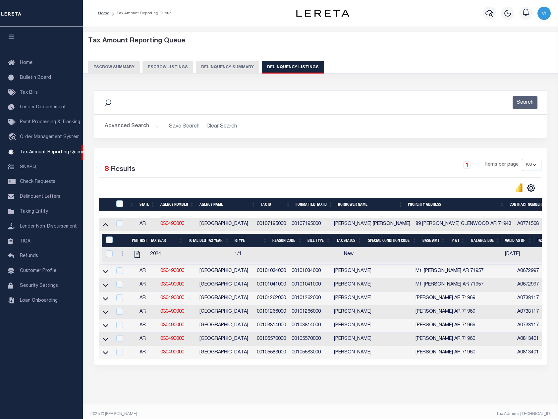
click at [102, 271] on link at bounding box center [106, 271] width 8 height 5
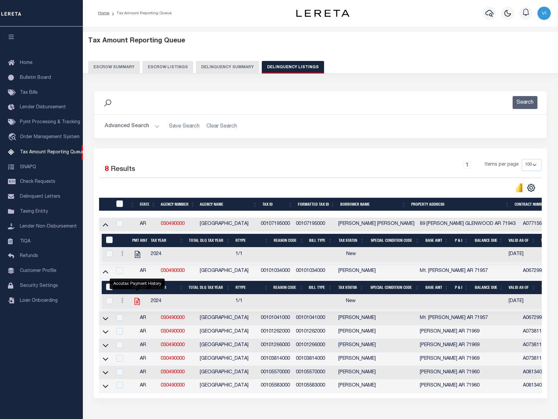
click at [136, 304] on icon "" at bounding box center [137, 301] width 5 height 7
checkbox input "true"
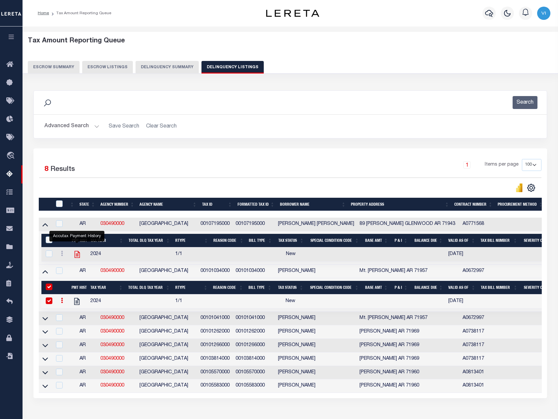
click at [76, 257] on icon "" at bounding box center [77, 254] width 5 height 7
checkbox input "true"
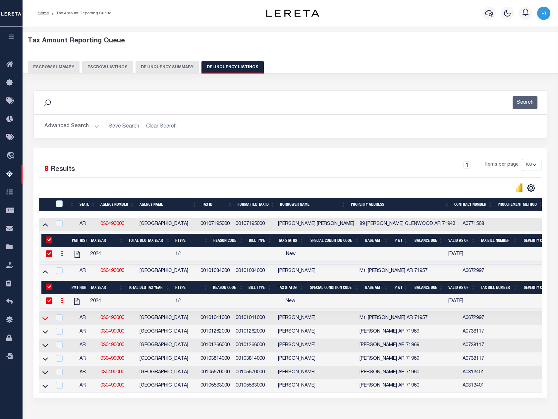
click at [45, 321] on icon at bounding box center [45, 318] width 6 height 7
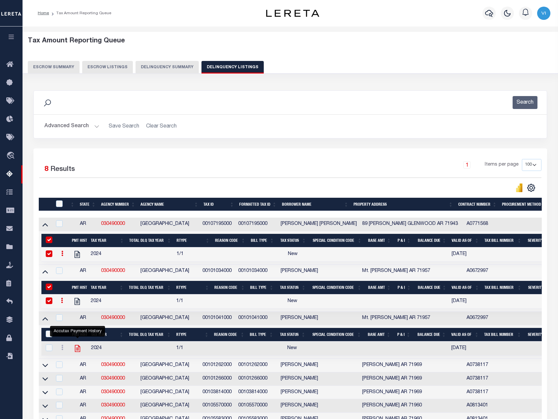
click at [78, 351] on icon "" at bounding box center [77, 348] width 9 height 9
checkbox input "true"
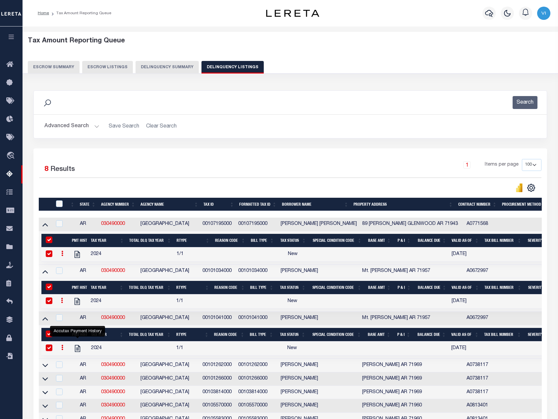
click at [42, 368] on link at bounding box center [45, 365] width 8 height 5
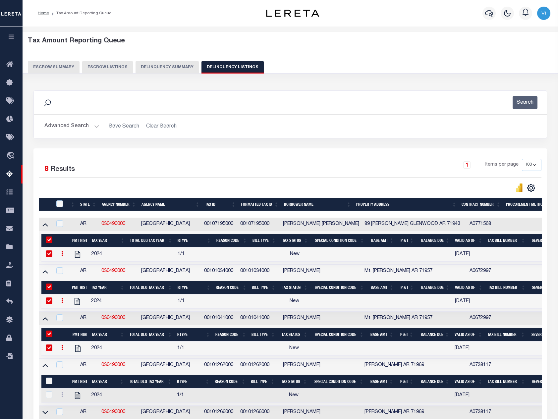
scroll to position [99, 0]
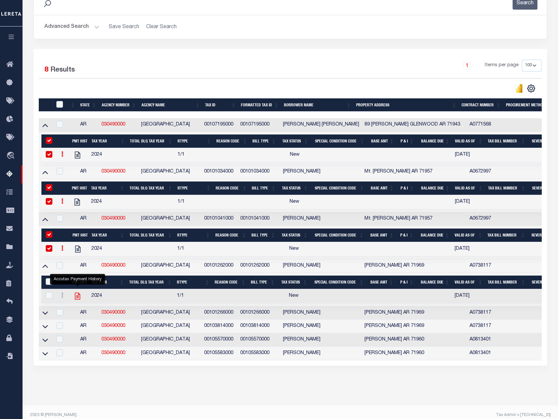
click at [76, 300] on icon "" at bounding box center [77, 296] width 9 height 9
checkbox input "true"
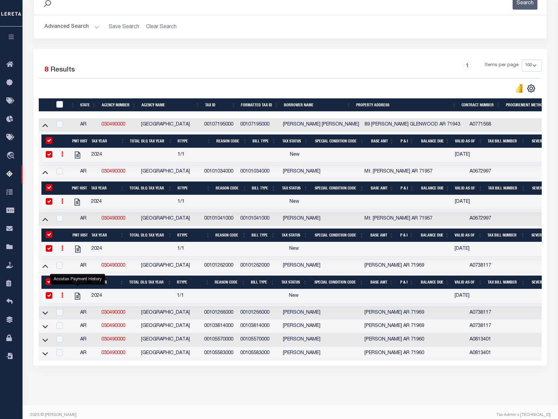
click at [41, 317] on td at bounding box center [45, 314] width 13 height 14
checkbox input "true"
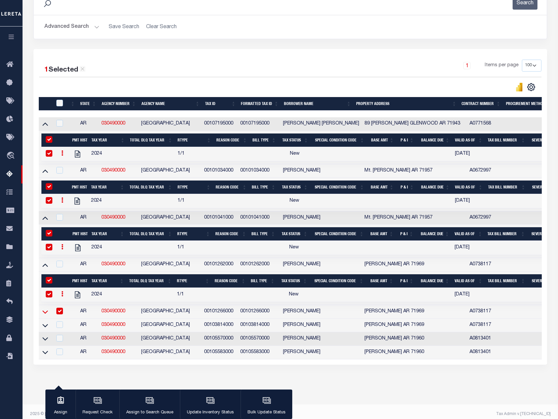
click at [44, 316] on icon at bounding box center [45, 312] width 6 height 7
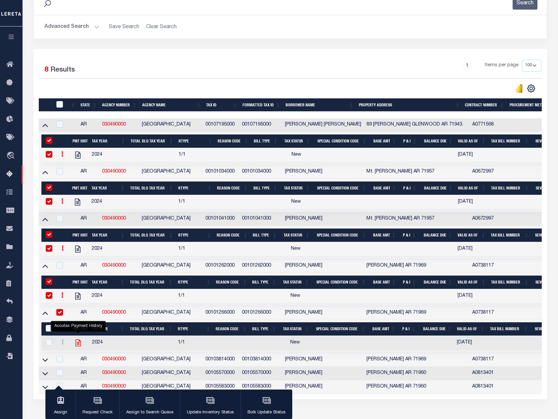
click at [80, 346] on icon "" at bounding box center [78, 343] width 9 height 9
checkbox input "true"
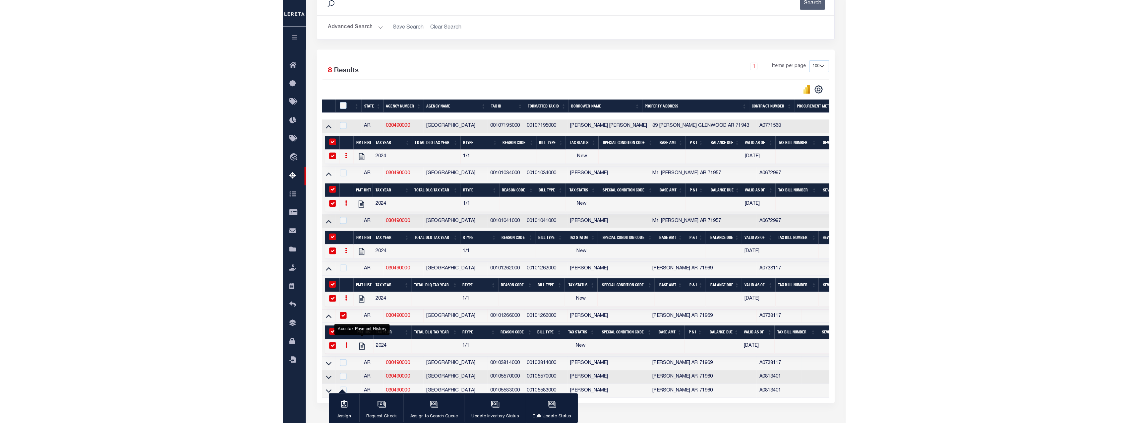
scroll to position [149, 0]
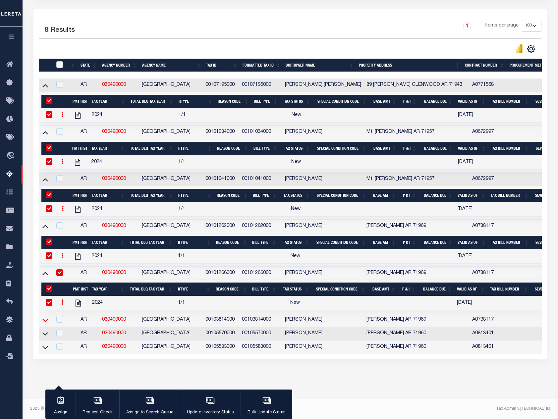
click at [46, 319] on icon at bounding box center [45, 320] width 6 height 3
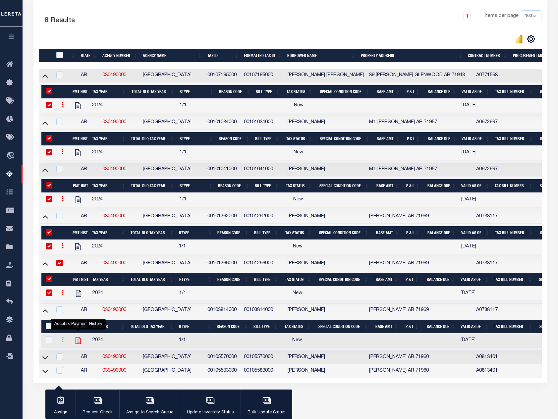
click at [80, 345] on icon "" at bounding box center [78, 340] width 9 height 9
checkbox input "true"
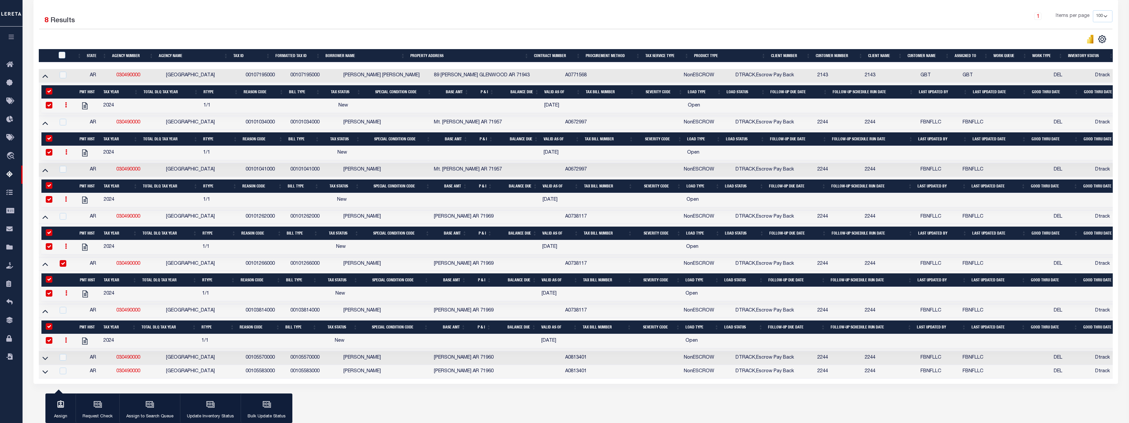
click at [49, 360] on link at bounding box center [45, 357] width 8 height 5
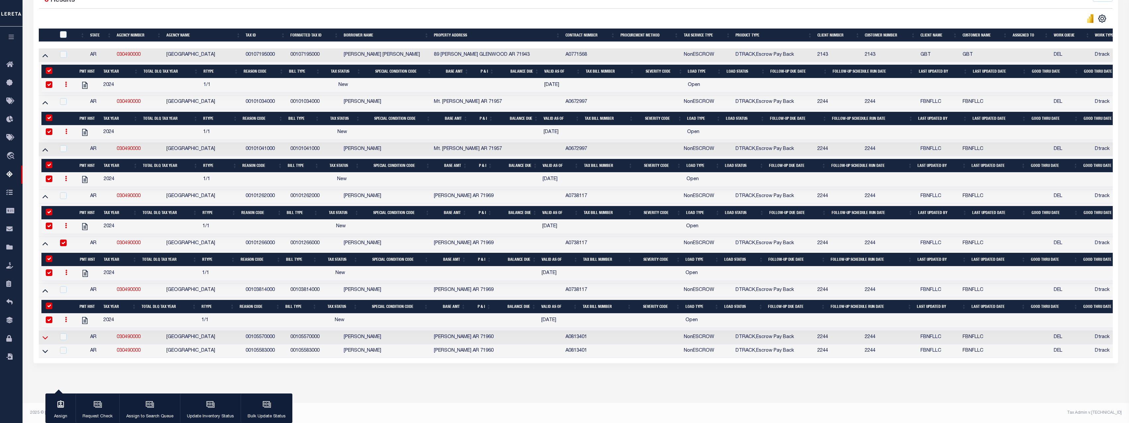
click at [46, 334] on icon at bounding box center [45, 337] width 6 height 7
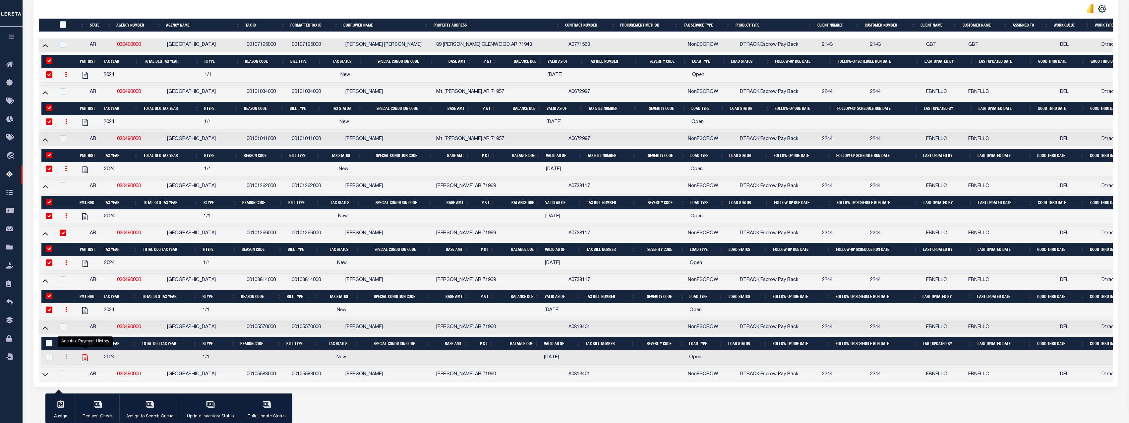
click at [85, 362] on icon "" at bounding box center [85, 357] width 9 height 9
checkbox input "true"
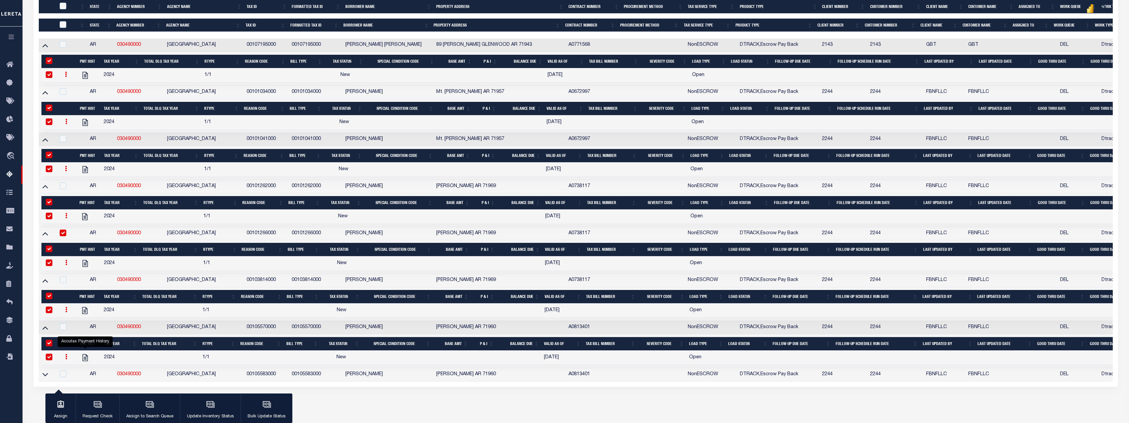
scroll to position [213, 0]
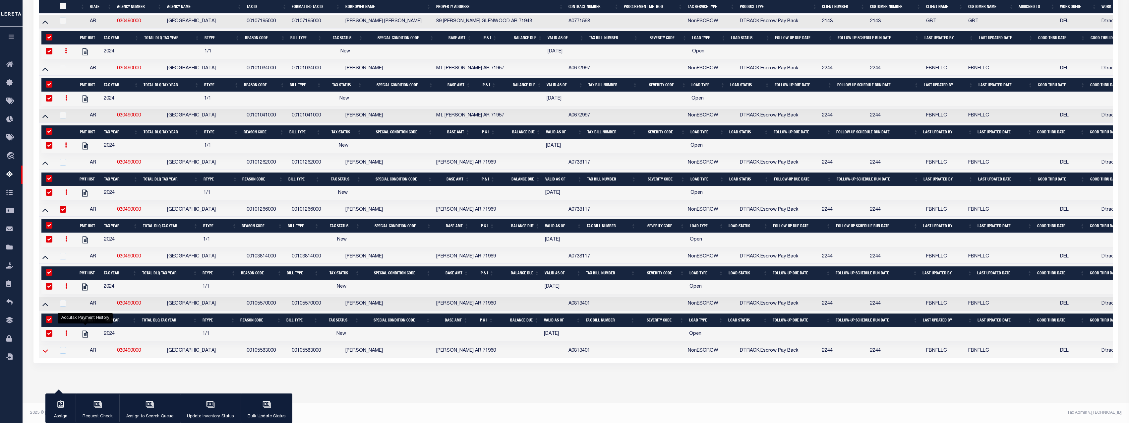
click at [48, 348] on link at bounding box center [45, 350] width 8 height 5
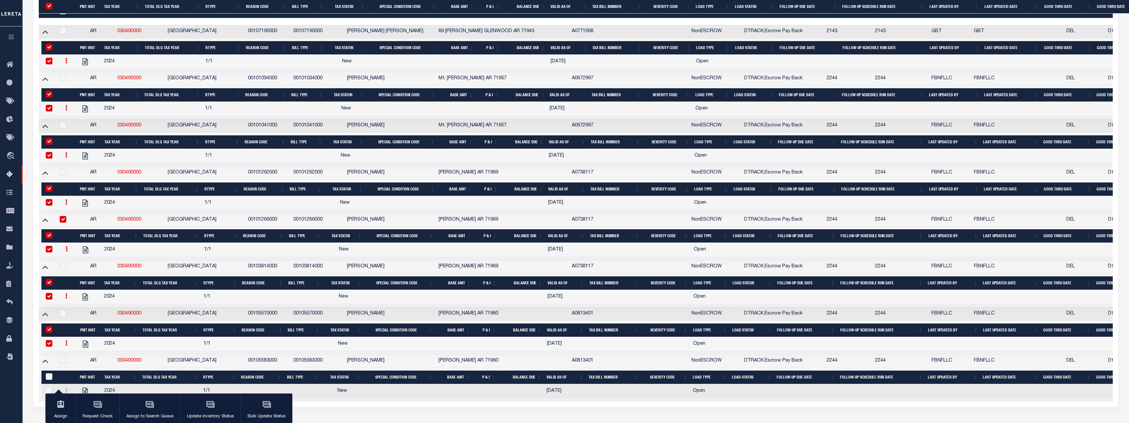
scroll to position [247, 0]
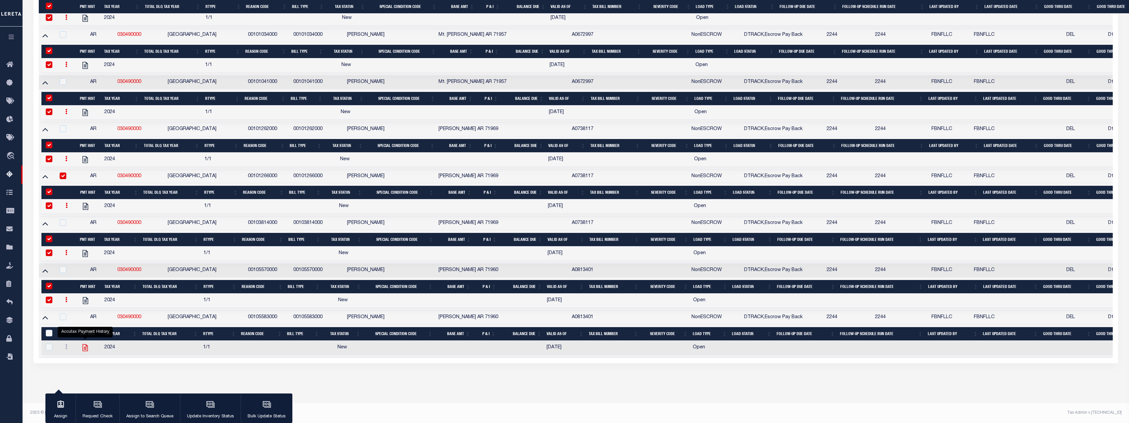
click at [86, 345] on icon "" at bounding box center [85, 347] width 9 height 9
checkbox input "true"
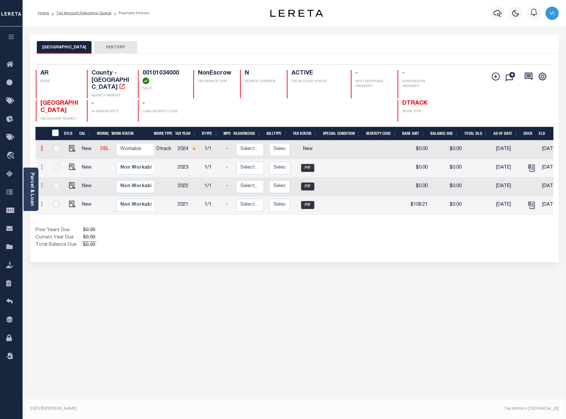
click at [43, 147] on link at bounding box center [41, 149] width 7 height 5
click at [62, 166] on link at bounding box center [57, 171] width 23 height 11
select select "NW2"
type input "$0.00"
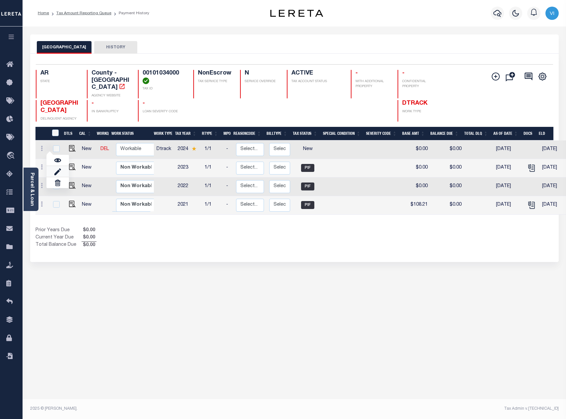
type input "[DATE]"
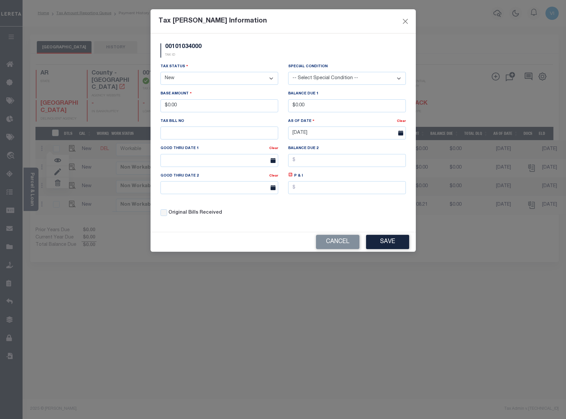
click at [347, 83] on select "-- Select Special Condition -- 3RD PARTY TAX LIEN AGENCY TAX LIEN (A.K.A Inside…" at bounding box center [347, 78] width 118 height 13
select select "10"
click at [288, 72] on select "-- Select Special Condition -- 3RD PARTY TAX LIEN AGENCY TAX LIEN (A.K.A Inside…" at bounding box center [347, 78] width 118 height 13
click at [220, 77] on select "- Select Status - Open Due/Unpaid Paid Incomplete No Tax Due Internal Refund Pr…" at bounding box center [219, 78] width 118 height 13
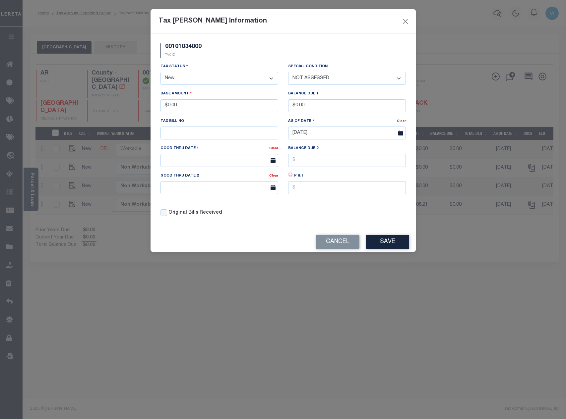
select select "INC"
click at [160, 72] on select "- Select Status - Open Due/Unpaid Paid Incomplete No Tax Due Internal Refund Pr…" at bounding box center [219, 78] width 118 height 13
click at [395, 244] on button "Save" at bounding box center [387, 242] width 43 height 14
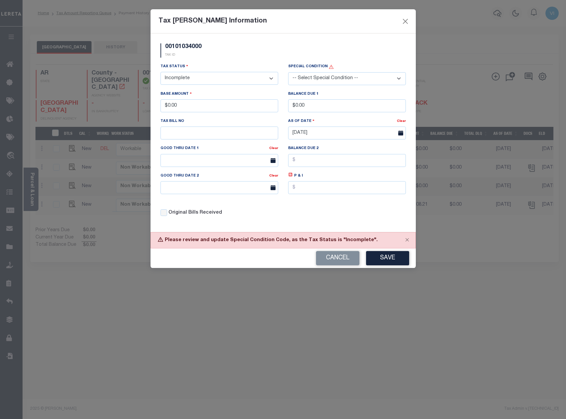
click at [326, 81] on select "-- Select Special Condition -- 3RD PARTY TAX LIEN AGENCY TAX LIEN (A.K.A Inside…" at bounding box center [347, 78] width 118 height 13
select select "10"
click at [288, 72] on select "-- Select Special Condition -- 3RD PARTY TAX LIEN AGENCY TAX LIEN (A.K.A Inside…" at bounding box center [347, 78] width 118 height 13
click at [385, 261] on button "Save" at bounding box center [387, 258] width 43 height 14
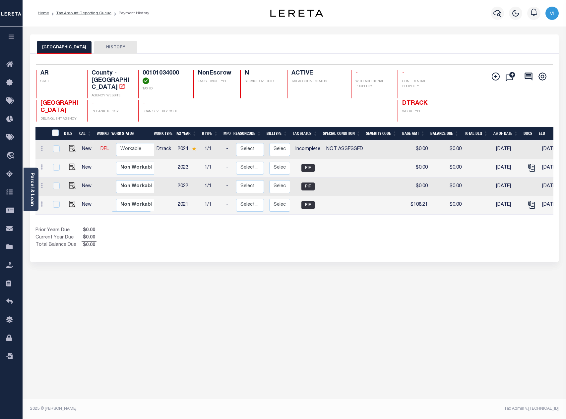
click at [250, 283] on div "MONTGOMERY COUNTY HISTORY Selected 4 Results" at bounding box center [294, 224] width 538 height 381
click at [40, 165] on link at bounding box center [41, 167] width 7 height 5
click at [59, 189] on img at bounding box center [57, 190] width 7 height 7
type input "$0.00"
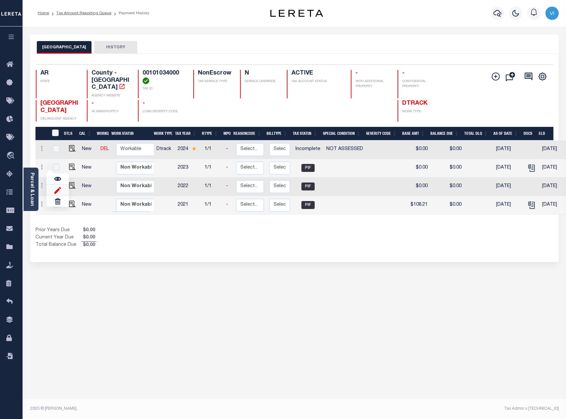
select select "PIF"
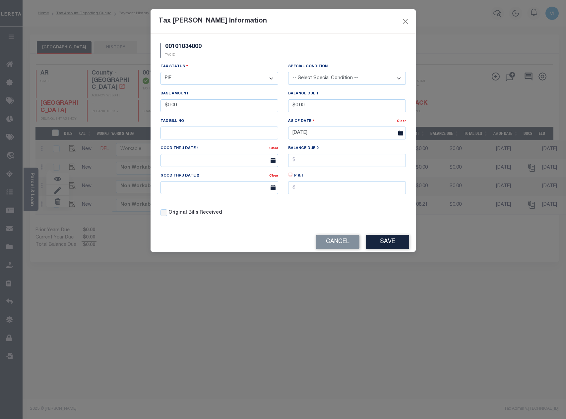
click at [195, 72] on div "Tax Status - Select Status - Open Due/Unpaid Paid Incomplete No Tax Due Interna…" at bounding box center [219, 74] width 118 height 22
click at [332, 247] on button "Cancel" at bounding box center [337, 242] width 43 height 14
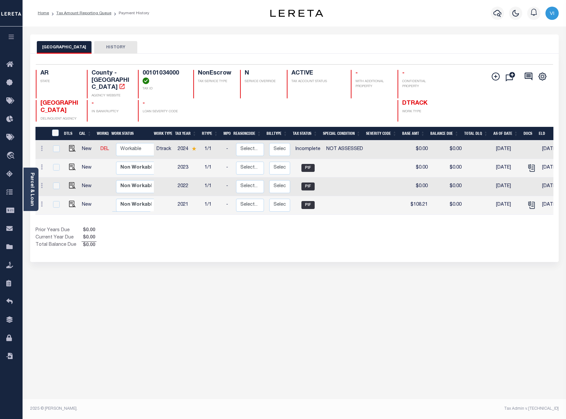
click at [142, 288] on div "MONTGOMERY COUNTY HISTORY Selected 4 Results" at bounding box center [294, 224] width 538 height 381
click at [42, 146] on icon at bounding box center [42, 148] width 2 height 5
click at [60, 170] on img at bounding box center [57, 171] width 7 height 7
select select "INC"
select select "10"
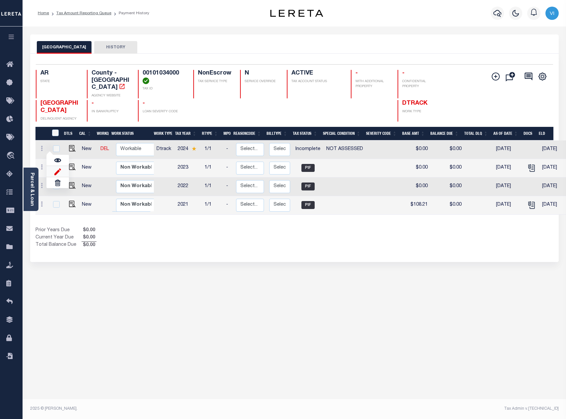
type input "$0.00"
type input "[DATE]"
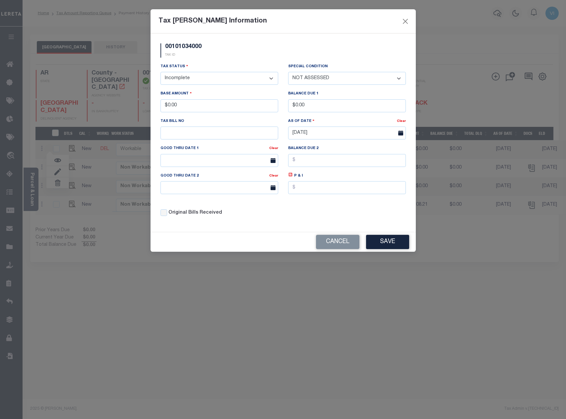
click at [245, 78] on select "- Select Status - Open Due/Unpaid Paid Incomplete No Tax Due Internal Refund Pr…" at bounding box center [219, 78] width 118 height 13
click at [213, 79] on select "- Select Status - Open Due/Unpaid Paid Incomplete No Tax Due Internal Refund Pr…" at bounding box center [219, 78] width 118 height 13
select select "DUE"
click at [160, 72] on select "- Select Status - Open Due/Unpaid Paid Incomplete No Tax Due Internal Refund Pr…" at bounding box center [219, 78] width 118 height 13
click at [387, 243] on button "Save" at bounding box center [387, 242] width 43 height 14
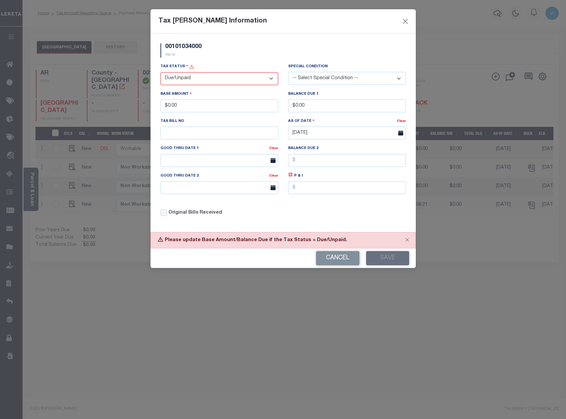
click at [334, 81] on select "-- Select Special Condition -- 3RD PARTY TAX LIEN AGENCY TAX LIEN (A.K.A Inside…" at bounding box center [347, 78] width 118 height 13
select select "10"
click at [288, 72] on select "-- Select Special Condition -- 3RD PARTY TAX LIEN AGENCY TAX LIEN (A.K.A Inside…" at bounding box center [347, 78] width 118 height 13
click at [375, 258] on button "Save" at bounding box center [387, 258] width 43 height 14
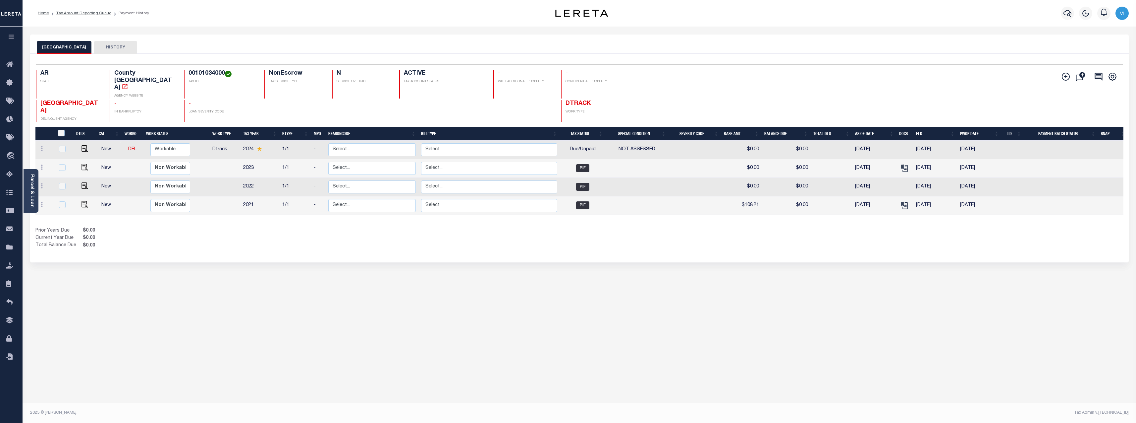
click at [419, 291] on div "MONTGOMERY COUNTY HISTORY Selected 4 Results" at bounding box center [579, 221] width 1109 height 374
click at [35, 185] on div "Parcel & Loan" at bounding box center [31, 190] width 15 height 43
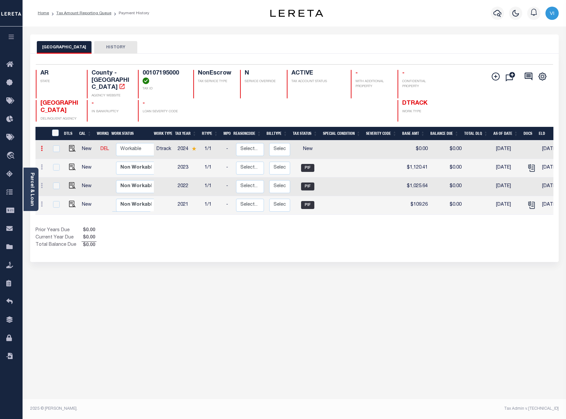
click at [41, 146] on icon at bounding box center [42, 148] width 2 height 5
click at [55, 169] on img at bounding box center [57, 171] width 7 height 7
select select "NW2"
type input "$0.00"
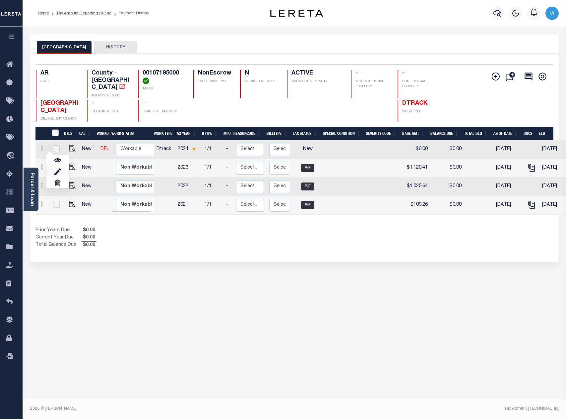
type input "[DATE]"
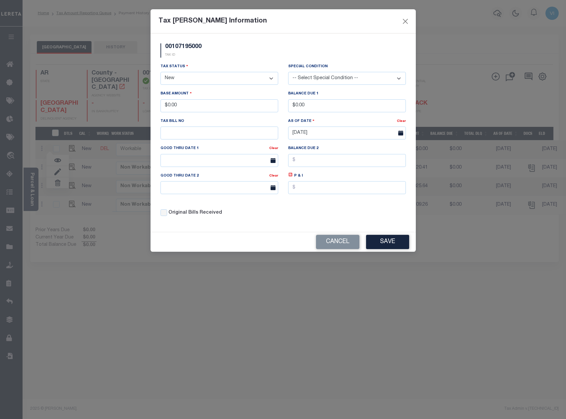
click at [215, 78] on select "- Select Status - Open Due/Unpaid Paid Incomplete No Tax Due Internal Refund Pr…" at bounding box center [219, 78] width 118 height 13
click at [209, 77] on select "- Select Status - Open Due/Unpaid Paid Incomplete No Tax Due Internal Refund Pr…" at bounding box center [219, 78] width 118 height 13
select select "DUE"
click at [160, 72] on select "- Select Status - Open Due/Unpaid Paid Incomplete No Tax Due Internal Refund Pr…" at bounding box center [219, 78] width 118 height 13
click at [348, 71] on div "Special Condition -- Select Special Condition -- 3RD PARTY TAX LIEN AGENCY TAX …" at bounding box center [347, 74] width 118 height 22
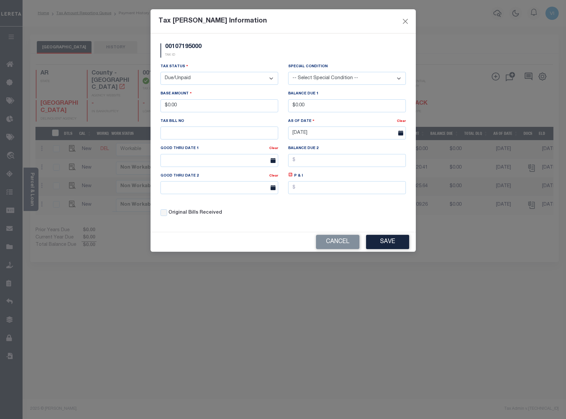
click at [337, 77] on select "-- Select Special Condition -- 3RD PARTY TAX LIEN AGENCY TAX LIEN (A.K.A Inside…" at bounding box center [347, 78] width 118 height 13
select select "7"
click at [288, 72] on select "-- Select Special Condition -- 3RD PARTY TAX LIEN AGENCY TAX LIEN (A.K.A Inside…" at bounding box center [347, 78] width 118 height 13
click at [394, 243] on button "Save" at bounding box center [387, 242] width 43 height 14
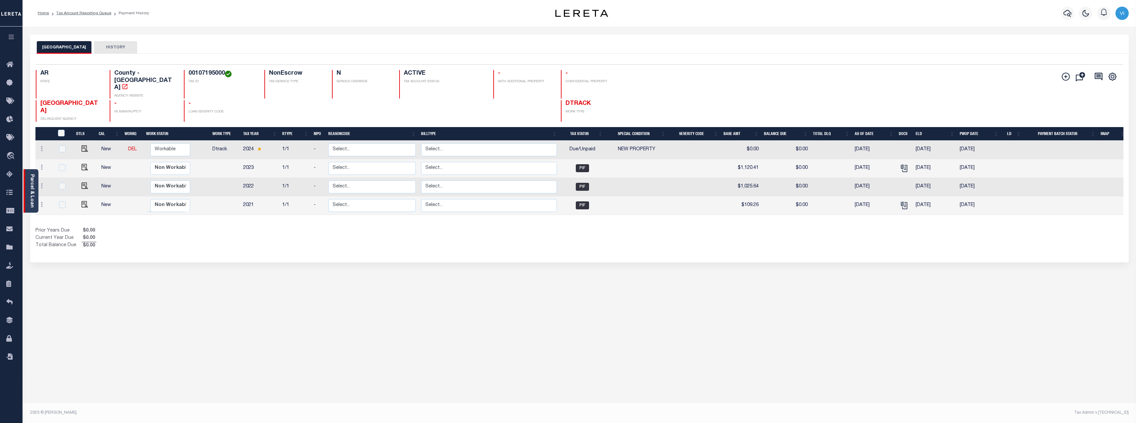
click at [34, 189] on link "Parcel & Loan" at bounding box center [31, 190] width 5 height 33
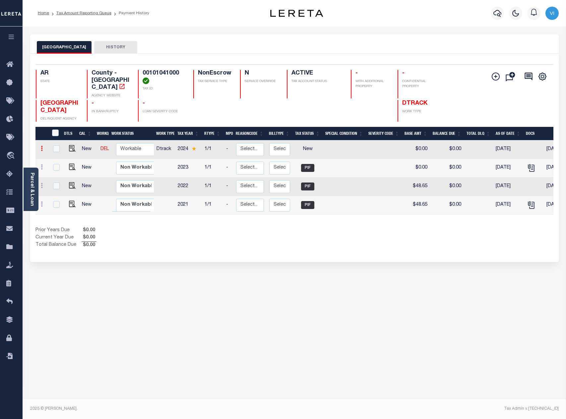
click at [42, 146] on icon at bounding box center [42, 148] width 2 height 5
click at [57, 172] on link at bounding box center [57, 171] width 23 height 11
select select "NW2"
type input "$0.00"
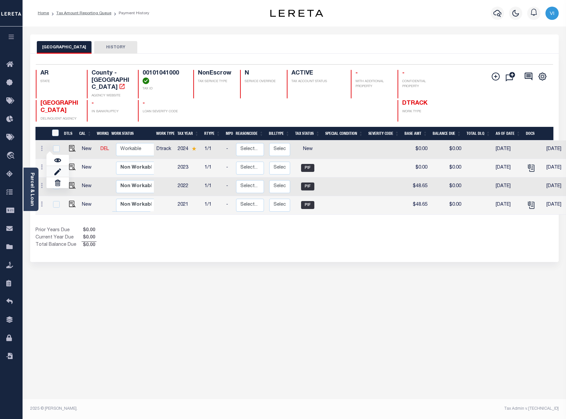
type input "[DATE]"
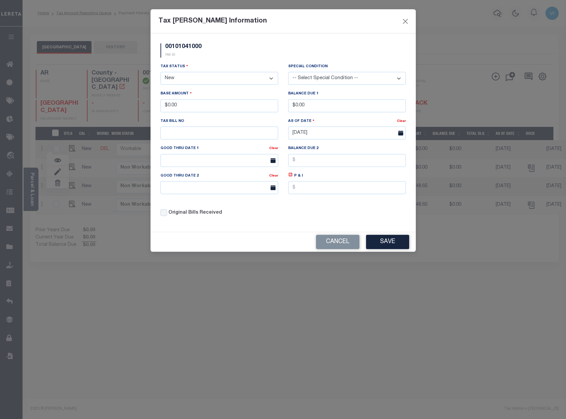
click at [240, 76] on select "- Select Status - Open Due/Unpaid Paid Incomplete No Tax Due Internal Refund Pr…" at bounding box center [219, 78] width 118 height 13
click at [210, 76] on select "- Select Status - Open Due/Unpaid Paid Incomplete No Tax Due Internal Refund Pr…" at bounding box center [219, 78] width 118 height 13
select select "DUE"
click at [160, 72] on select "- Select Status - Open Due/Unpaid Paid Incomplete No Tax Due Internal Refund Pr…" at bounding box center [219, 78] width 118 height 13
click at [352, 70] on div "Special Condition -- Select Special Condition -- 3RD PARTY TAX LIEN AGENCY TAX …" at bounding box center [347, 74] width 118 height 22
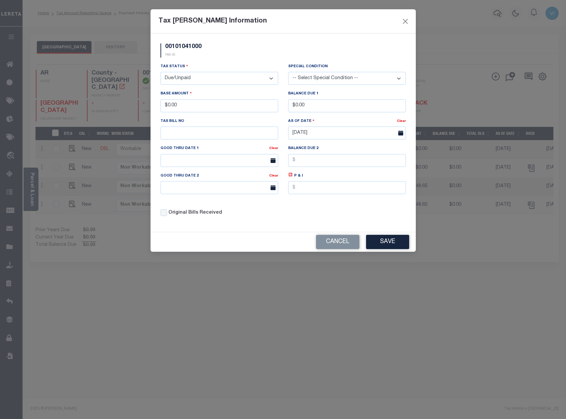
click at [322, 85] on select "-- Select Special Condition -- 3RD PARTY TAX LIEN AGENCY TAX LIEN (A.K.A Inside…" at bounding box center [347, 78] width 118 height 13
select select "6"
click at [288, 72] on select "-- Select Special Condition -- 3RD PARTY TAX LIEN AGENCY TAX LIEN (A.K.A Inside…" at bounding box center [347, 78] width 118 height 13
click at [382, 245] on button "Save" at bounding box center [387, 242] width 43 height 14
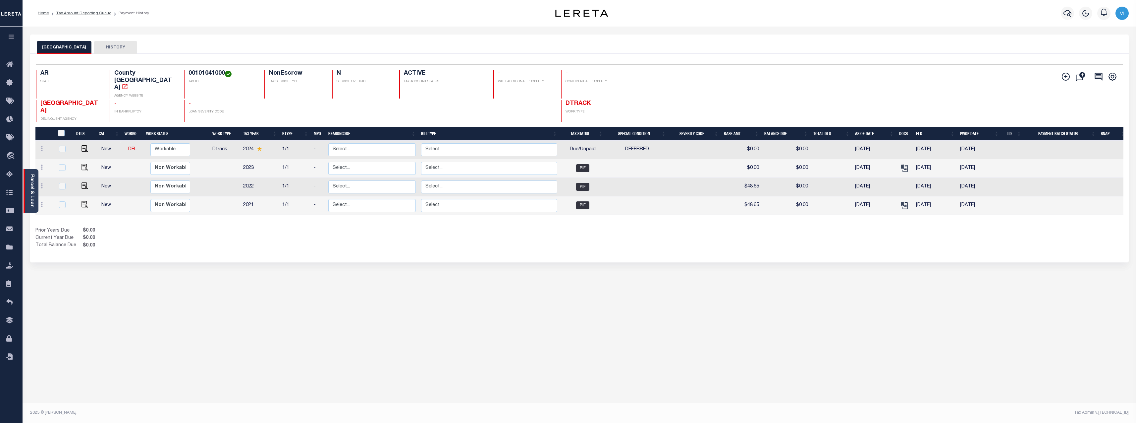
click at [33, 185] on link "Parcel & Loan" at bounding box center [31, 190] width 5 height 33
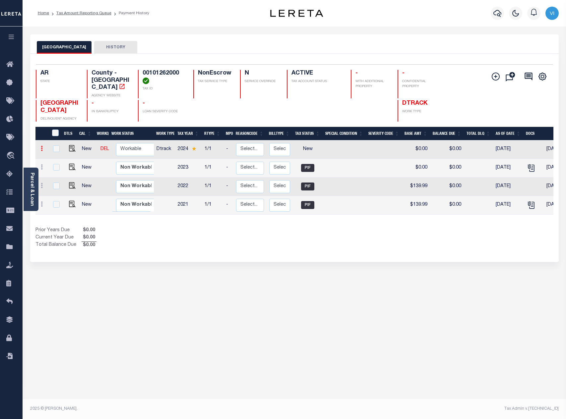
click at [42, 146] on icon at bounding box center [42, 148] width 2 height 5
click at [61, 168] on img at bounding box center [57, 171] width 7 height 7
select select "NW2"
type input "$0.00"
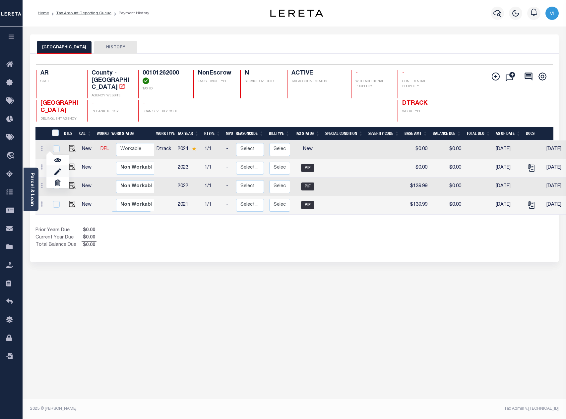
type input "[DATE]"
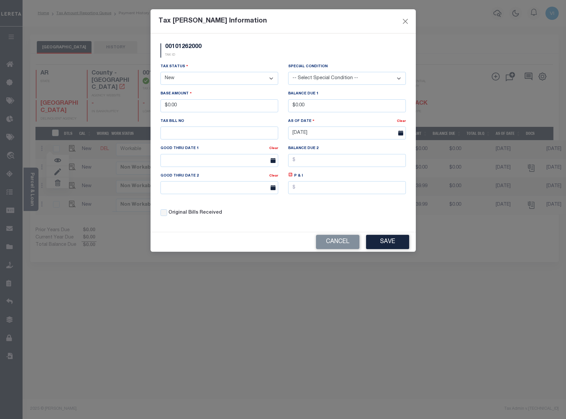
click at [255, 84] on select "- Select Status - Open Due/Unpaid Paid Incomplete No Tax Due Internal Refund Pr…" at bounding box center [219, 78] width 118 height 13
click at [256, 75] on select "- Select Status - Open Due/Unpaid Paid Incomplete No Tax Due Internal Refund Pr…" at bounding box center [219, 78] width 118 height 13
select select "DUE"
click at [160, 72] on select "- Select Status - Open Due/Unpaid Paid Incomplete No Tax Due Internal Refund Pr…" at bounding box center [219, 78] width 118 height 13
click at [335, 78] on select "-- Select Special Condition -- 3RD PARTY TAX LIEN AGENCY TAX LIEN (A.K.A Inside…" at bounding box center [347, 78] width 118 height 13
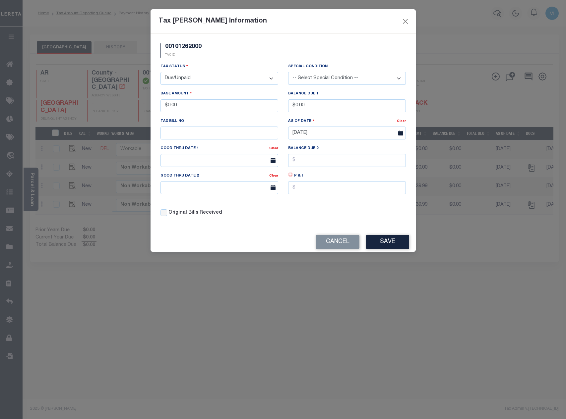
select select "5"
click at [288, 72] on select "-- Select Special Condition -- 3RD PARTY TAX LIEN AGENCY TAX LIEN (A.K.A Inside…" at bounding box center [347, 78] width 118 height 13
click at [379, 243] on button "Save" at bounding box center [387, 242] width 43 height 14
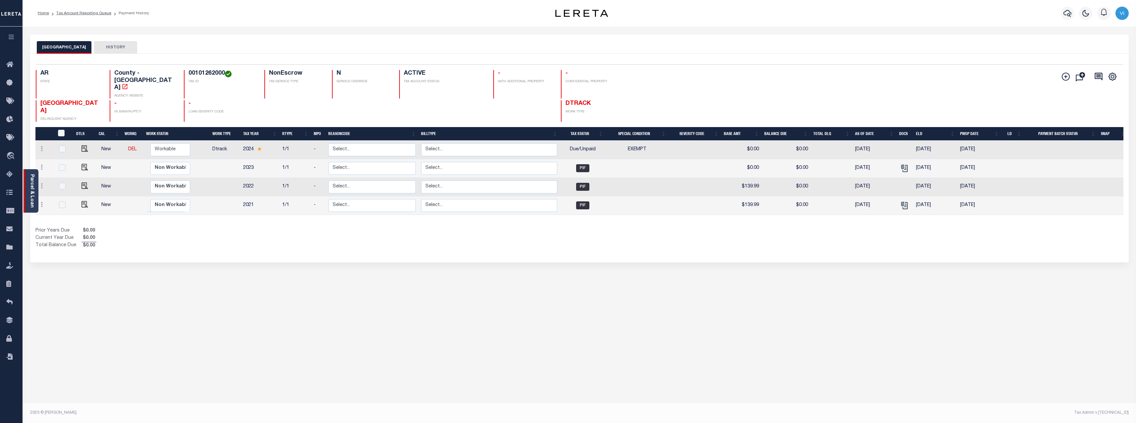
click at [32, 185] on link "Parcel & Loan" at bounding box center [31, 190] width 5 height 33
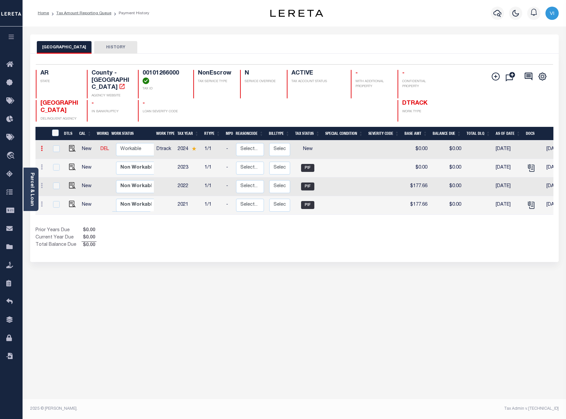
click at [41, 146] on icon at bounding box center [42, 148] width 2 height 5
click at [61, 168] on img at bounding box center [57, 171] width 7 height 7
select select "NW2"
type input "$0.00"
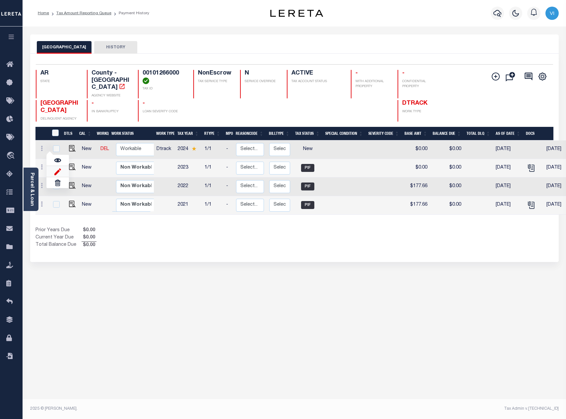
type input "[DATE]"
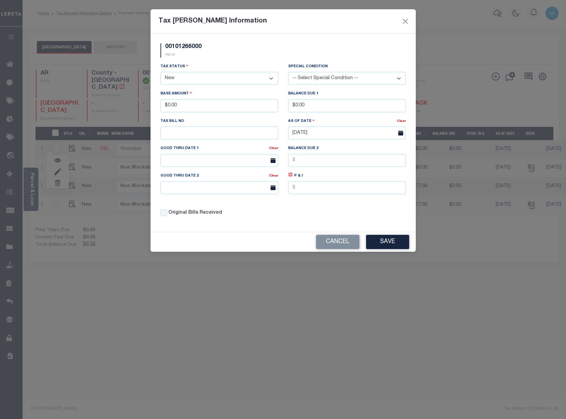
click at [256, 75] on select "- Select Status - Open Due/Unpaid Paid Incomplete No Tax Due Internal Refund Pr…" at bounding box center [219, 78] width 118 height 13
click at [220, 75] on select "- Select Status - Open Due/Unpaid Paid Incomplete No Tax Due Internal Refund Pr…" at bounding box center [219, 78] width 118 height 13
select select "DUE"
click at [160, 72] on select "- Select Status - Open Due/Unpaid Paid Incomplete No Tax Due Internal Refund Pr…" at bounding box center [219, 78] width 118 height 13
click at [320, 75] on select "-- Select Special Condition -- 3RD PARTY TAX LIEN AGENCY TAX LIEN (A.K.A Inside…" at bounding box center [347, 78] width 118 height 13
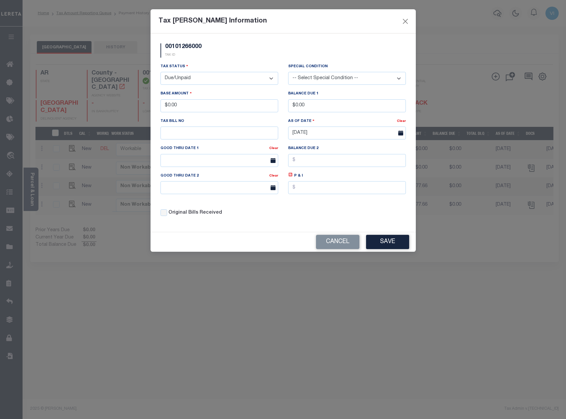
select select "20"
click at [288, 72] on select "-- Select Special Condition -- 3RD PARTY TAX LIEN AGENCY TAX LIEN (A.K.A Inside…" at bounding box center [347, 78] width 118 height 13
click at [387, 244] on button "Save" at bounding box center [387, 242] width 43 height 14
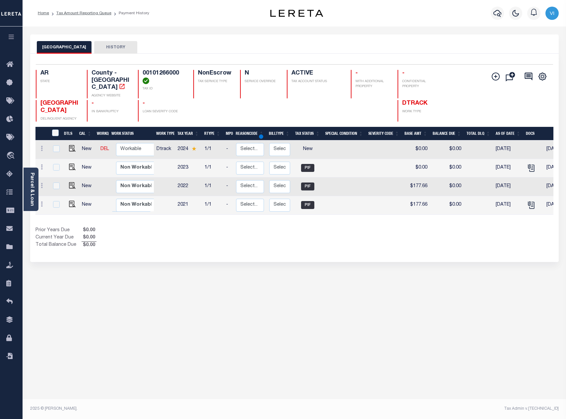
click at [245, 308] on div "MONTGOMERY COUNTY HISTORY Selected 4 Results" at bounding box center [294, 224] width 538 height 381
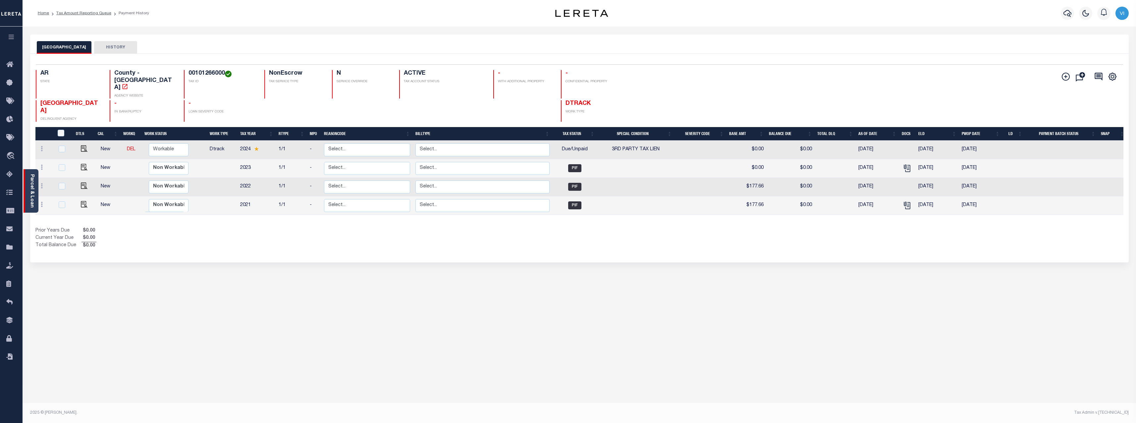
click at [35, 190] on div "Parcel & Loan" at bounding box center [31, 190] width 15 height 43
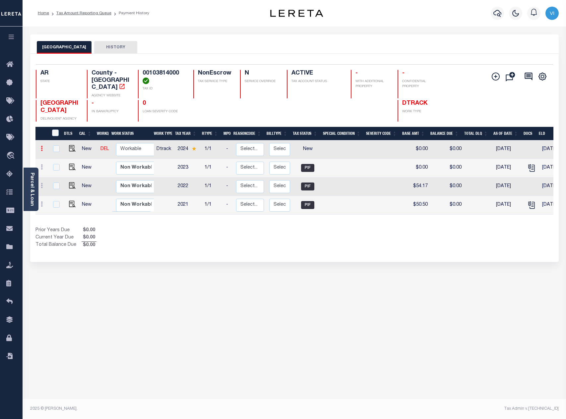
click at [41, 146] on icon at bounding box center [42, 148] width 2 height 5
click at [59, 168] on img at bounding box center [57, 171] width 7 height 7
select select "NW2"
type input "$0.00"
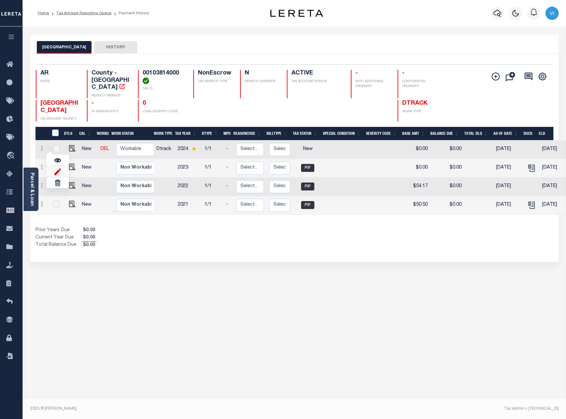
type input "[DATE]"
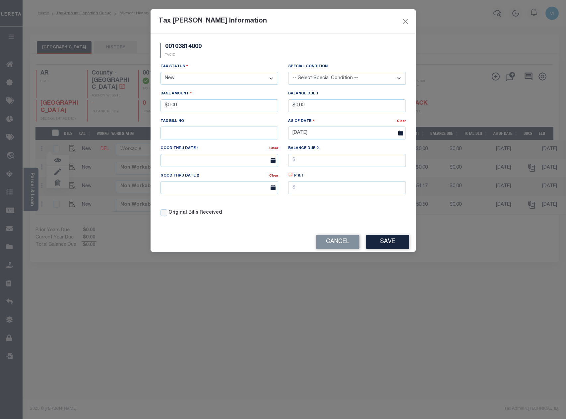
click at [227, 69] on div "Tax Status - Select Status - Open Due/Unpaid Paid Incomplete No Tax Due Interna…" at bounding box center [219, 74] width 118 height 22
click at [214, 78] on select "- Select Status - Open Due/Unpaid Paid Incomplete No Tax Due Internal Refund Pr…" at bounding box center [219, 78] width 118 height 13
select select "DUE"
click at [160, 72] on select "- Select Status - Open Due/Unpaid Paid Incomplete No Tax Due Internal Refund Pr…" at bounding box center [219, 78] width 118 height 13
click at [332, 78] on select "-- Select Special Condition -- 3RD PARTY TAX LIEN AGENCY TAX LIEN (A.K.A Inside…" at bounding box center [347, 78] width 118 height 13
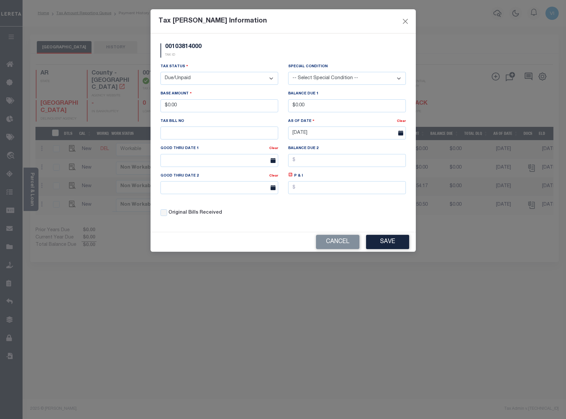
select select "22"
click at [288, 72] on select "-- Select Special Condition -- 3RD PARTY TAX LIEN AGENCY TAX LIEN (A.K.A Inside…" at bounding box center [347, 78] width 118 height 13
click at [383, 239] on button "Save" at bounding box center [387, 242] width 43 height 14
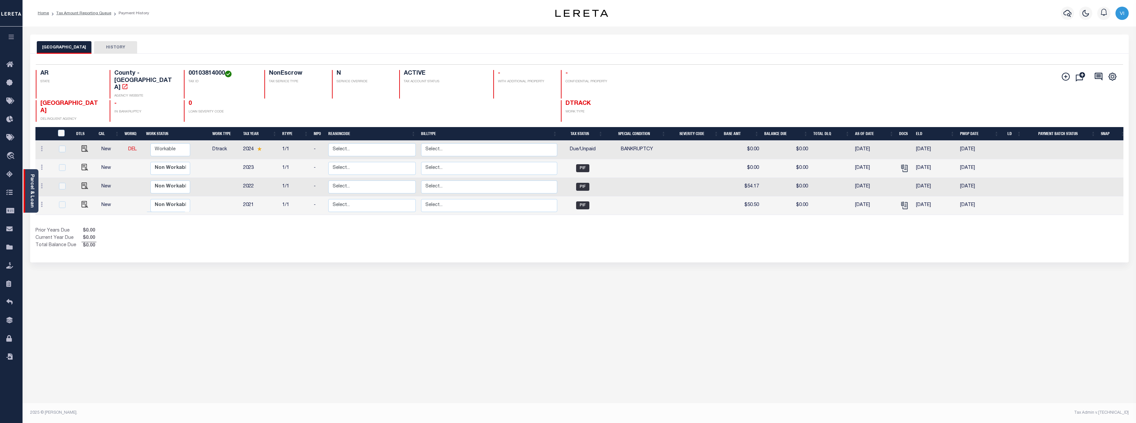
click at [35, 179] on div "Parcel & Loan" at bounding box center [31, 190] width 15 height 43
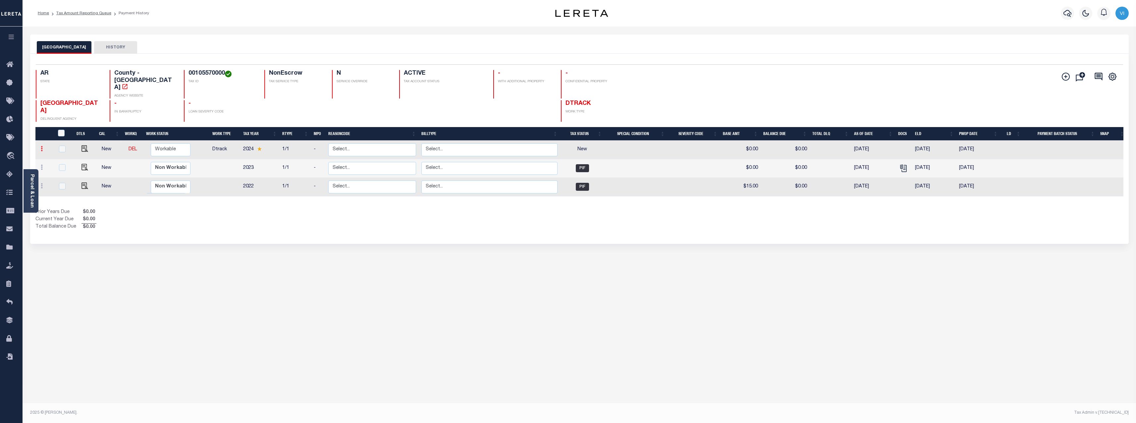
click at [41, 146] on icon at bounding box center [42, 148] width 2 height 5
click at [60, 168] on img at bounding box center [57, 171] width 7 height 7
select select "NW2"
type input "$0.00"
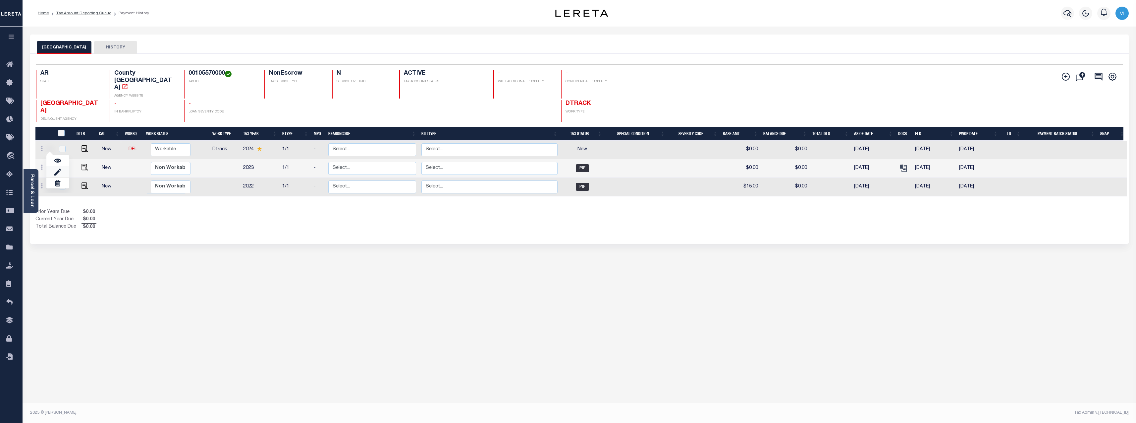
type input "[DATE]"
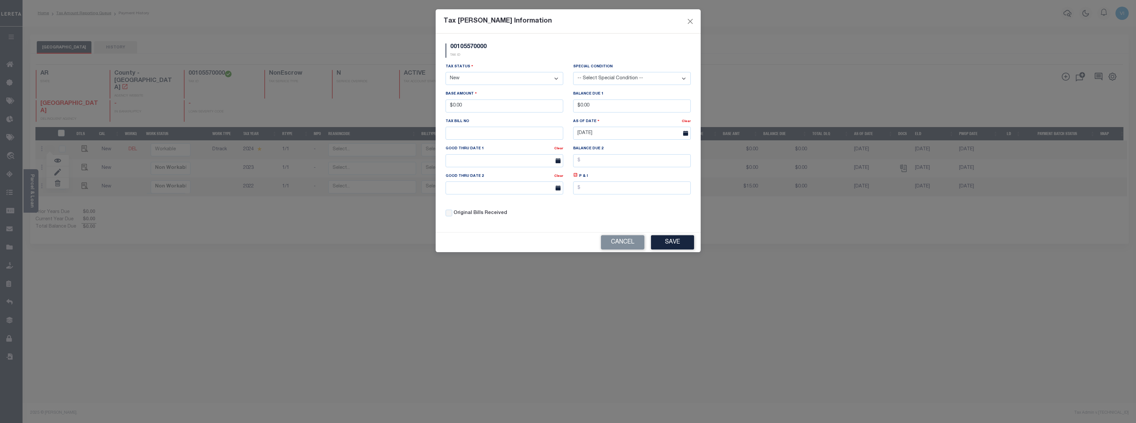
click at [502, 84] on select "- Select Status - Open Due/Unpaid Paid Incomplete No Tax Due Internal Refund Pr…" at bounding box center [505, 78] width 118 height 13
select select "PYD"
click at [446, 72] on select "- Select Status - Open Due/Unpaid Paid Incomplete No Tax Due Internal Refund Pr…" at bounding box center [505, 78] width 118 height 13
click at [657, 83] on select "-- Select Special Condition -- 3RD PARTY TAX LIEN AGENCY TAX LIEN (A.K.A Inside…" at bounding box center [632, 78] width 118 height 13
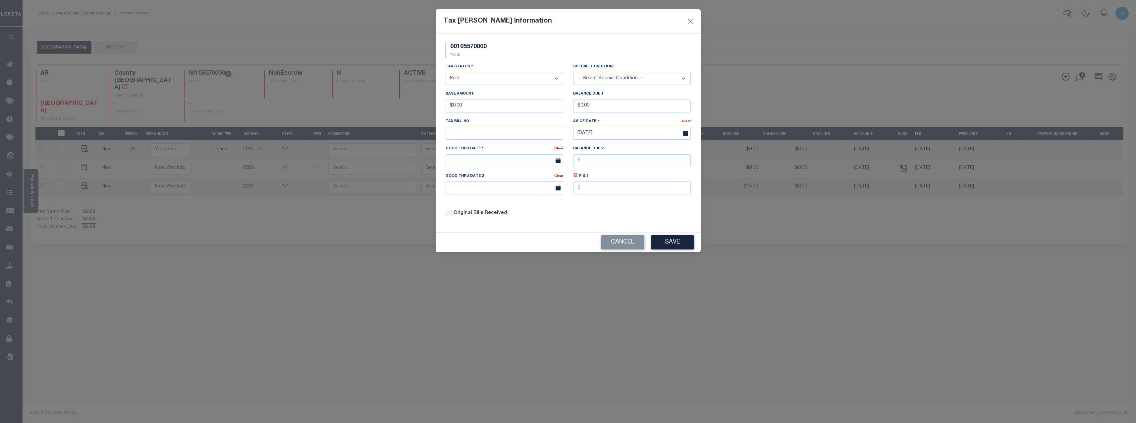
click at [658, 81] on select "-- Select Special Condition -- 3RD PARTY TAX LIEN AGENCY TAX LIEN (A.K.A Inside…" at bounding box center [632, 78] width 118 height 13
click at [520, 204] on div "Original Bills Received" at bounding box center [505, 211] width 128 height 23
click at [687, 238] on button "Save" at bounding box center [672, 242] width 43 height 14
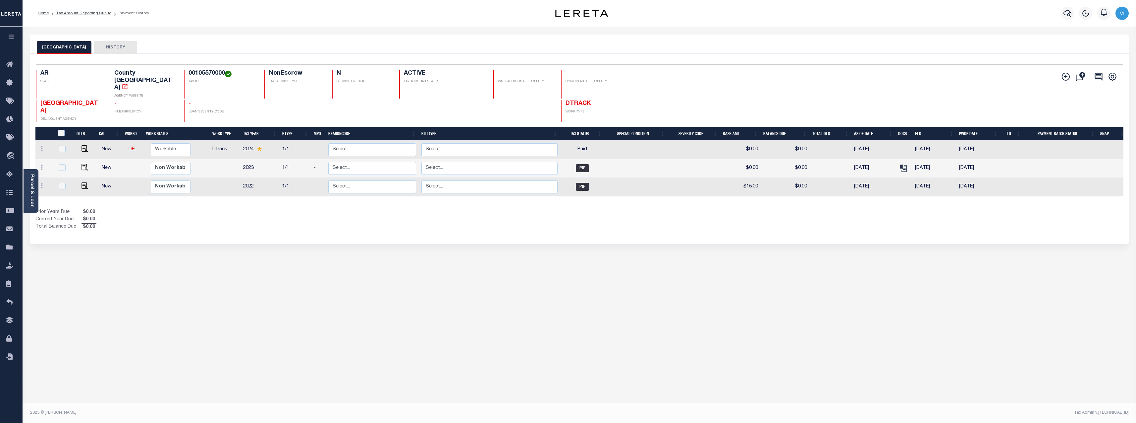
click at [35, 179] on div "Parcel & Loan" at bounding box center [31, 190] width 15 height 43
click at [41, 146] on icon at bounding box center [42, 148] width 2 height 5
click at [59, 168] on img at bounding box center [57, 171] width 7 height 7
select select "NW2"
type input "$0.00"
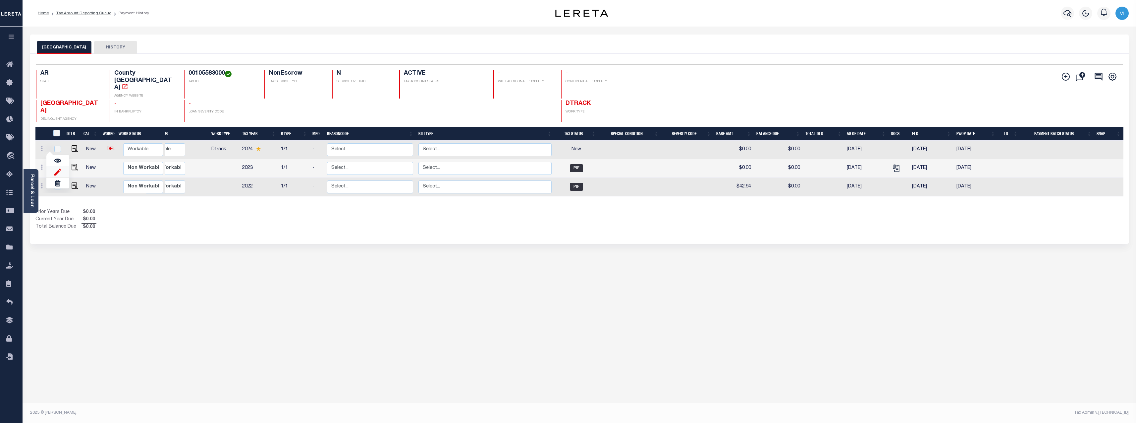
type input "$0.00"
type input "[DATE]"
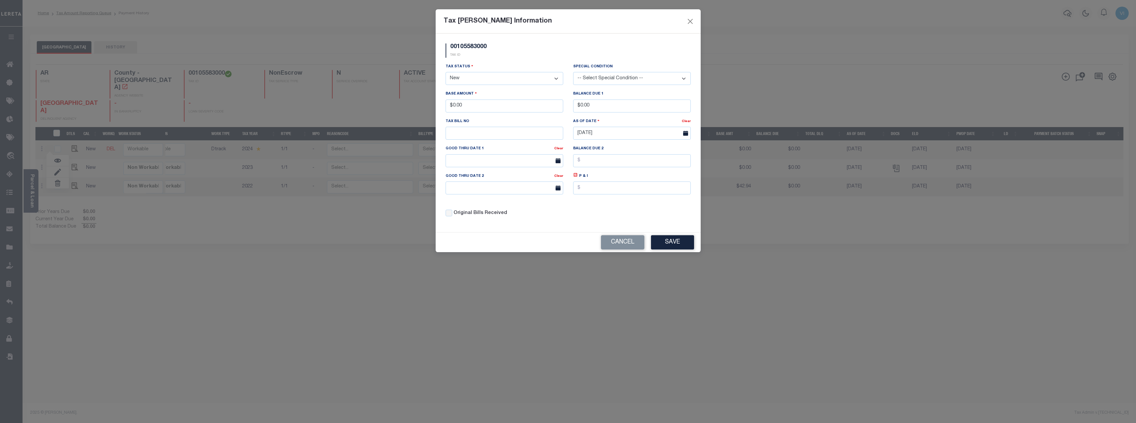
click at [533, 76] on select "- Select Status - Open Due/Unpaid Paid Incomplete No Tax Due Internal Refund Pr…" at bounding box center [505, 78] width 118 height 13
click at [523, 78] on select "- Select Status - Open Due/Unpaid Paid Incomplete No Tax Due Internal Refund Pr…" at bounding box center [505, 78] width 118 height 13
select select "PYD"
click at [446, 72] on select "- Select Status - Open Due/Unpaid Paid Incomplete No Tax Due Internal Refund Pr…" at bounding box center [505, 78] width 118 height 13
click at [612, 84] on select "-- Select Special Condition -- 3RD PARTY TAX LIEN AGENCY TAX LIEN (A.K.A Inside…" at bounding box center [632, 78] width 118 height 13
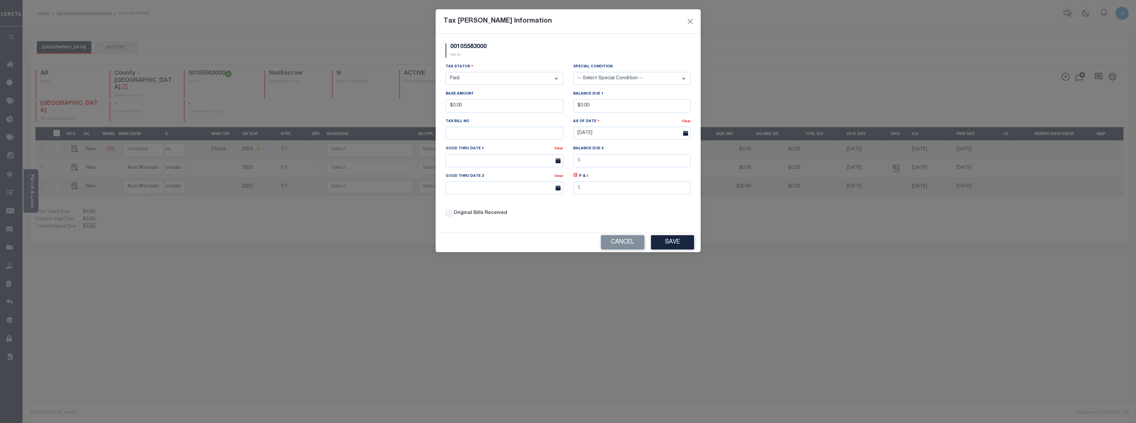
select select "30"
click at [573, 72] on select "-- Select Special Condition -- 3RD PARTY TAX LIEN AGENCY TAX LIEN (A.K.A Inside…" at bounding box center [632, 78] width 118 height 13
click at [669, 237] on button "Save" at bounding box center [672, 242] width 43 height 14
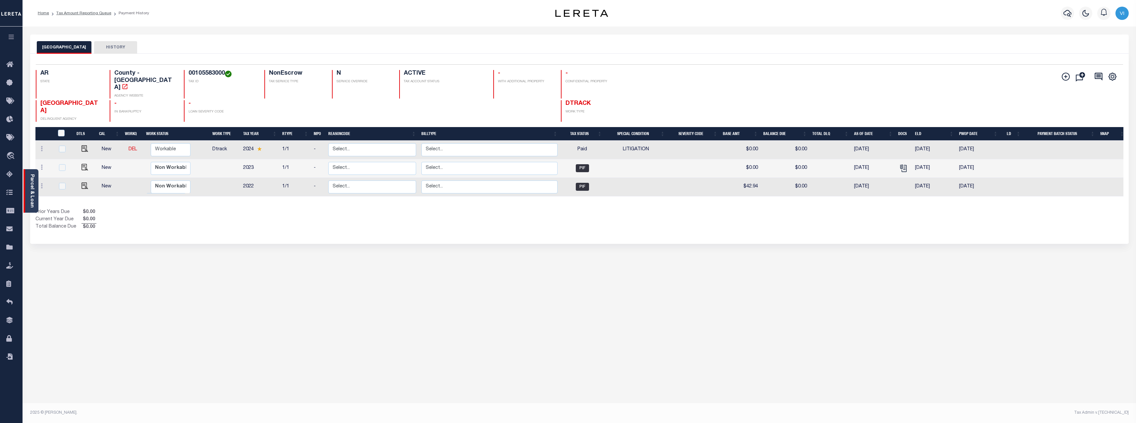
click at [29, 189] on link "Parcel & Loan" at bounding box center [31, 190] width 5 height 33
